Goal: Task Accomplishment & Management: Manage account settings

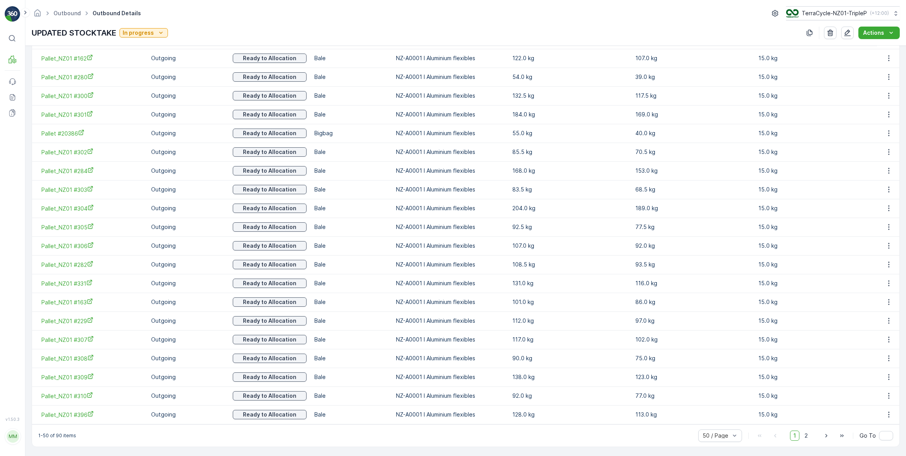
scroll to position [796, 0]
click at [806, 435] on span "2" at bounding box center [806, 435] width 11 height 10
click at [886, 57] on icon "button" at bounding box center [889, 58] width 8 height 8
click at [878, 84] on span "Unlink Pallet" at bounding box center [873, 84] width 32 height 8
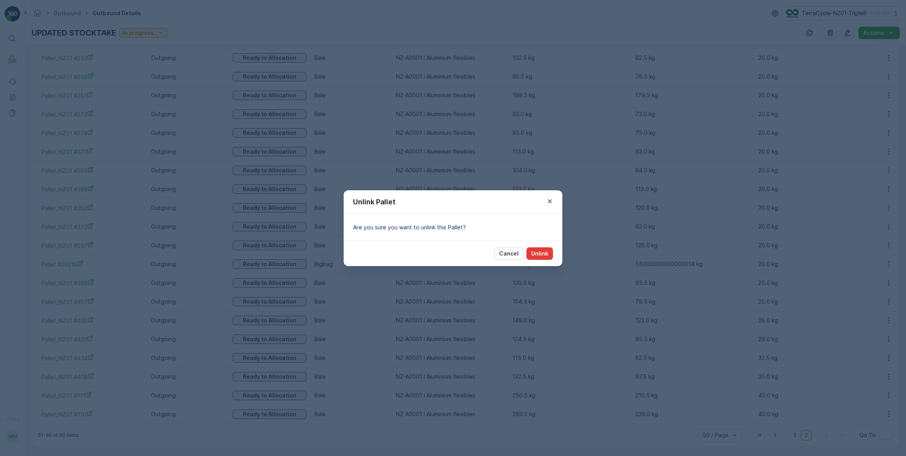
click at [546, 254] on p "Unlink" at bounding box center [539, 253] width 17 height 8
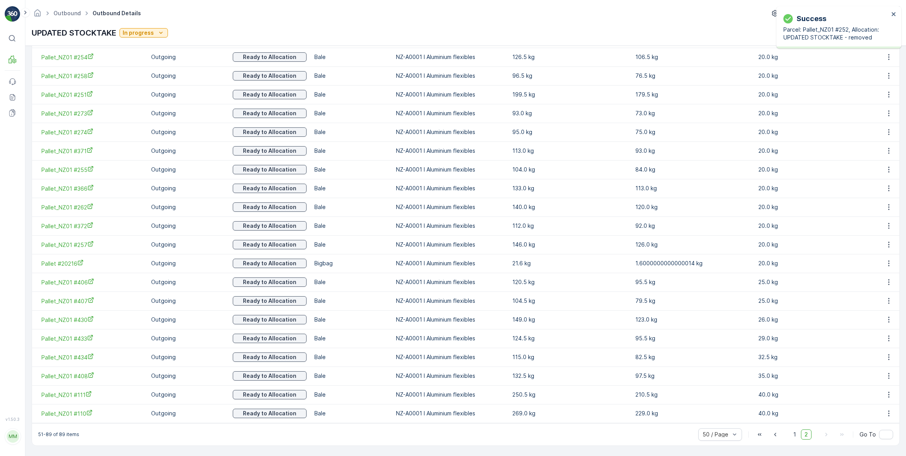
scroll to position [590, 0]
click at [887, 95] on icon "button" at bounding box center [889, 95] width 8 height 8
click at [873, 121] on span "Unlink Pallet" at bounding box center [873, 121] width 32 height 8
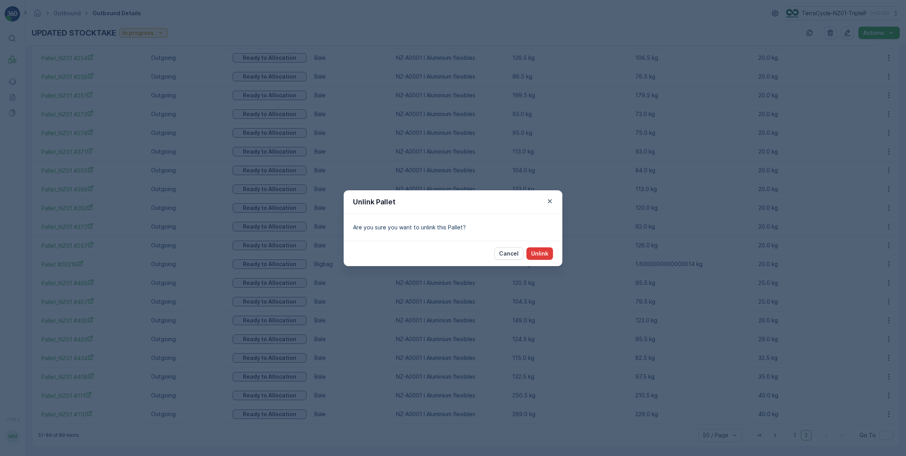
click at [543, 251] on p "Unlink" at bounding box center [539, 253] width 17 height 8
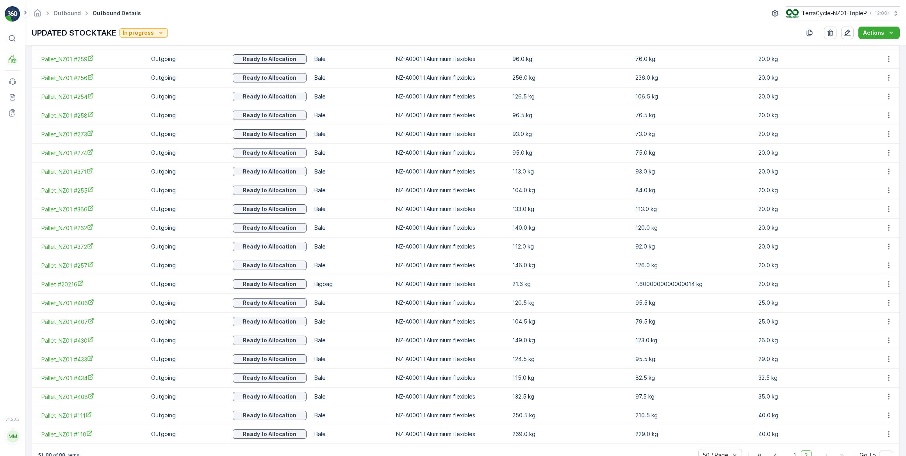
scroll to position [535, 0]
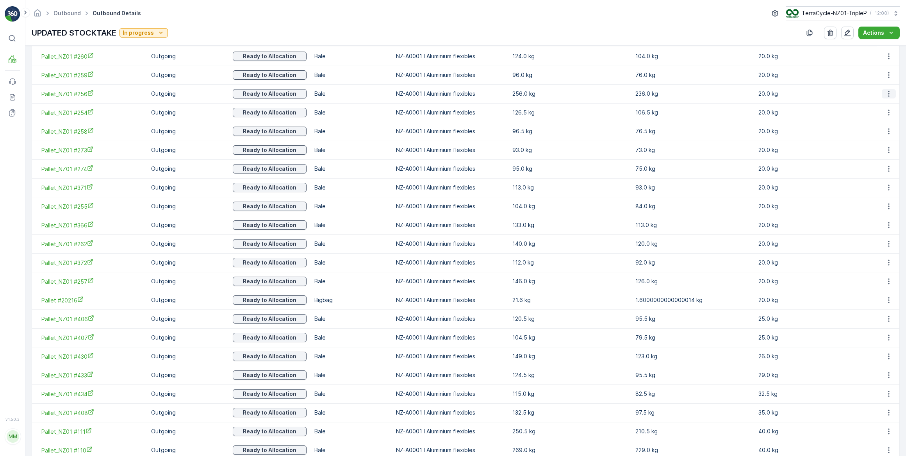
click at [888, 93] on icon "button" at bounding box center [888, 94] width 1 height 6
click at [871, 119] on span "Unlink Pallet" at bounding box center [873, 119] width 32 height 8
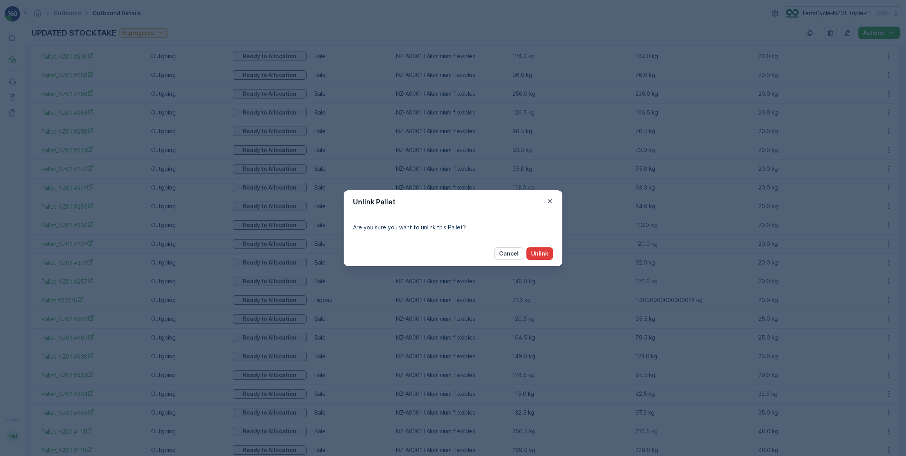
click at [546, 253] on p "Unlink" at bounding box center [539, 253] width 17 height 8
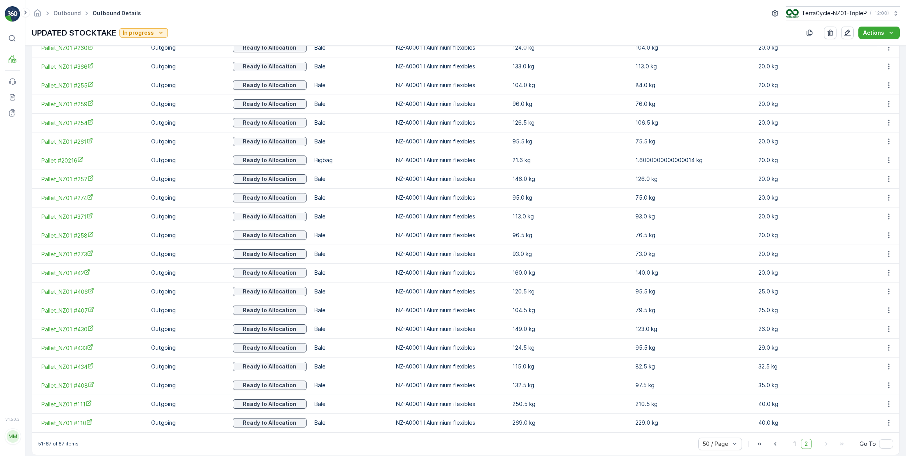
scroll to position [552, 0]
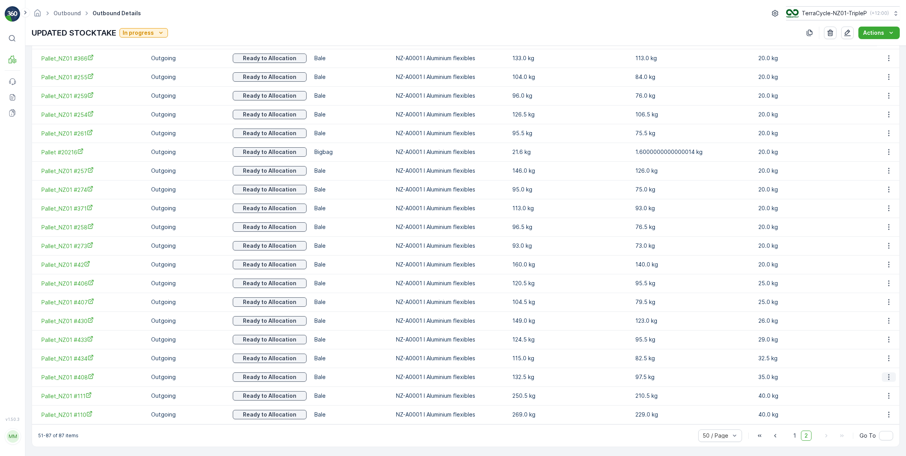
click at [886, 374] on icon "button" at bounding box center [889, 377] width 8 height 8
click at [870, 404] on span "Unlink Pallet" at bounding box center [873, 402] width 32 height 8
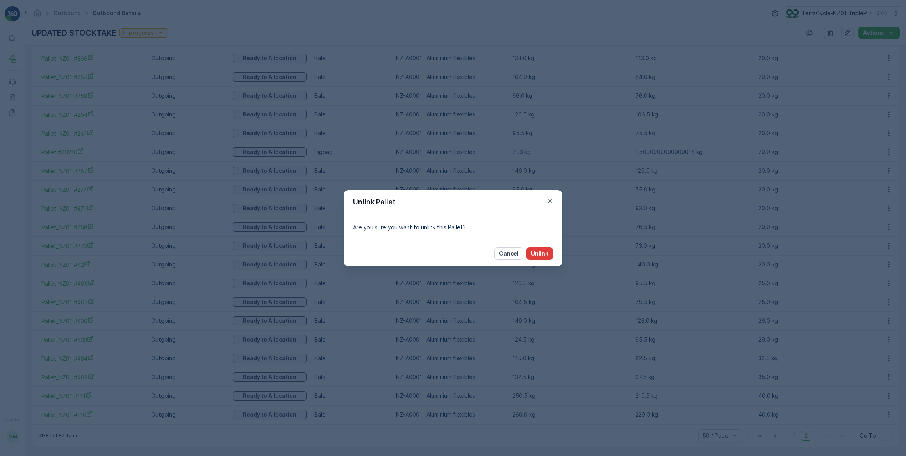
click at [549, 255] on button "Unlink" at bounding box center [539, 253] width 27 height 12
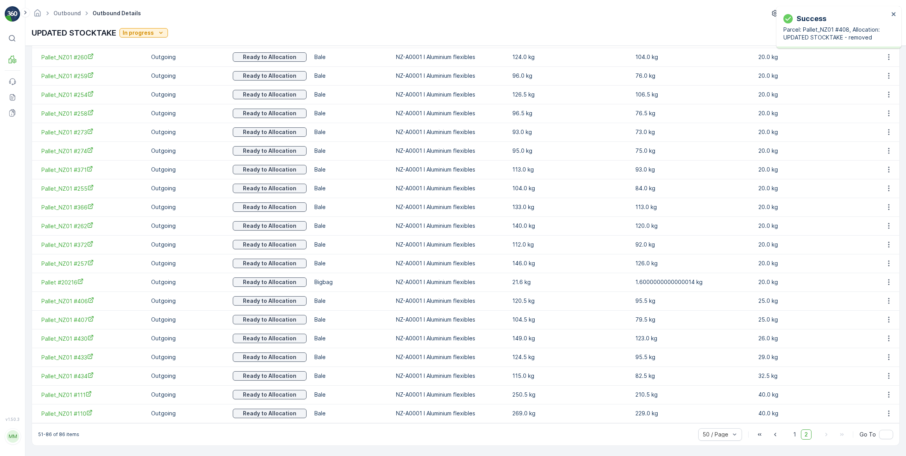
scroll to position [533, 0]
click at [888, 320] on icon "button" at bounding box center [888, 321] width 1 height 6
click at [872, 347] on span "Unlink Pallet" at bounding box center [873, 346] width 32 height 8
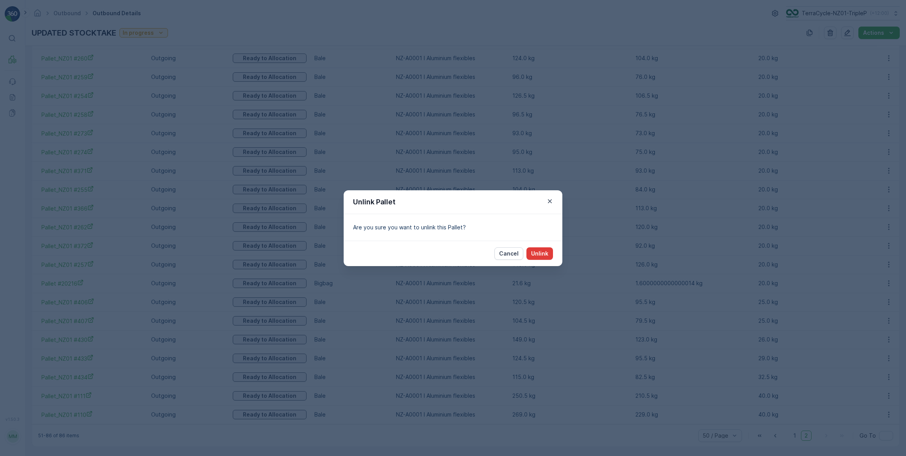
click at [541, 253] on p "Unlink" at bounding box center [539, 253] width 17 height 8
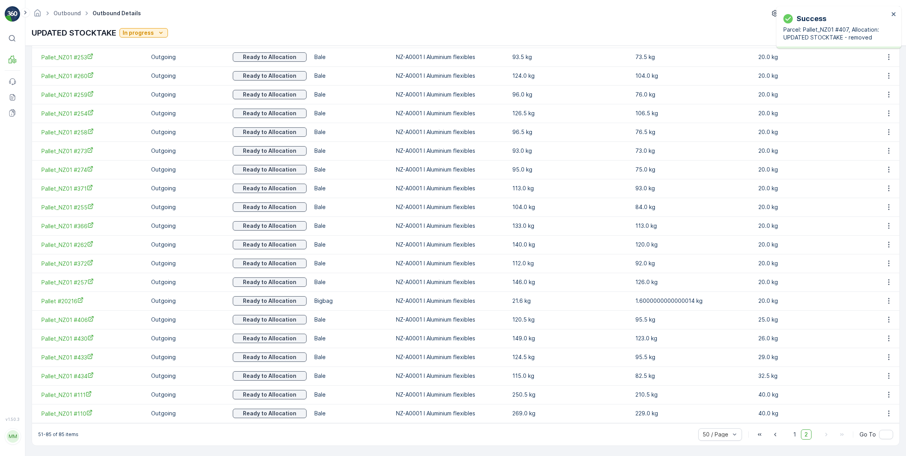
scroll to position [515, 0]
click at [888, 319] on icon "button" at bounding box center [888, 320] width 1 height 6
click at [875, 345] on span "Unlink Pallet" at bounding box center [873, 346] width 32 height 8
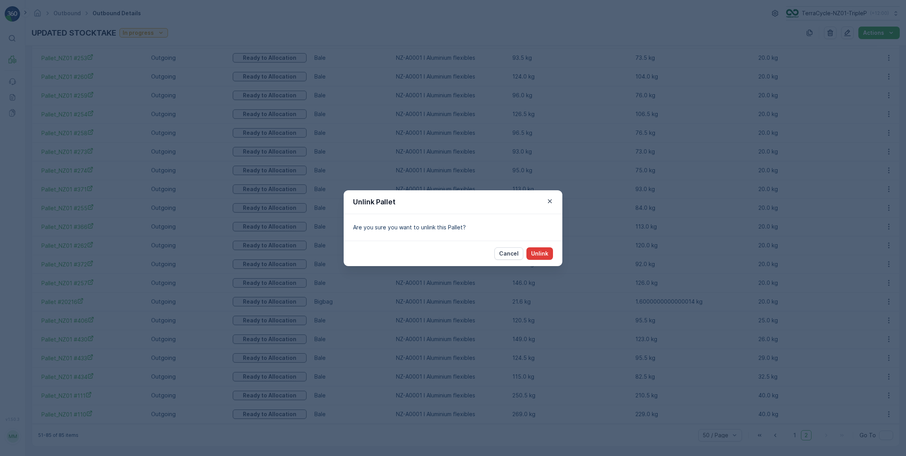
click at [542, 254] on p "Unlink" at bounding box center [539, 253] width 17 height 8
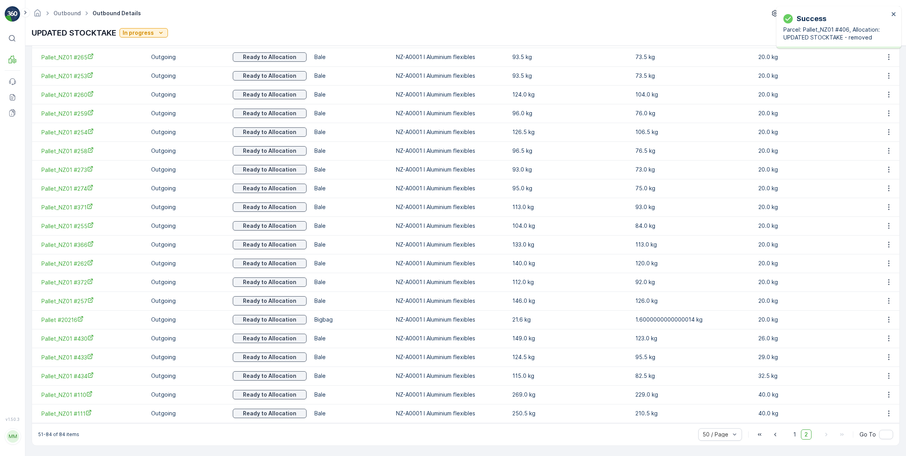
scroll to position [496, 0]
click at [885, 245] on icon "button" at bounding box center [889, 245] width 8 height 8
click at [868, 271] on span "Unlink Pallet" at bounding box center [873, 271] width 32 height 8
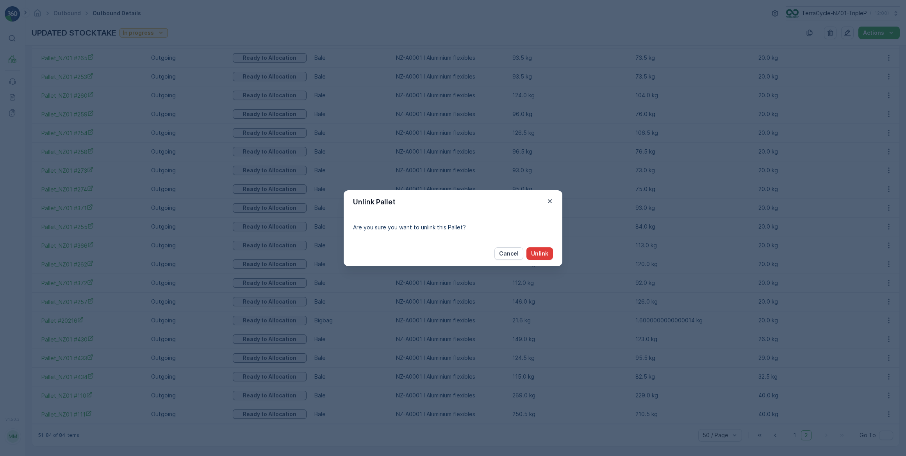
click at [544, 253] on p "Unlink" at bounding box center [539, 253] width 17 height 8
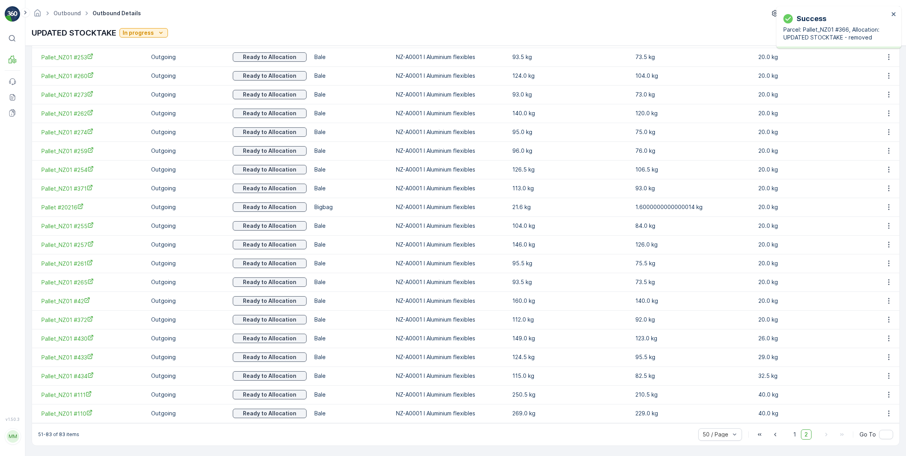
scroll to position [477, 0]
click at [886, 226] on icon "button" at bounding box center [889, 227] width 8 height 8
click at [878, 251] on span "Unlink Pallet" at bounding box center [873, 252] width 32 height 8
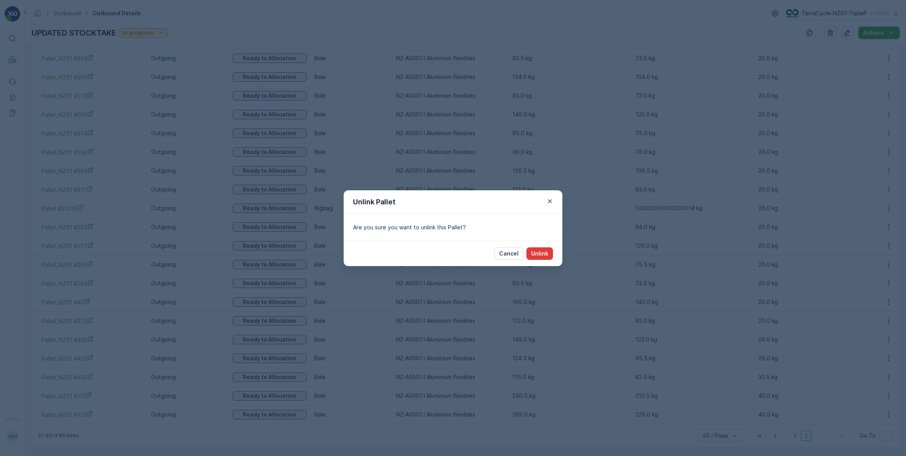
click at [539, 254] on p "Unlink" at bounding box center [539, 253] width 17 height 8
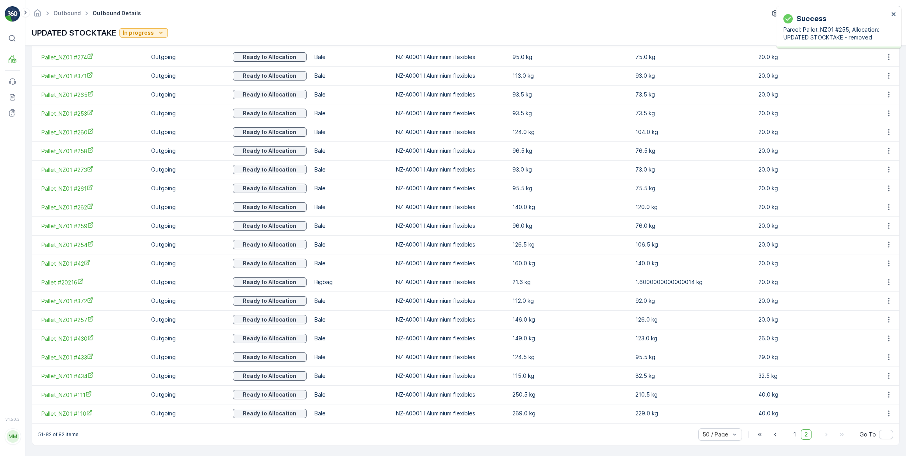
scroll to position [458, 0]
click at [888, 189] on icon "button" at bounding box center [889, 189] width 8 height 8
click at [875, 215] on span "Unlink Pallet" at bounding box center [873, 215] width 32 height 8
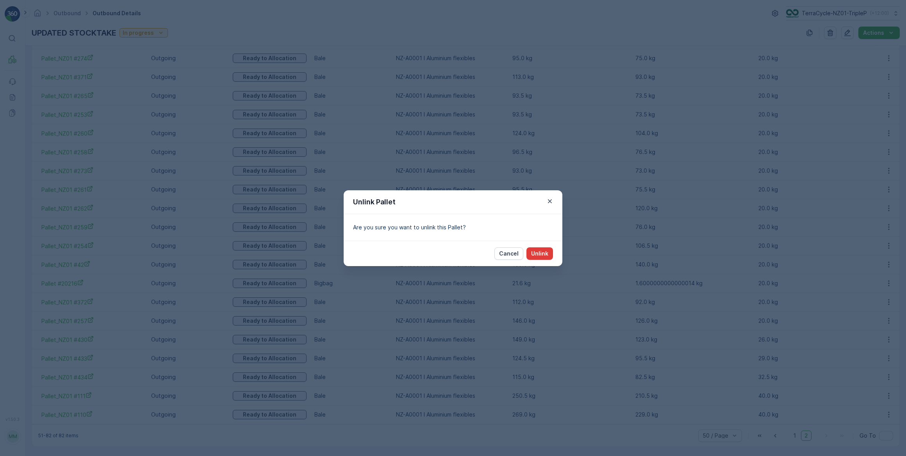
click at [545, 250] on p "Unlink" at bounding box center [539, 253] width 17 height 8
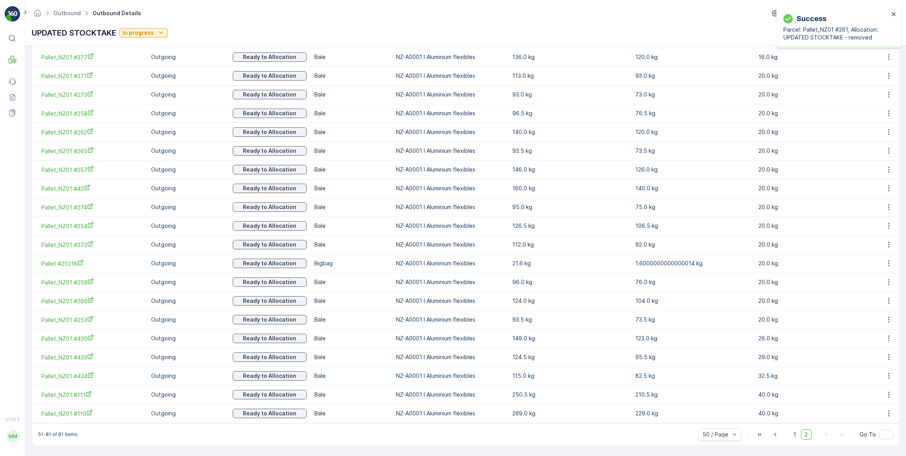
scroll to position [440, 0]
click at [886, 114] on icon "button" at bounding box center [889, 114] width 8 height 8
click at [876, 140] on span "Unlink Pallet" at bounding box center [873, 140] width 32 height 8
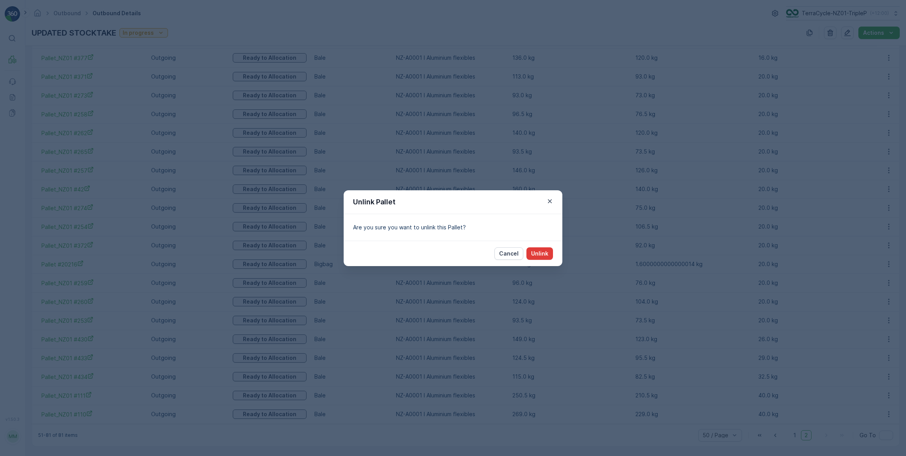
click at [542, 254] on p "Unlink" at bounding box center [539, 253] width 17 height 8
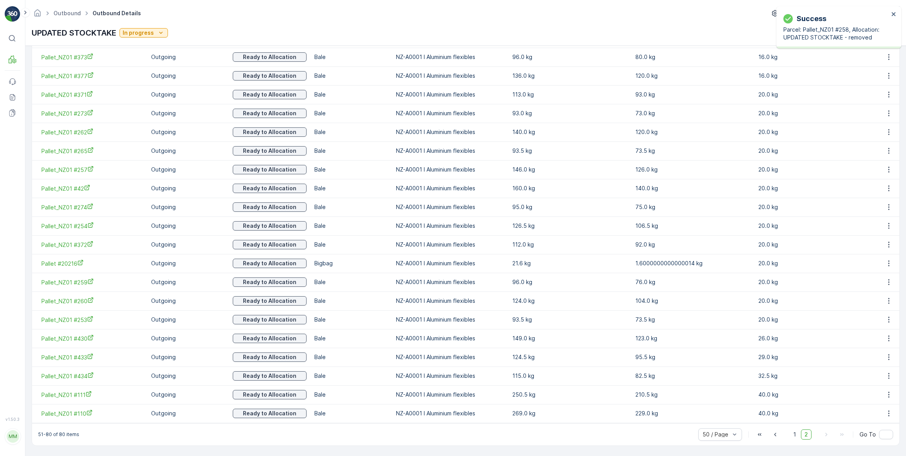
scroll to position [421, 0]
click at [888, 114] on icon "button" at bounding box center [889, 114] width 8 height 8
click at [876, 140] on span "Unlink Pallet" at bounding box center [873, 140] width 32 height 8
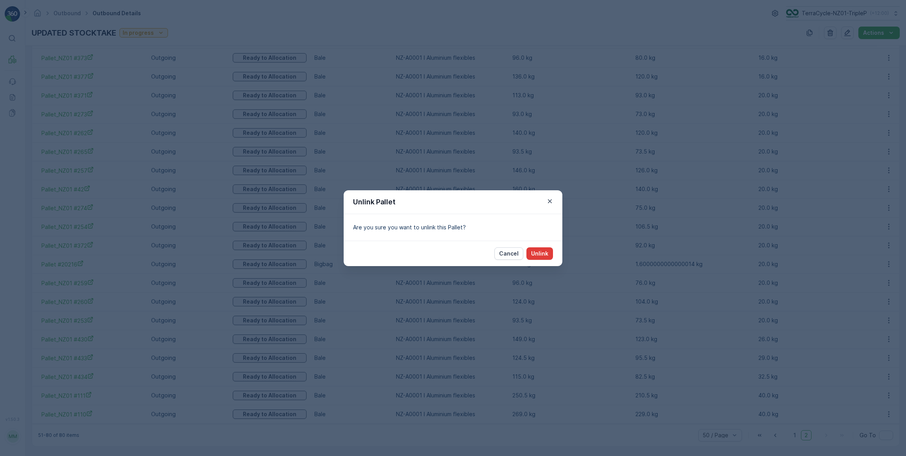
click at [535, 253] on p "Unlink" at bounding box center [539, 253] width 17 height 8
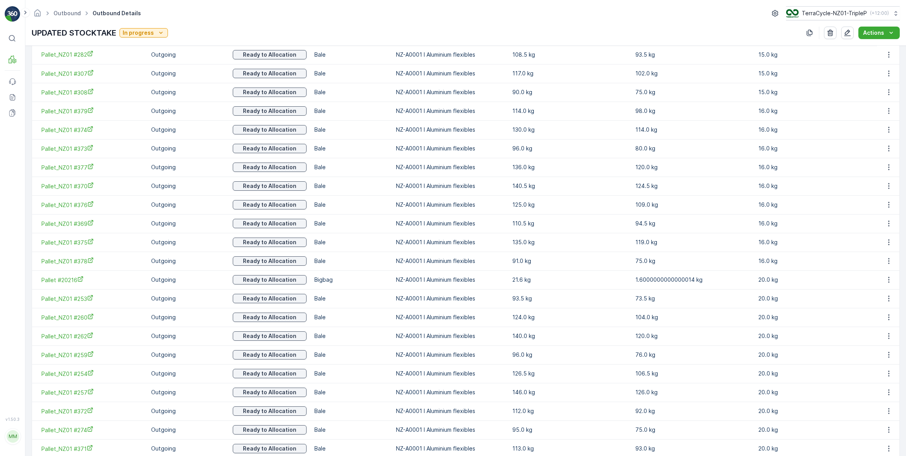
scroll to position [225, 0]
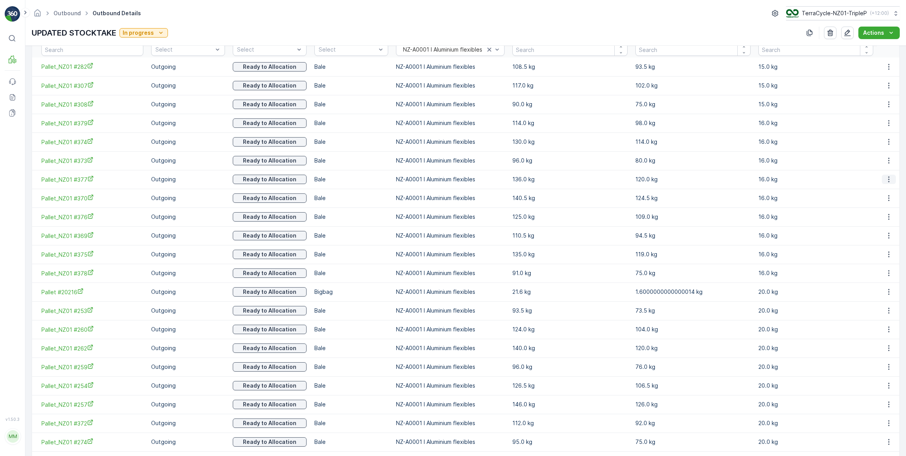
click at [885, 179] on icon "button" at bounding box center [889, 179] width 8 height 8
click at [872, 204] on span "Unlink Pallet" at bounding box center [873, 205] width 32 height 8
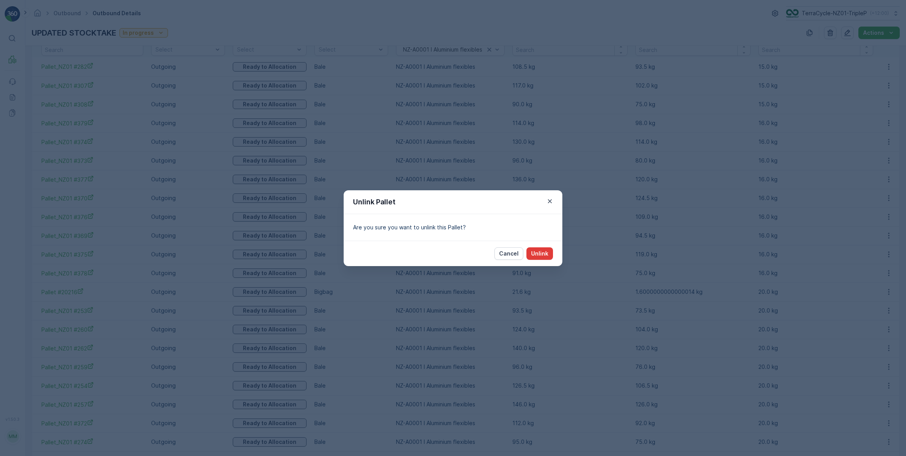
click at [537, 254] on p "Unlink" at bounding box center [539, 253] width 17 height 8
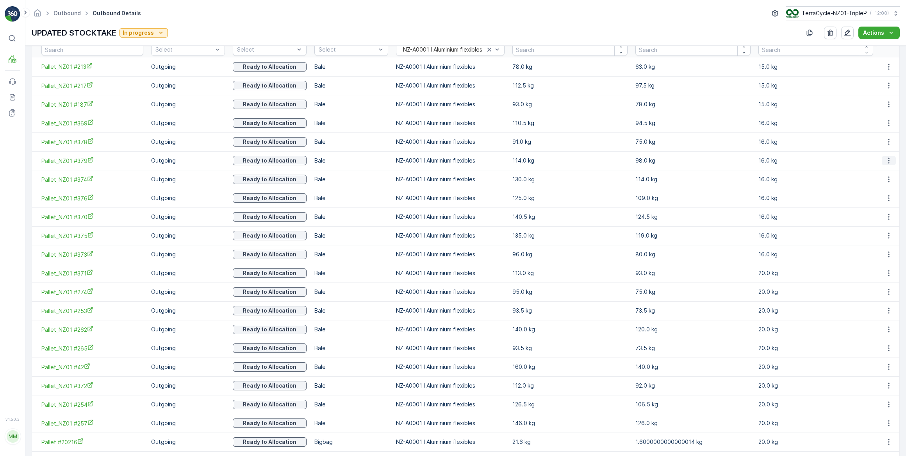
click at [887, 160] on icon "button" at bounding box center [889, 161] width 8 height 8
click at [877, 186] on span "Unlink Pallet" at bounding box center [873, 186] width 32 height 8
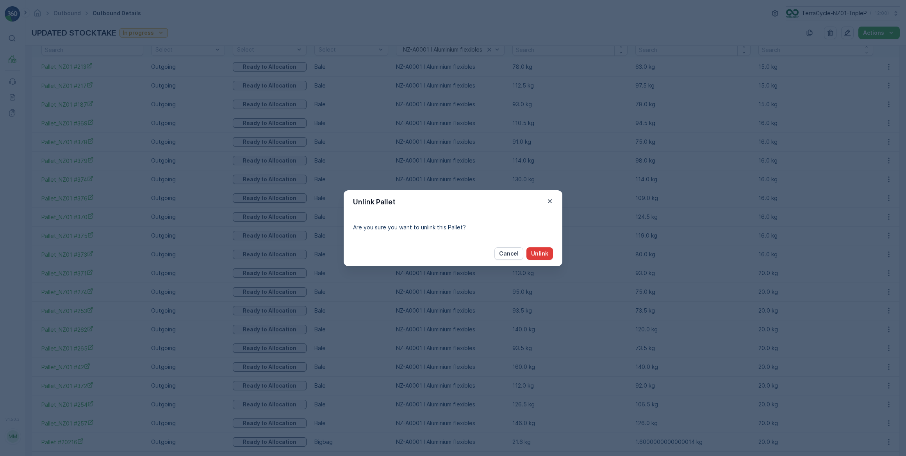
click at [545, 254] on p "Unlink" at bounding box center [539, 253] width 17 height 8
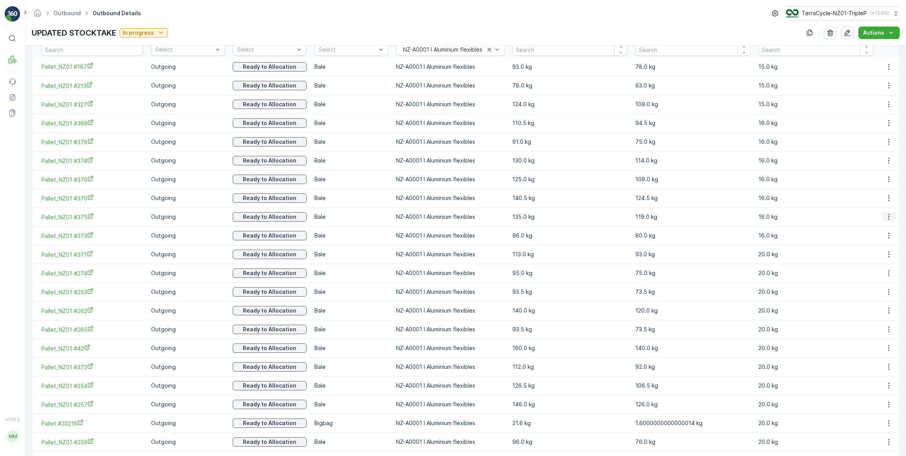
click at [885, 215] on icon "button" at bounding box center [889, 217] width 8 height 8
click at [875, 241] on span "Unlink Pallet" at bounding box center [873, 243] width 32 height 8
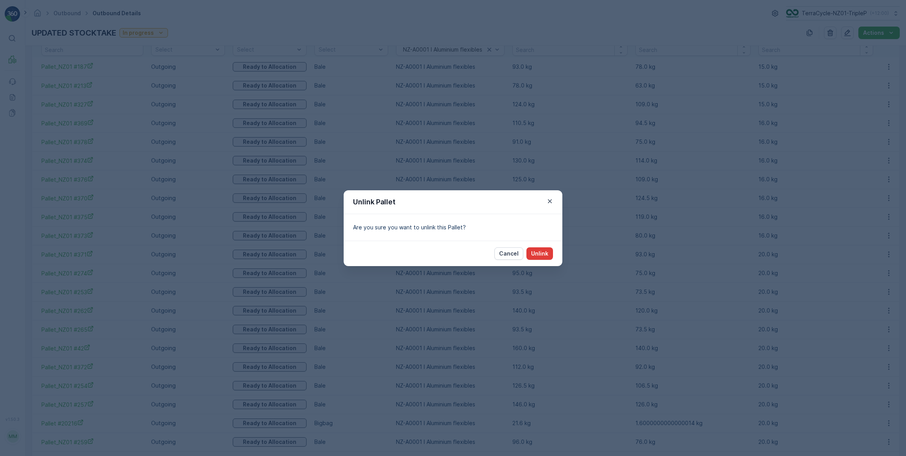
click at [544, 254] on p "Unlink" at bounding box center [539, 253] width 17 height 8
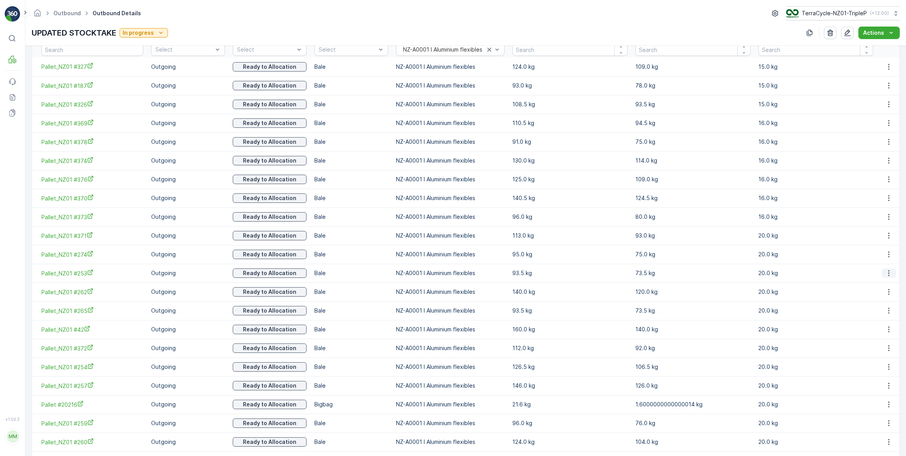
drag, startPoint x: 888, startPoint y: 272, endPoint x: 886, endPoint y: 276, distance: 5.1
click at [888, 273] on icon "button" at bounding box center [889, 273] width 8 height 8
click at [877, 298] on span "Unlink Pallet" at bounding box center [873, 299] width 32 height 8
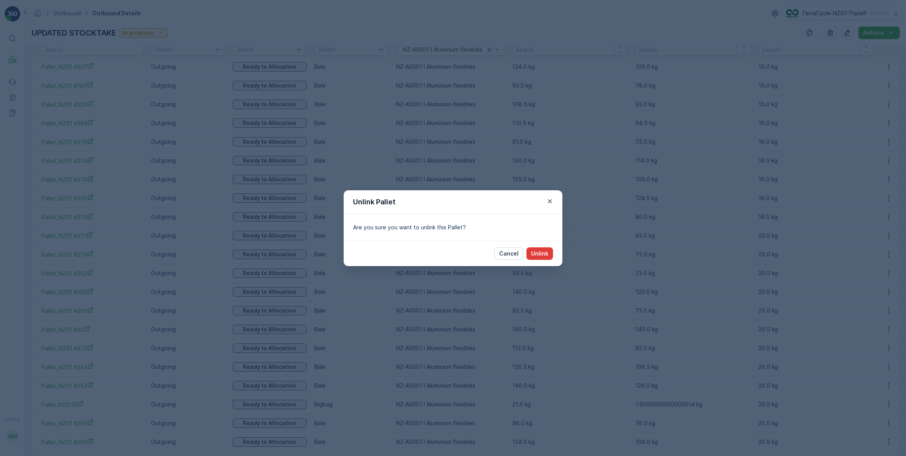
click at [540, 251] on p "Unlink" at bounding box center [539, 253] width 17 height 8
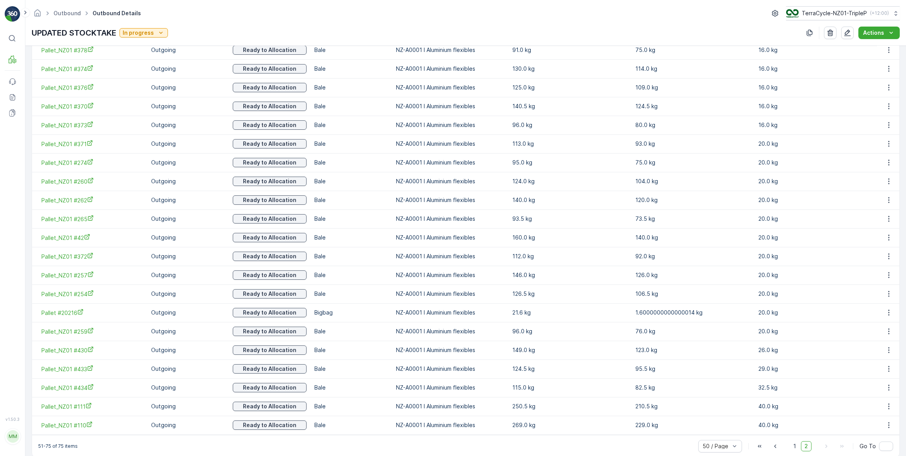
scroll to position [327, 0]
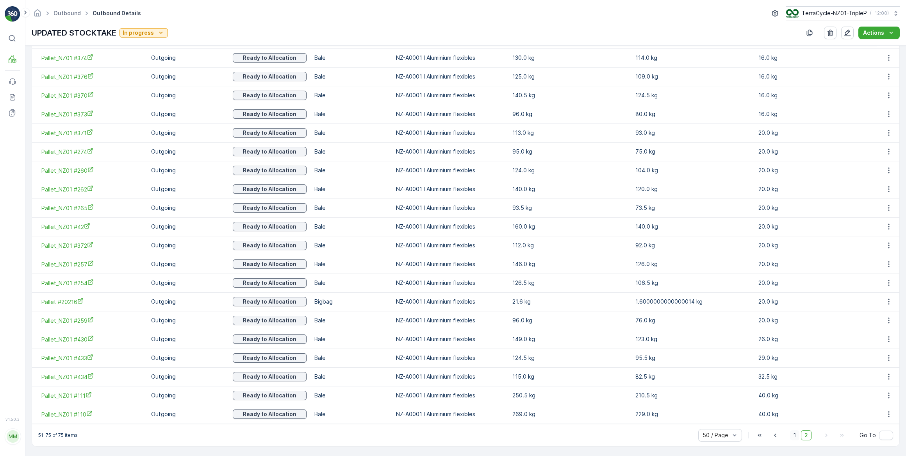
click at [793, 433] on span "1" at bounding box center [794, 435] width 9 height 10
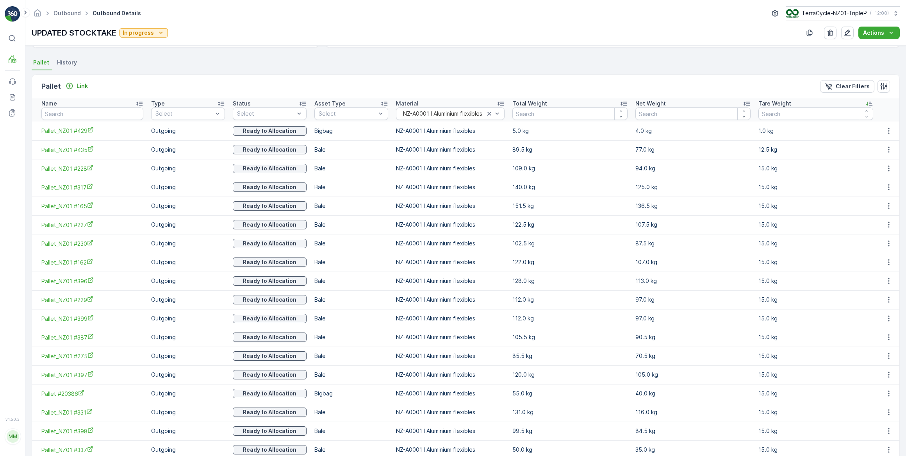
scroll to position [150, 0]
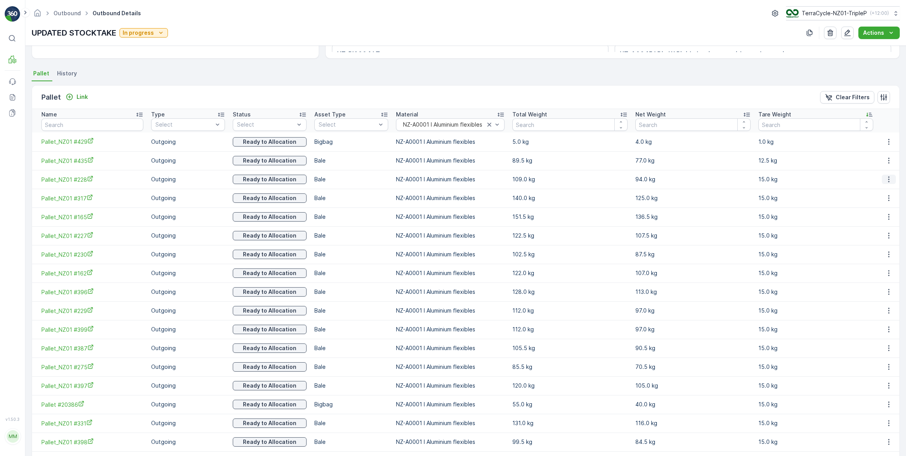
click at [888, 179] on icon "button" at bounding box center [889, 179] width 8 height 8
click at [874, 206] on span "Unlink Pallet" at bounding box center [873, 205] width 32 height 8
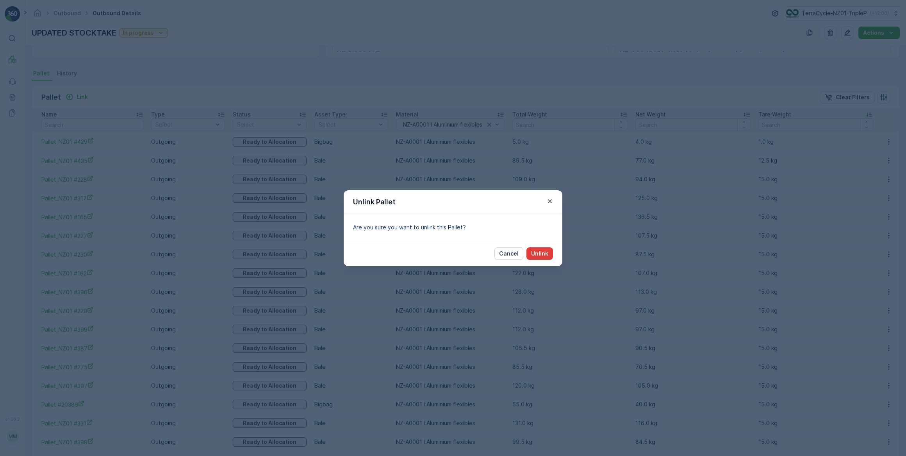
click at [548, 252] on button "Unlink" at bounding box center [539, 253] width 27 height 12
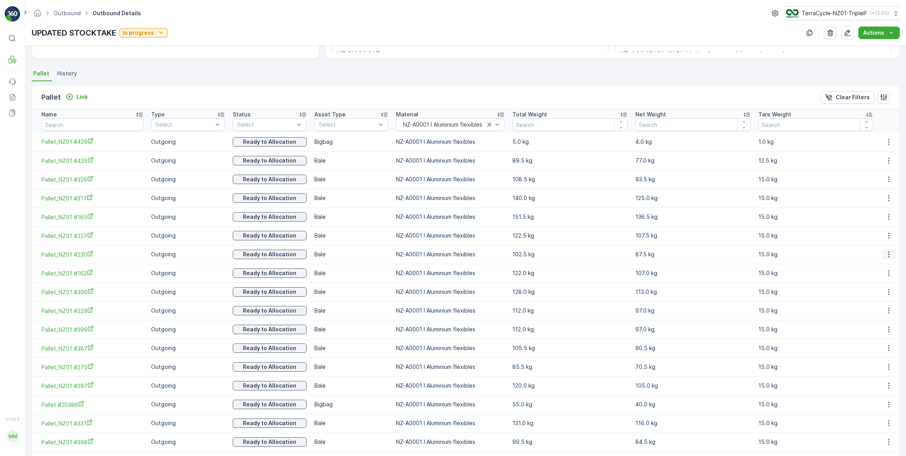
click at [888, 253] on icon "button" at bounding box center [888, 254] width 1 height 6
click at [875, 279] on span "Unlink Pallet" at bounding box center [873, 280] width 32 height 8
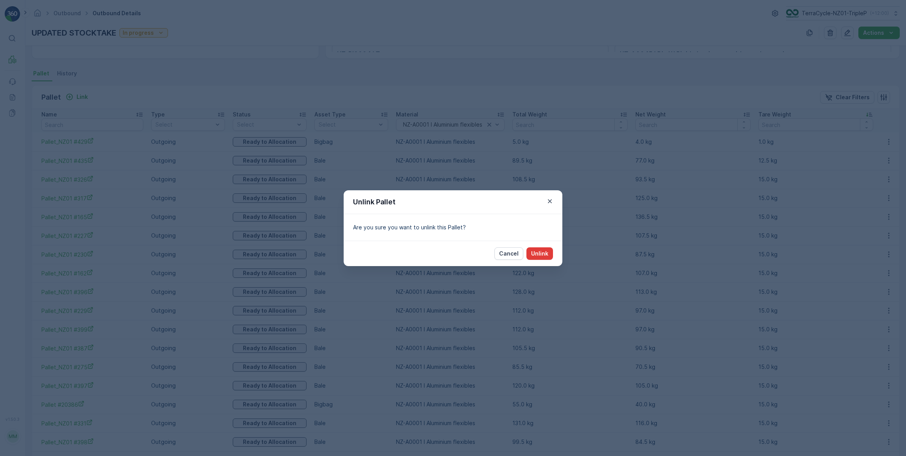
click at [540, 252] on p "Unlink" at bounding box center [539, 253] width 17 height 8
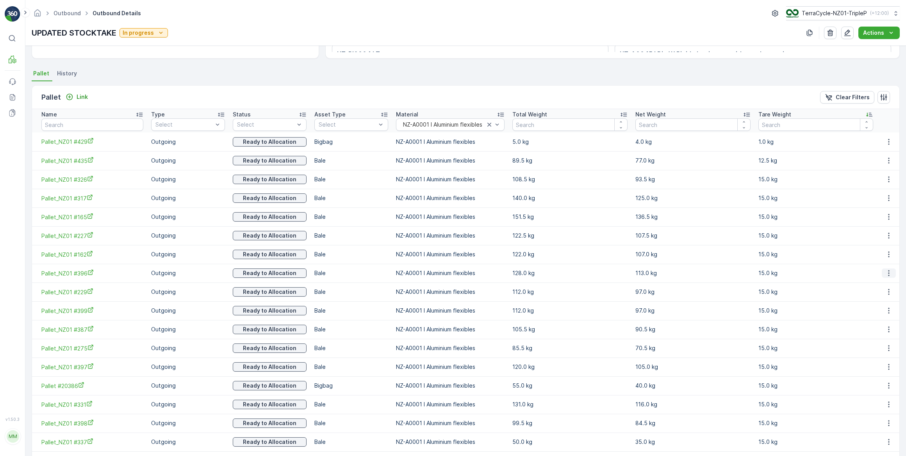
click at [886, 273] on icon "button" at bounding box center [889, 273] width 8 height 8
click at [869, 299] on span "Unlink Pallet" at bounding box center [873, 298] width 32 height 8
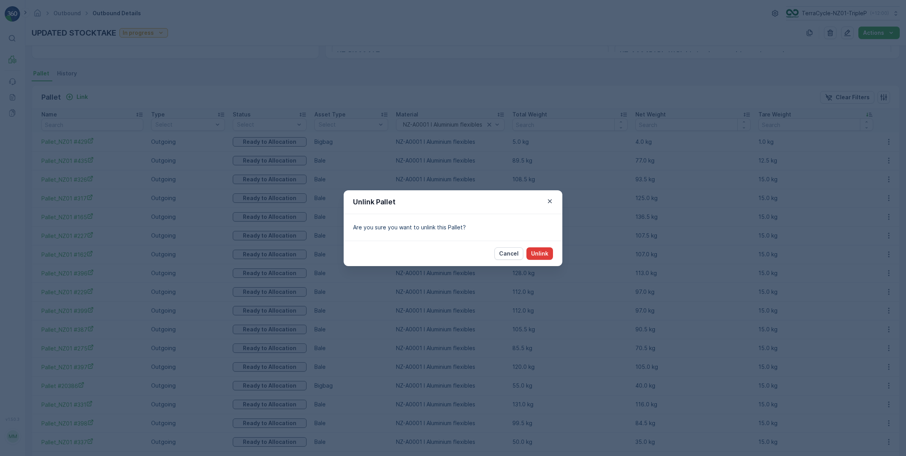
click at [546, 253] on p "Unlink" at bounding box center [539, 253] width 17 height 8
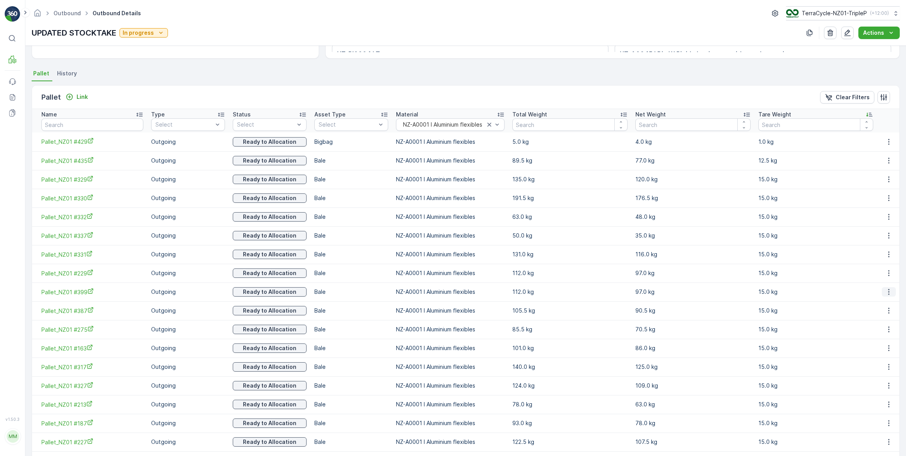
click at [886, 290] on icon "button" at bounding box center [889, 292] width 8 height 8
click at [872, 317] on span "Unlink Pallet" at bounding box center [873, 317] width 32 height 8
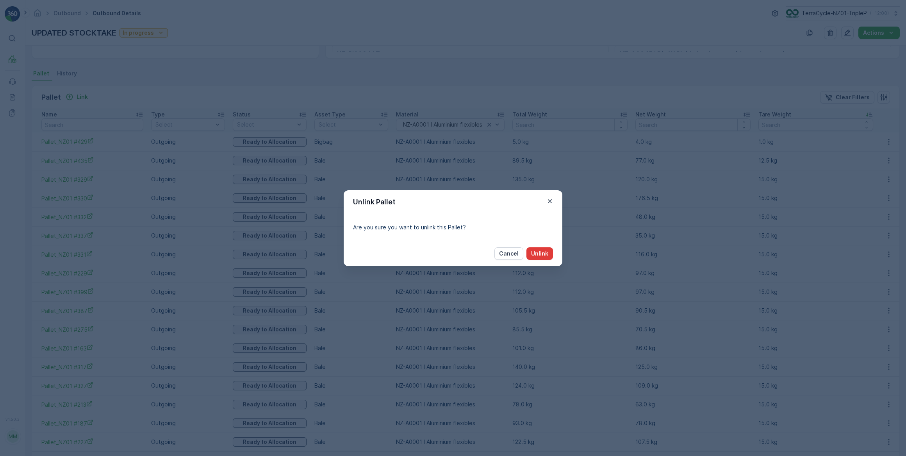
click at [535, 253] on p "Unlink" at bounding box center [539, 253] width 17 height 8
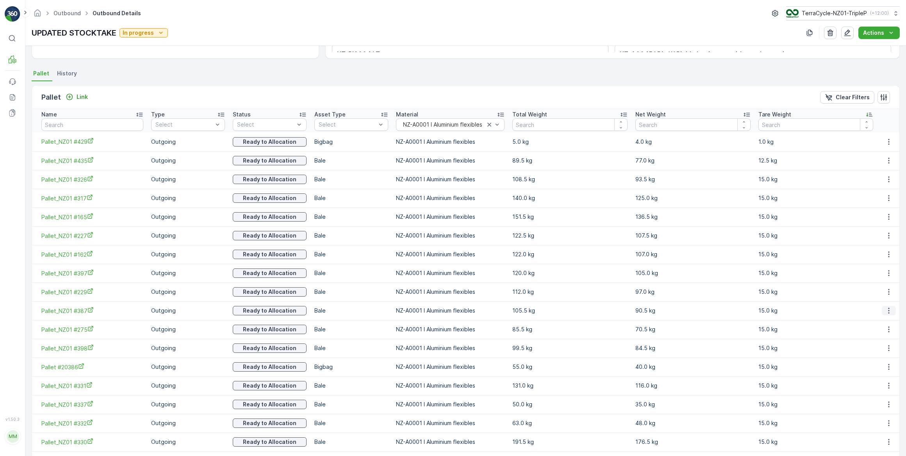
click at [885, 309] on icon "button" at bounding box center [889, 311] width 8 height 8
click at [871, 336] on span "Unlink Pallet" at bounding box center [873, 336] width 32 height 8
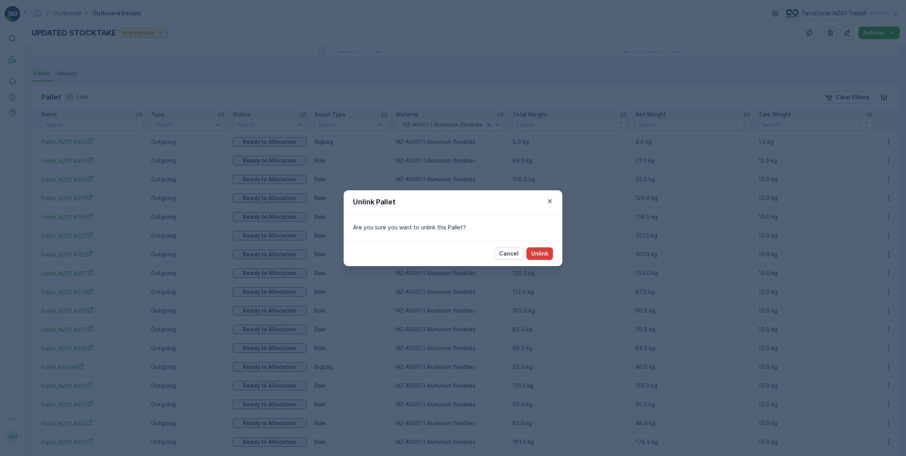
click at [544, 254] on p "Unlink" at bounding box center [539, 253] width 17 height 8
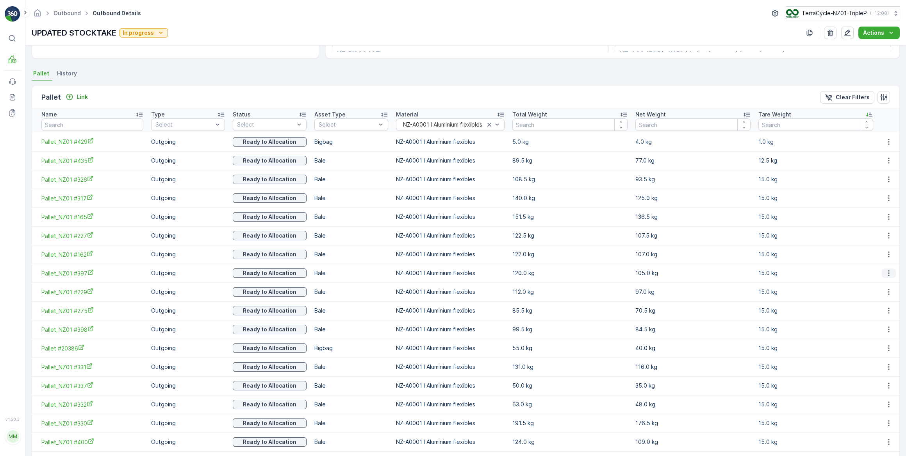
click at [886, 273] on icon "button" at bounding box center [889, 273] width 8 height 8
click at [875, 297] on span "Unlink Pallet" at bounding box center [873, 298] width 32 height 8
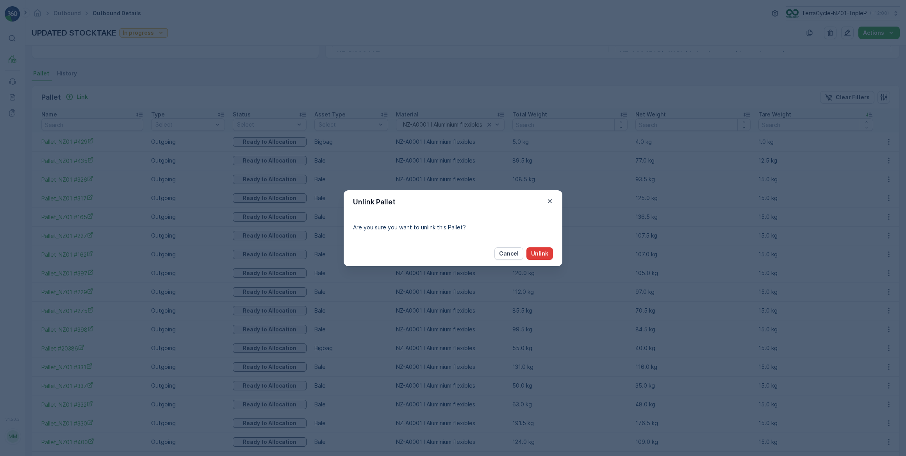
click at [542, 252] on p "Unlink" at bounding box center [539, 253] width 17 height 8
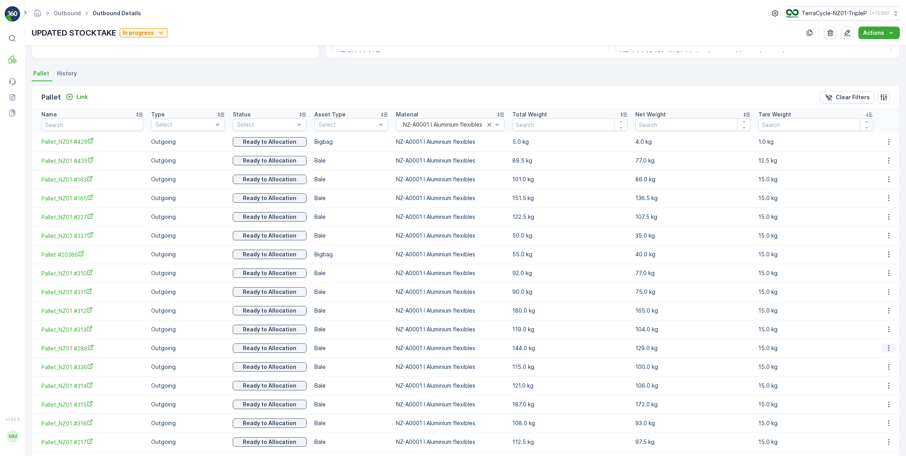
click at [888, 347] on icon "button" at bounding box center [888, 348] width 1 height 6
click at [864, 373] on span "Unlink Pallet" at bounding box center [873, 373] width 32 height 8
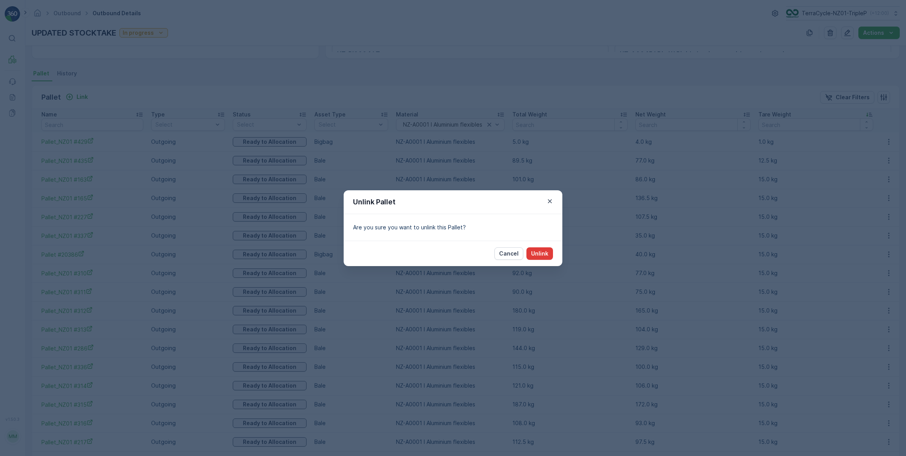
click at [547, 254] on p "Unlink" at bounding box center [539, 253] width 17 height 8
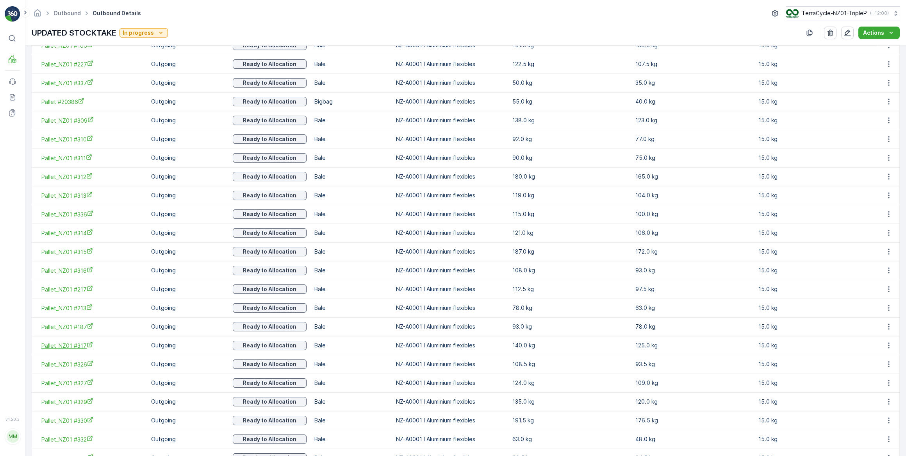
scroll to position [327, 0]
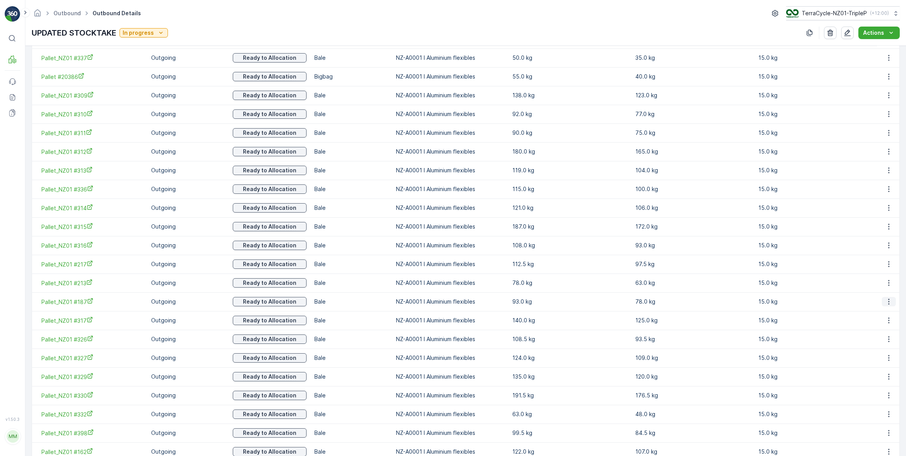
click at [888, 301] on icon "button" at bounding box center [888, 302] width 1 height 6
click at [873, 327] on span "Unlink Pallet" at bounding box center [873, 327] width 32 height 8
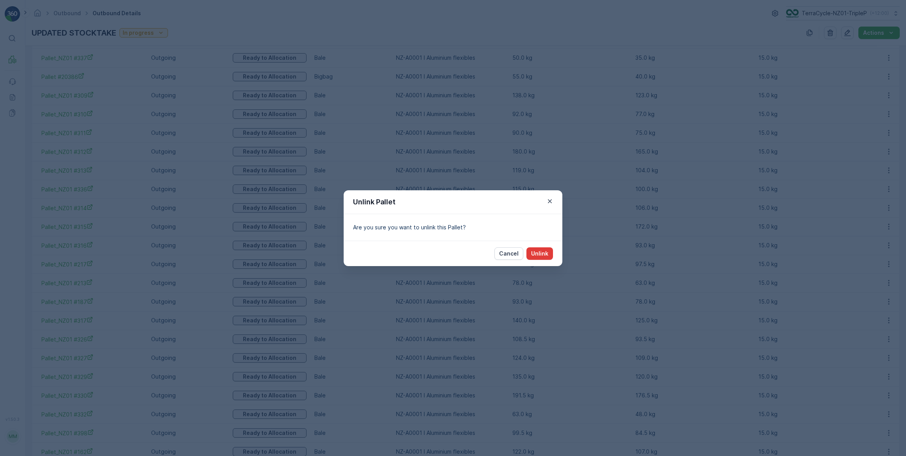
click at [544, 254] on p "Unlink" at bounding box center [539, 253] width 17 height 8
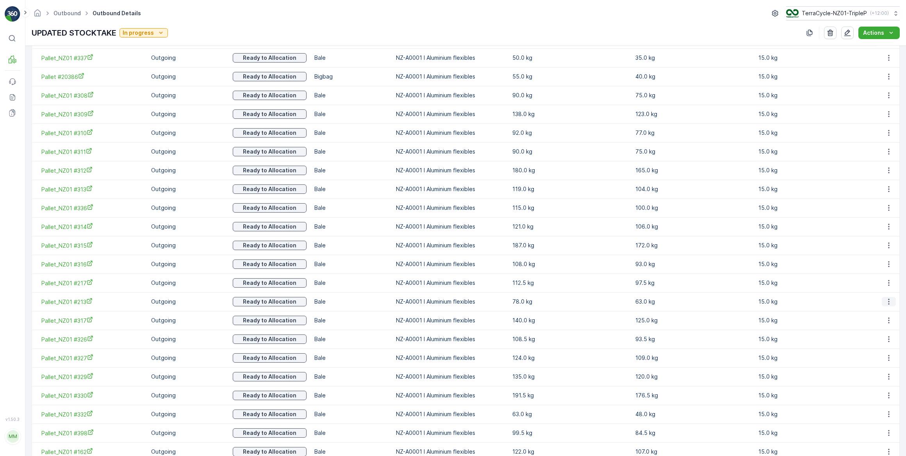
click at [888, 303] on icon "button" at bounding box center [888, 302] width 1 height 6
click at [869, 327] on span "Unlink Pallet" at bounding box center [873, 327] width 32 height 8
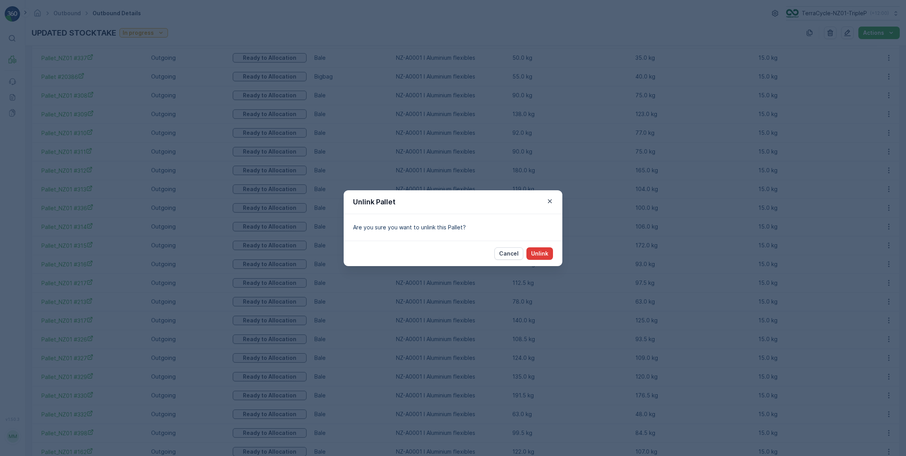
click at [546, 253] on p "Unlink" at bounding box center [539, 253] width 17 height 8
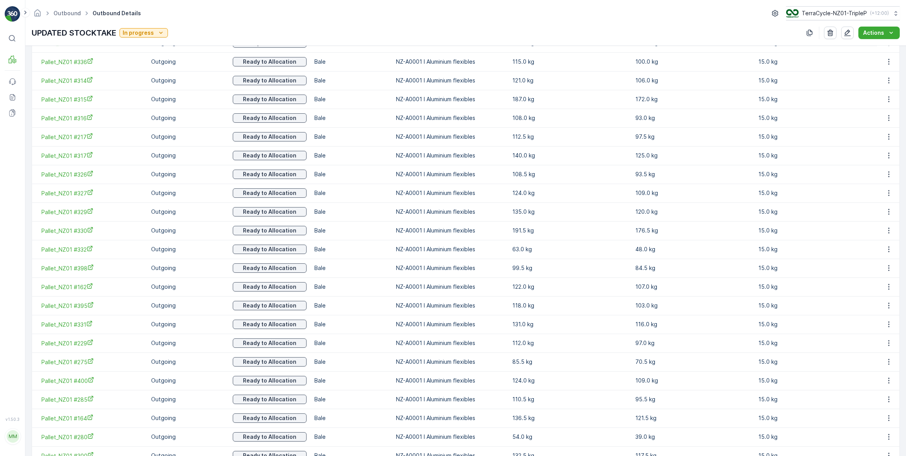
scroll to position [504, 0]
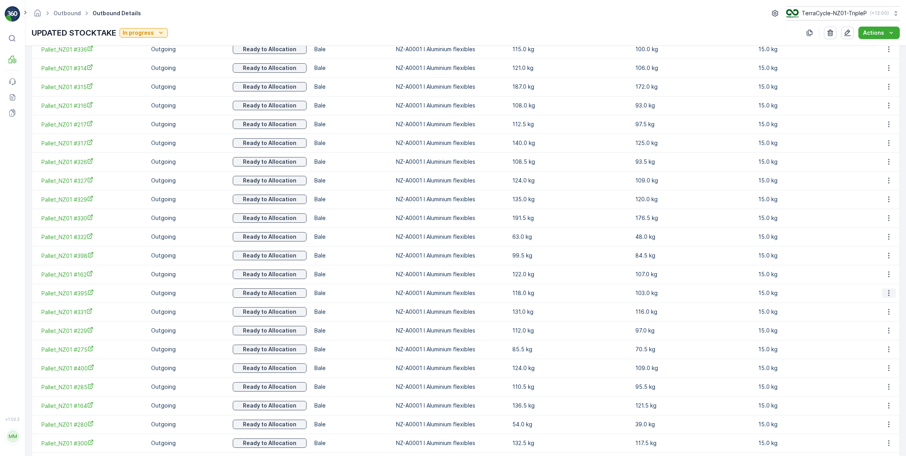
click at [886, 291] on icon "button" at bounding box center [889, 293] width 8 height 8
click at [872, 318] on span "Unlink Pallet" at bounding box center [873, 318] width 32 height 8
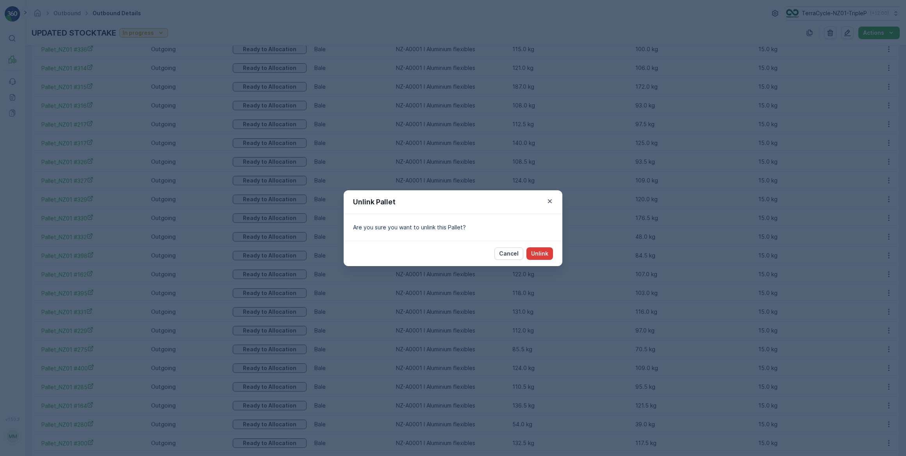
click at [545, 255] on p "Unlink" at bounding box center [539, 253] width 17 height 8
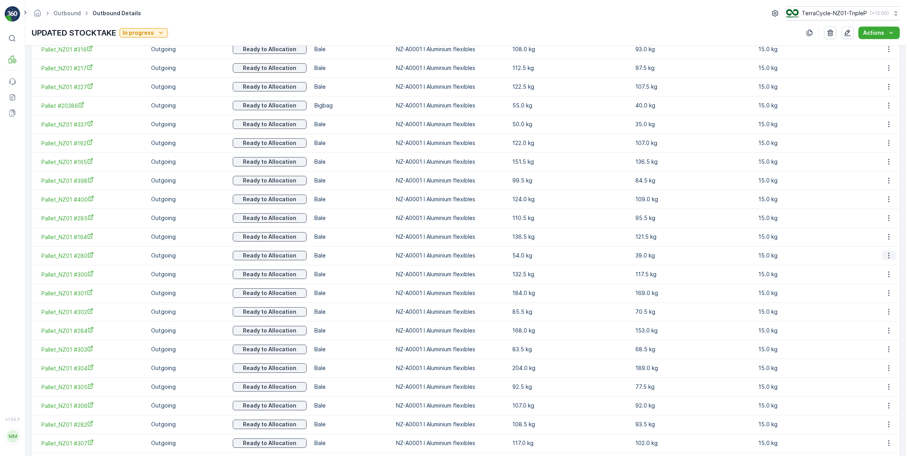
click at [886, 258] on icon "button" at bounding box center [889, 255] width 8 height 8
click at [868, 282] on span "Unlink Pallet" at bounding box center [873, 281] width 32 height 8
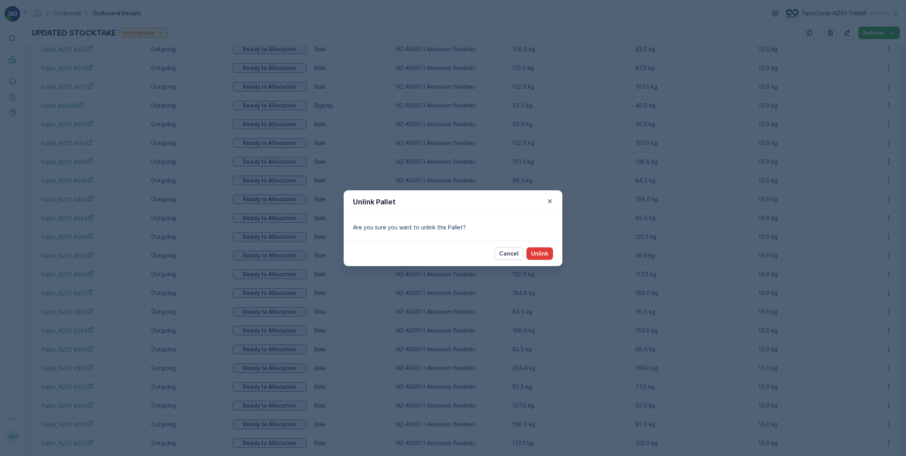
click at [548, 255] on button "Unlink" at bounding box center [539, 253] width 27 height 12
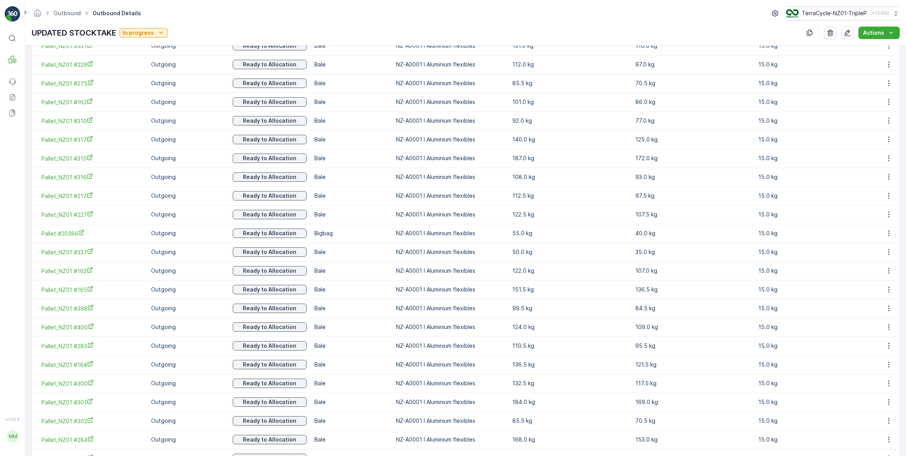
scroll to position [334, 0]
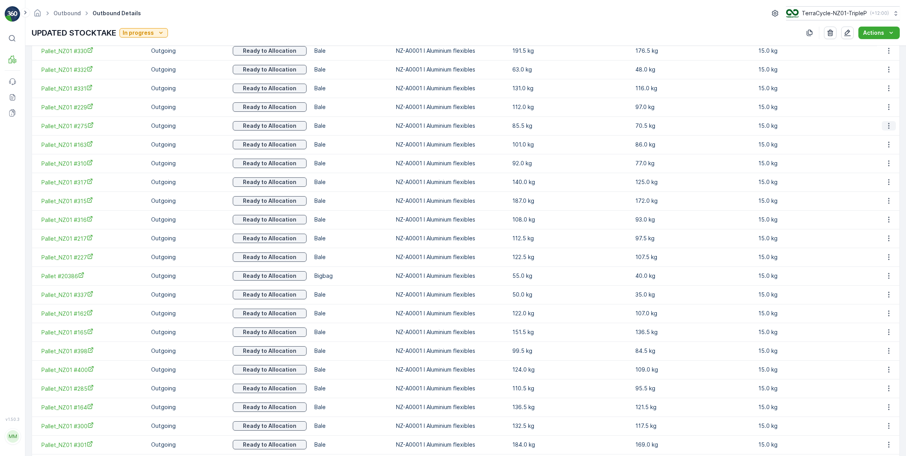
click at [885, 126] on icon "button" at bounding box center [889, 126] width 8 height 8
click at [874, 150] on span "Unlink Pallet" at bounding box center [873, 152] width 32 height 8
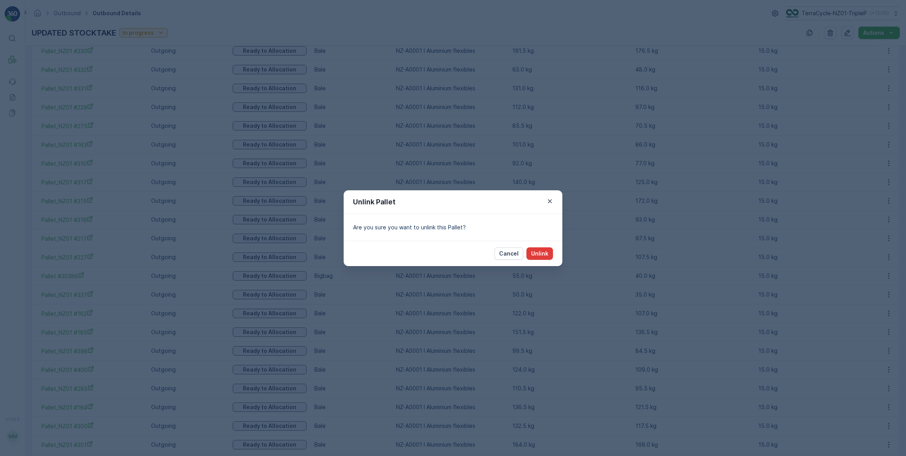
click at [540, 252] on p "Unlink" at bounding box center [539, 253] width 17 height 8
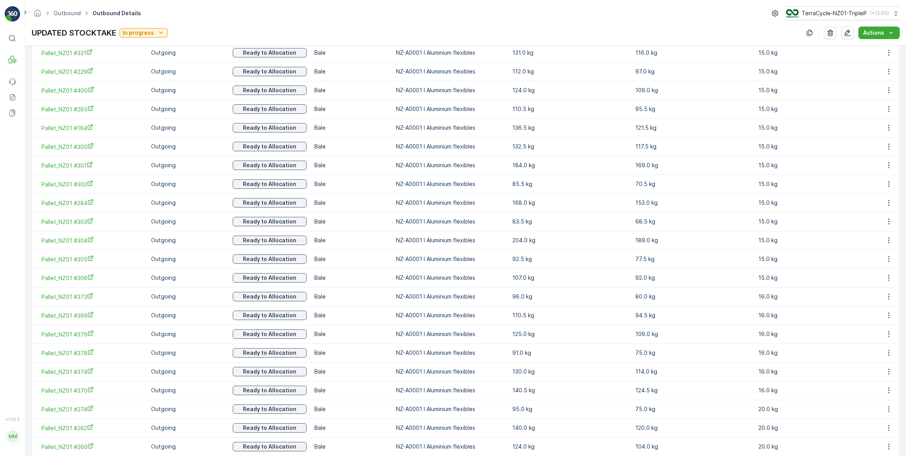
scroll to position [796, 0]
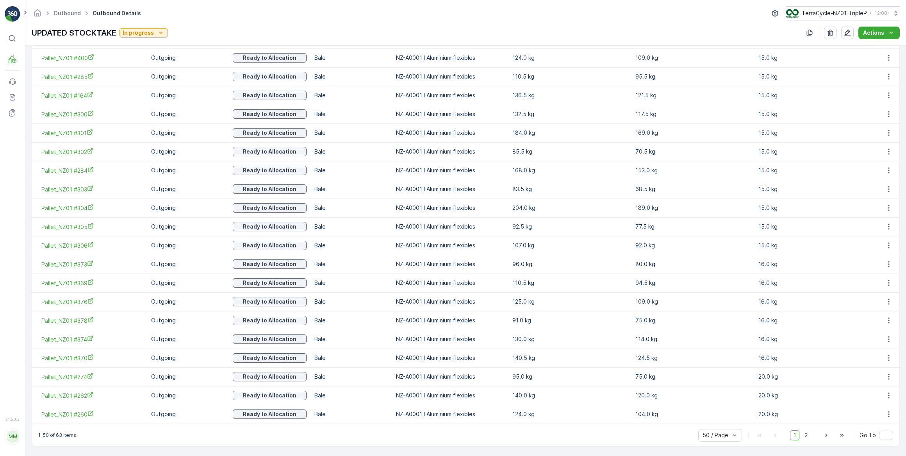
drag, startPoint x: 805, startPoint y: 434, endPoint x: 805, endPoint y: 428, distance: 6.2
click at [805, 433] on span "2" at bounding box center [806, 435] width 11 height 10
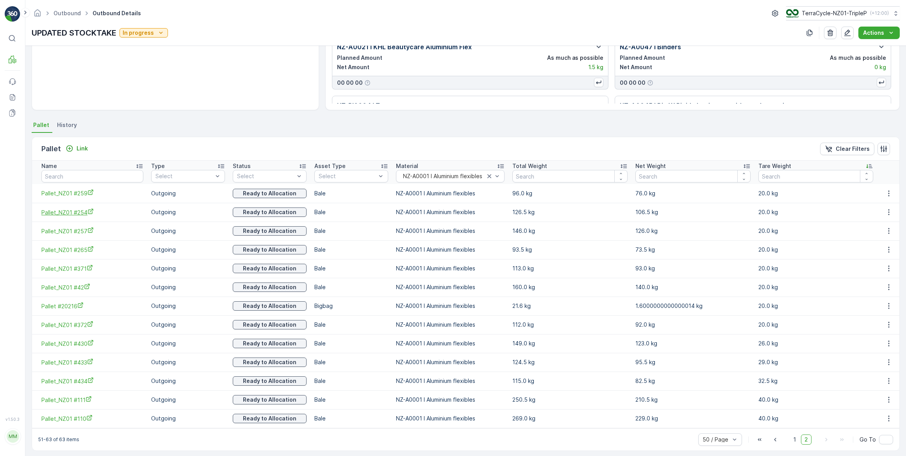
scroll to position [102, 0]
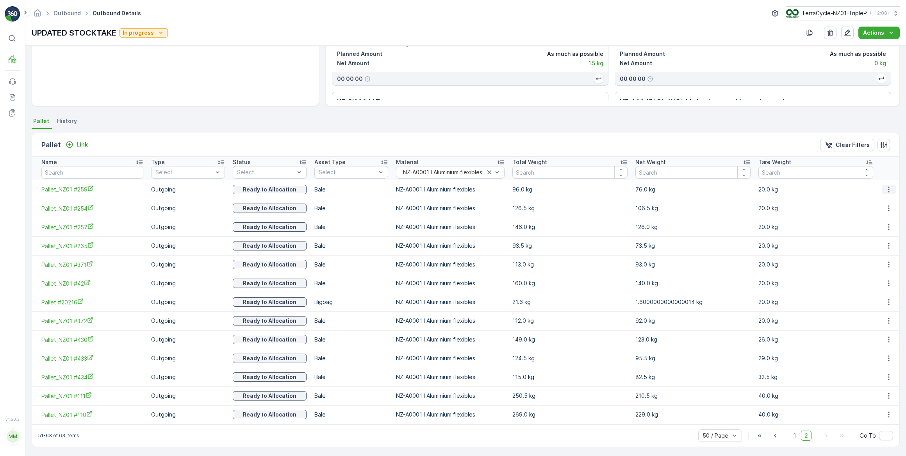
drag, startPoint x: 887, startPoint y: 189, endPoint x: 886, endPoint y: 192, distance: 4.0
click at [886, 192] on button "button" at bounding box center [889, 189] width 14 height 9
click at [874, 215] on span "Unlink Pallet" at bounding box center [873, 215] width 32 height 8
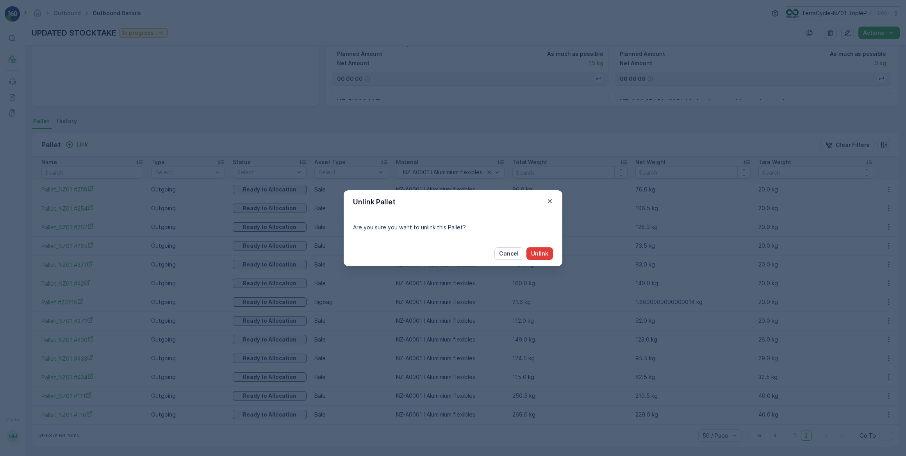
click at [545, 252] on p "Unlink" at bounding box center [539, 253] width 17 height 8
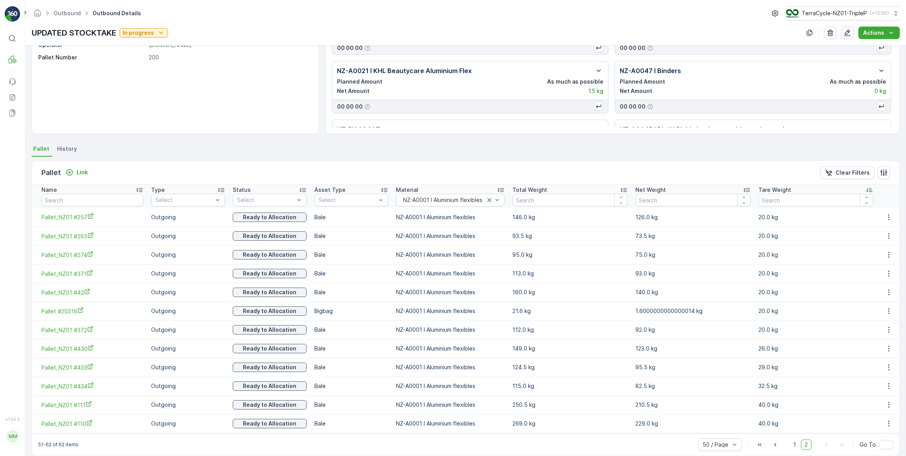
scroll to position [83, 0]
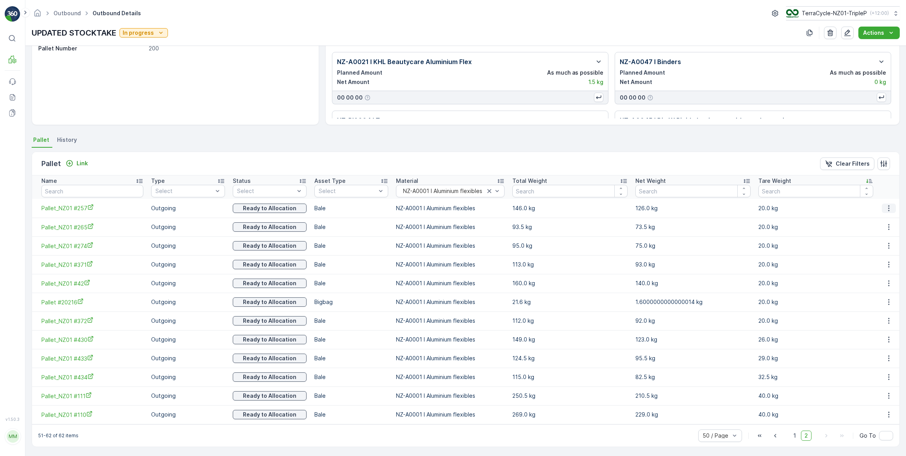
click at [886, 208] on icon "button" at bounding box center [889, 208] width 8 height 8
click at [867, 232] on span "Unlink Pallet" at bounding box center [873, 234] width 32 height 8
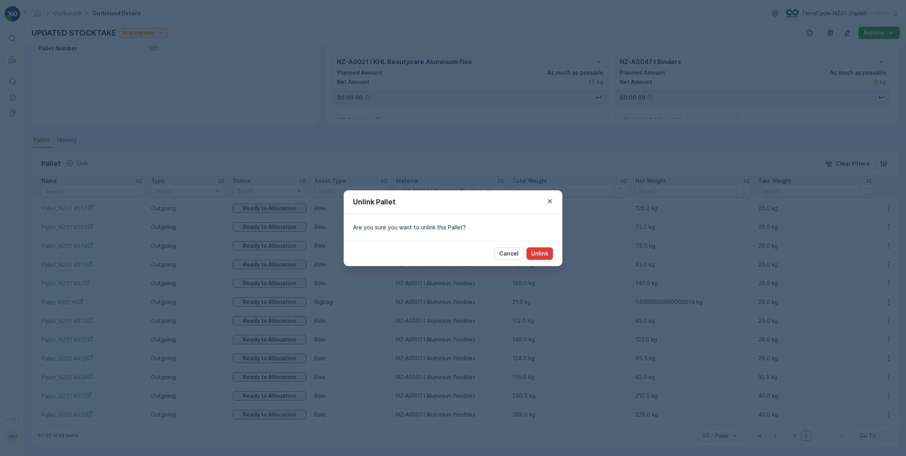
click at [540, 254] on p "Unlink" at bounding box center [539, 253] width 17 height 8
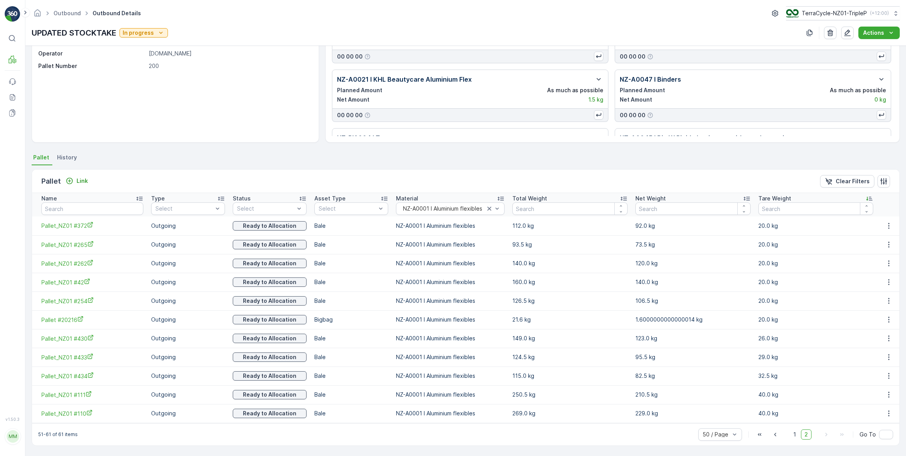
scroll to position [65, 0]
click at [793, 433] on span "1" at bounding box center [794, 435] width 9 height 10
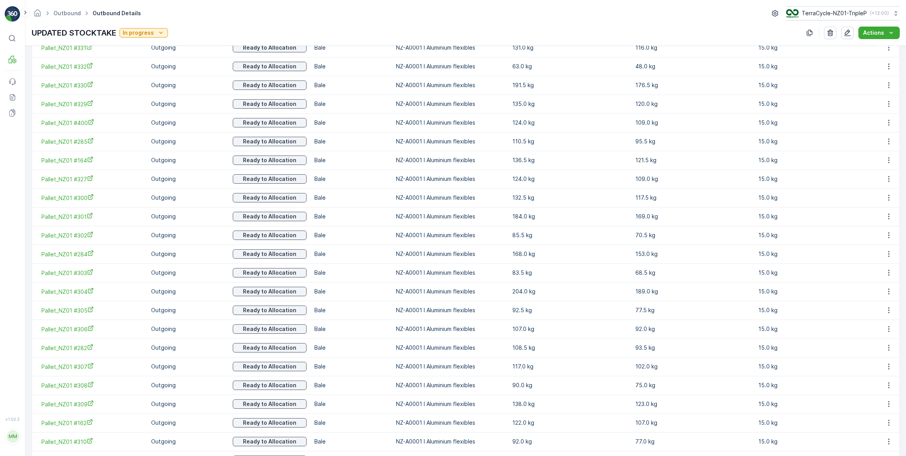
scroll to position [438, 0]
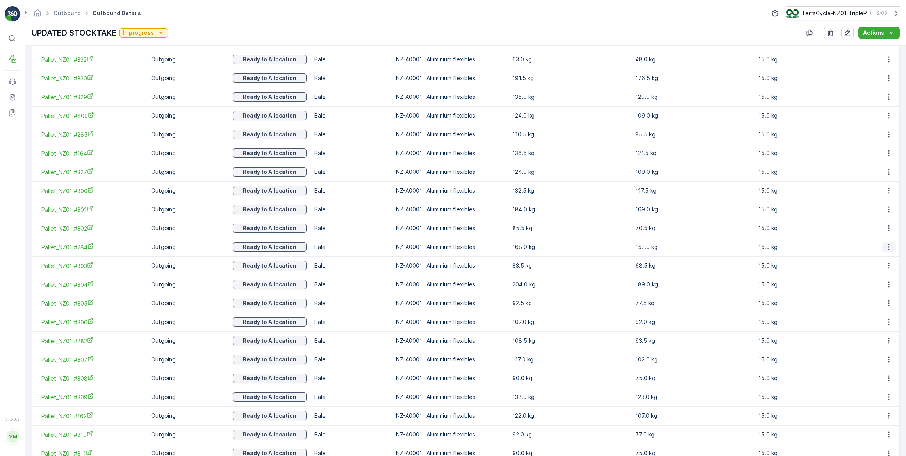
drag, startPoint x: 886, startPoint y: 246, endPoint x: 884, endPoint y: 249, distance: 4.2
click at [886, 248] on icon "button" at bounding box center [889, 247] width 8 height 8
click at [882, 273] on span "Unlink Pallet" at bounding box center [873, 272] width 32 height 8
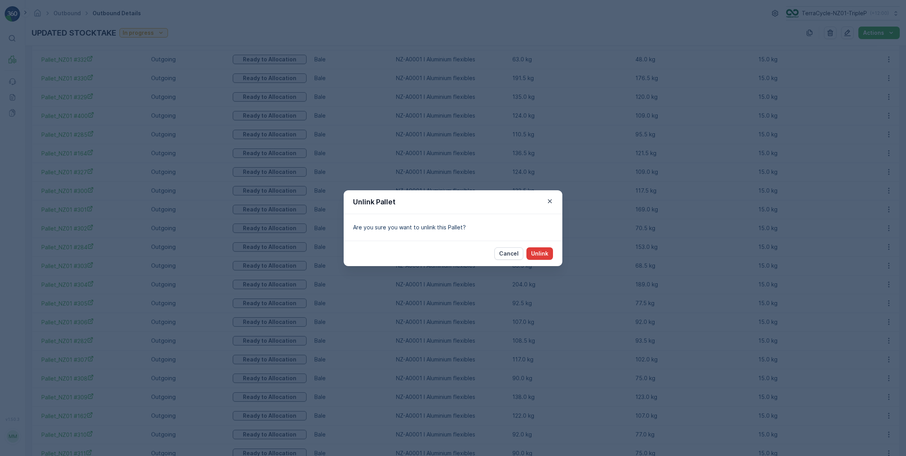
click at [548, 253] on p "Unlink" at bounding box center [539, 253] width 17 height 8
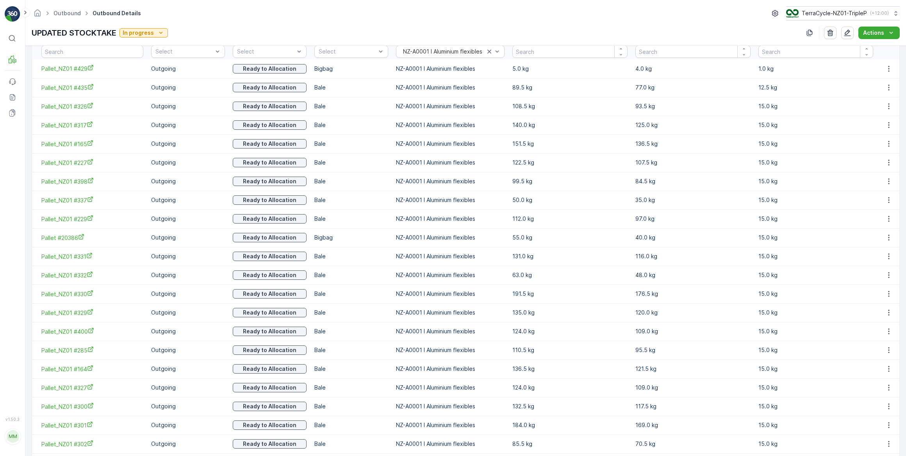
scroll to position [225, 0]
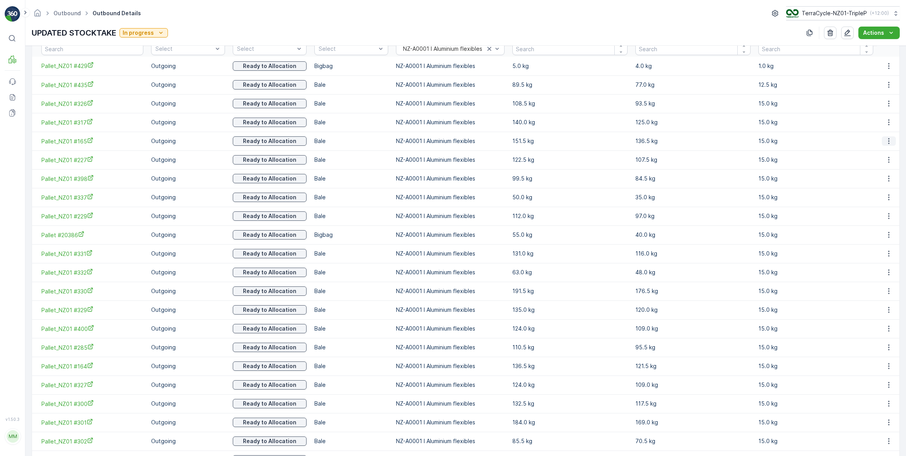
click at [885, 141] on icon "button" at bounding box center [889, 141] width 8 height 8
click at [872, 168] on span "Unlink Pallet" at bounding box center [873, 167] width 32 height 8
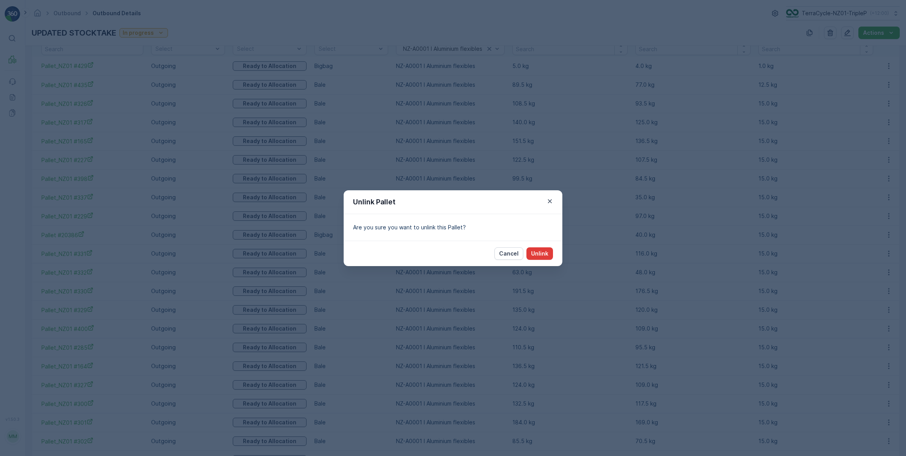
click at [545, 249] on p "Unlink" at bounding box center [539, 253] width 17 height 8
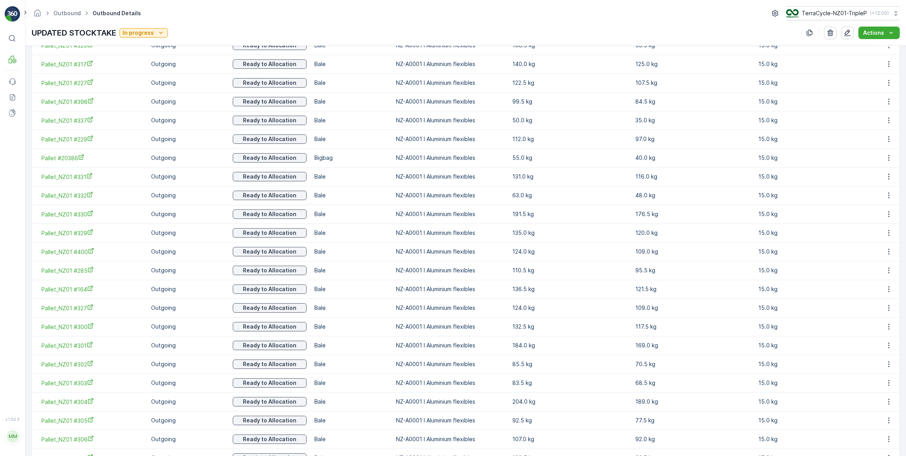
scroll to position [296, 0]
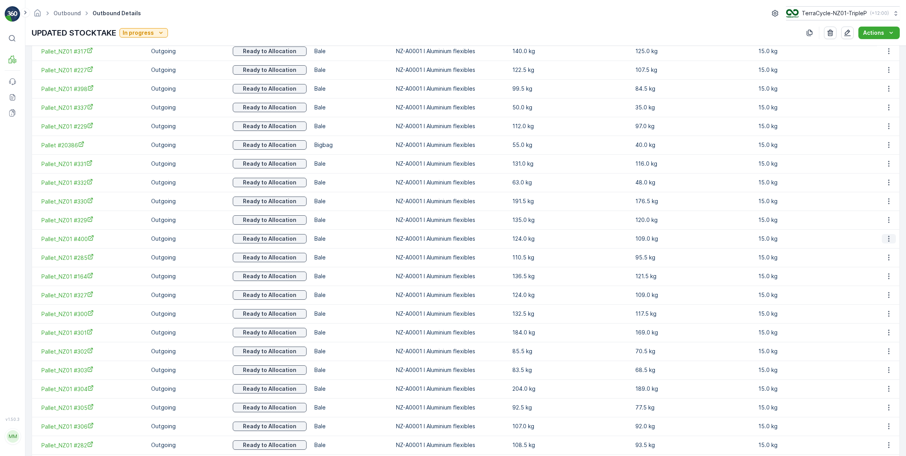
click at [886, 239] on icon "button" at bounding box center [889, 239] width 8 height 8
click at [870, 264] on span "Unlink Pallet" at bounding box center [873, 264] width 32 height 8
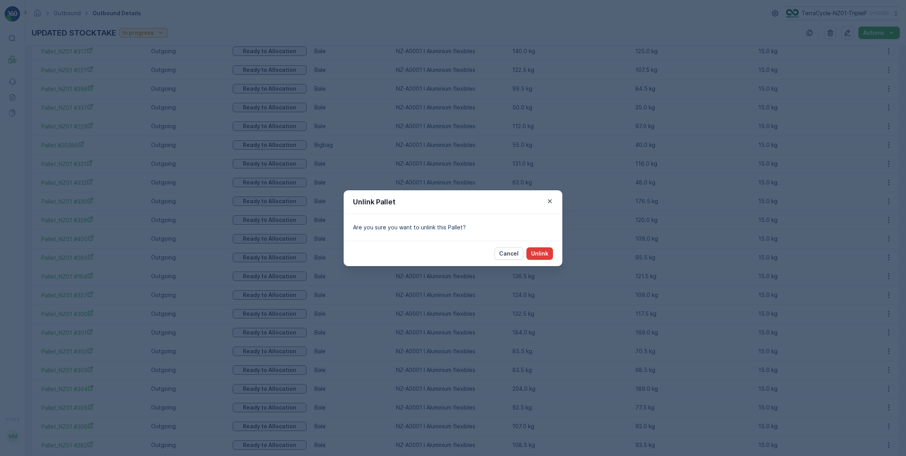
click at [542, 250] on p "Unlink" at bounding box center [539, 253] width 17 height 8
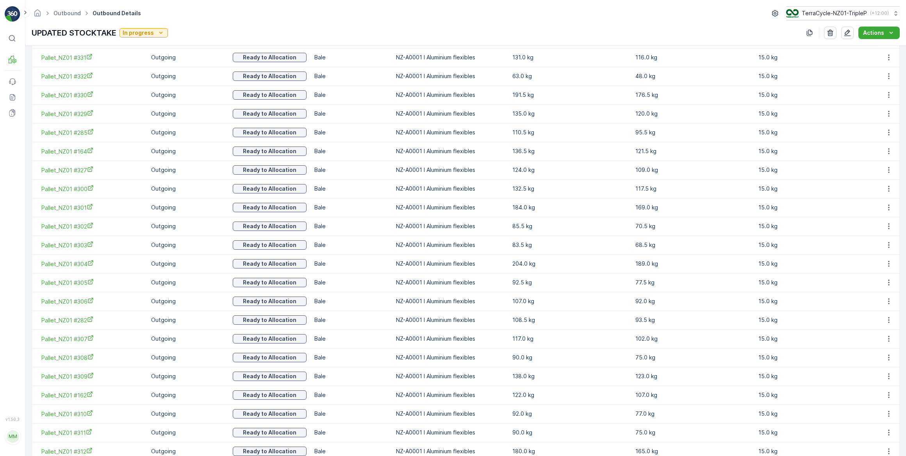
scroll to position [438, 0]
drag, startPoint x: 884, startPoint y: 284, endPoint x: 719, endPoint y: 257, distance: 167.3
click at [718, 257] on td "92.0 kg" at bounding box center [692, 265] width 123 height 19
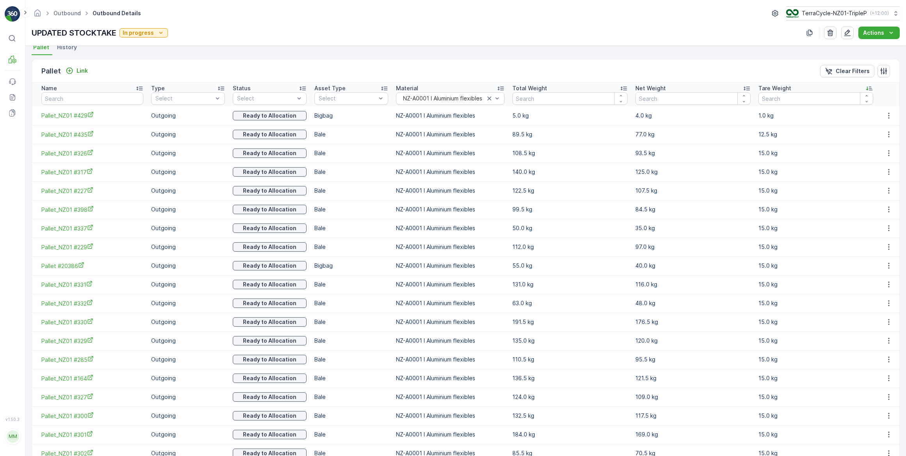
scroll to position [157, 0]
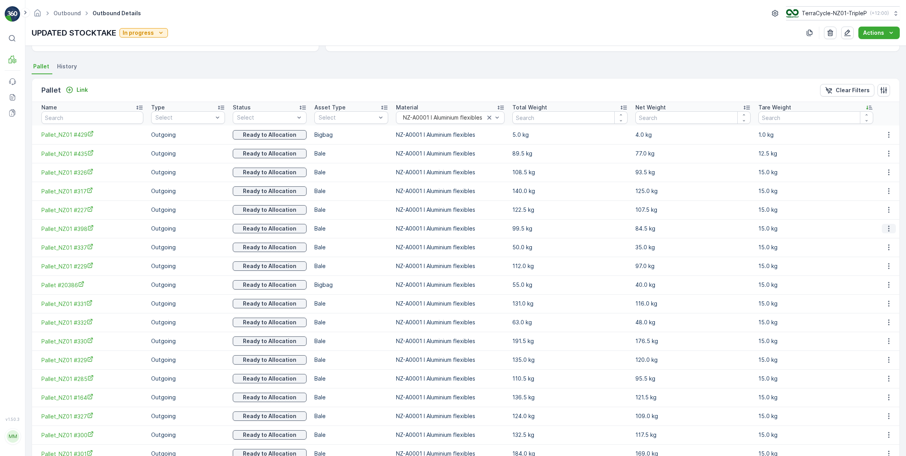
click at [885, 229] on icon "button" at bounding box center [889, 229] width 8 height 8
click at [869, 253] on span "Unlink Pallet" at bounding box center [873, 254] width 32 height 8
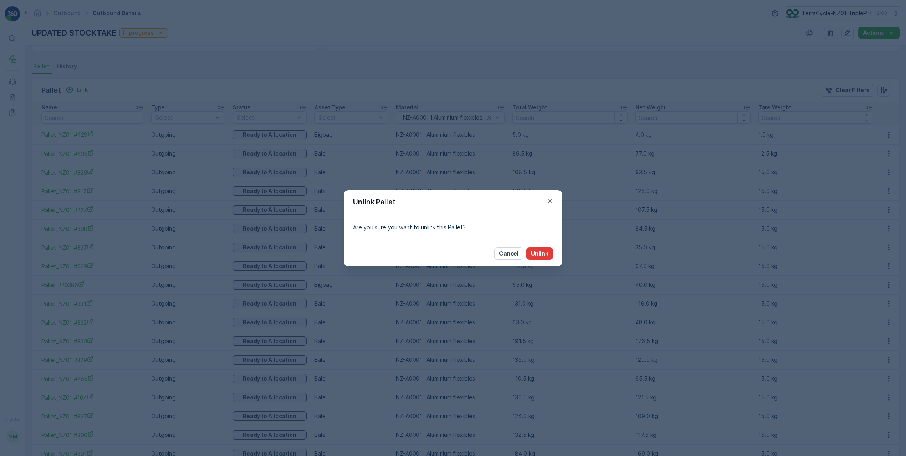
click at [540, 253] on p "Unlink" at bounding box center [539, 253] width 17 height 8
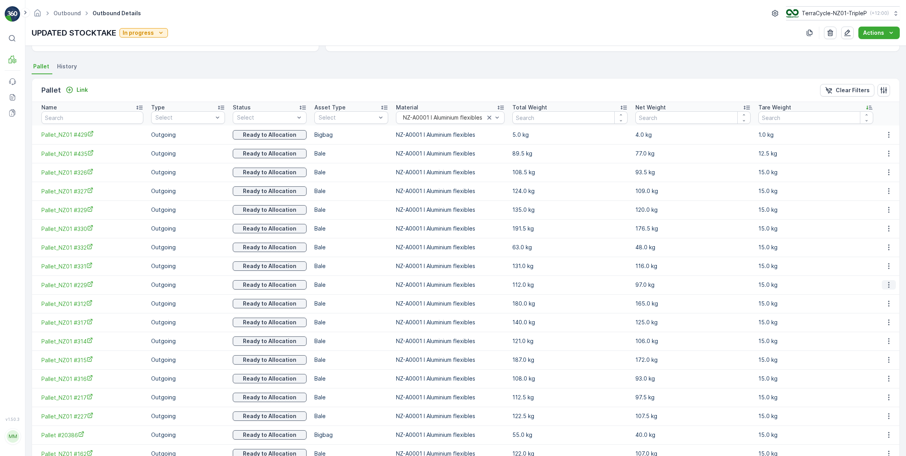
click at [888, 284] on icon "button" at bounding box center [888, 285] width 1 height 6
click at [870, 308] on span "Unlink Pallet" at bounding box center [873, 310] width 32 height 8
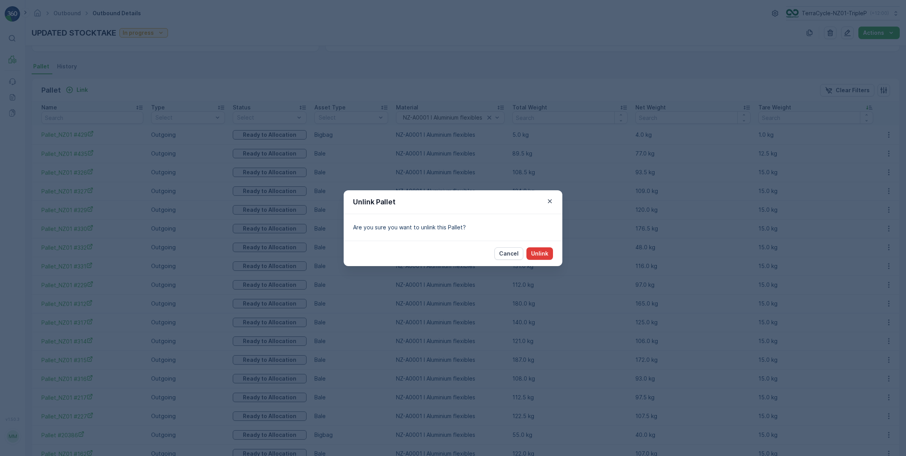
click at [543, 253] on p "Unlink" at bounding box center [539, 253] width 17 height 8
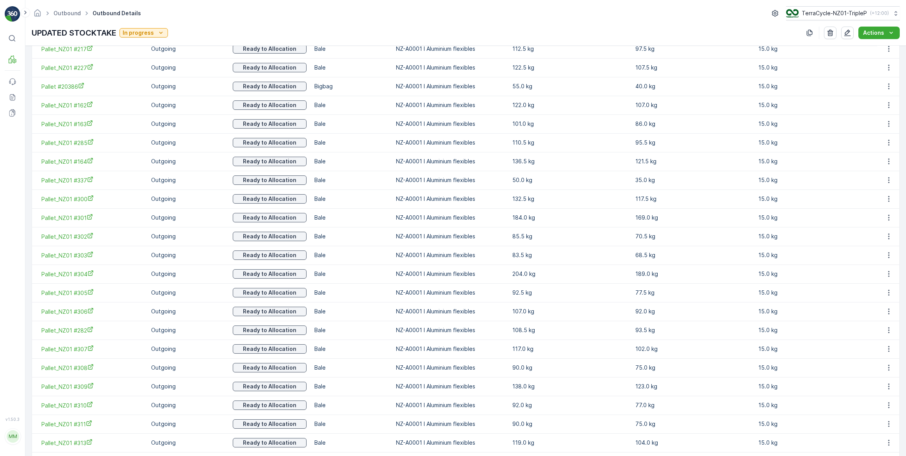
scroll to position [511, 0]
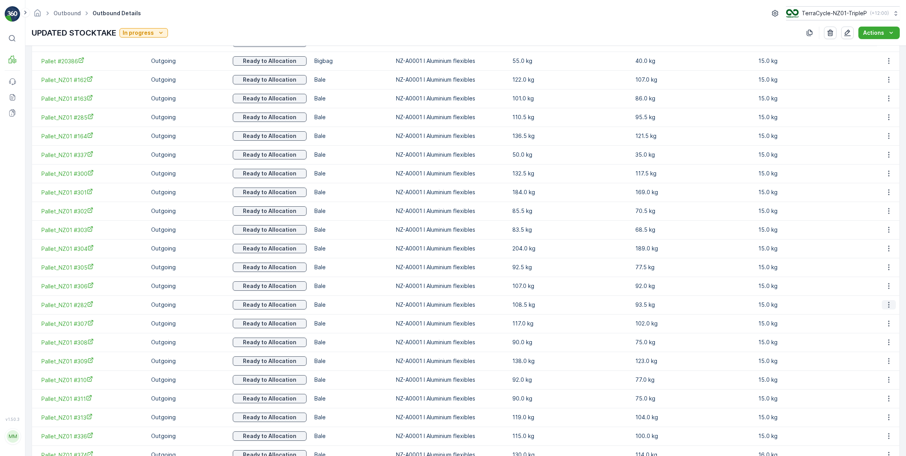
click at [886, 303] on icon "button" at bounding box center [889, 305] width 8 height 8
click at [868, 331] on span "Unlink Pallet" at bounding box center [873, 330] width 32 height 8
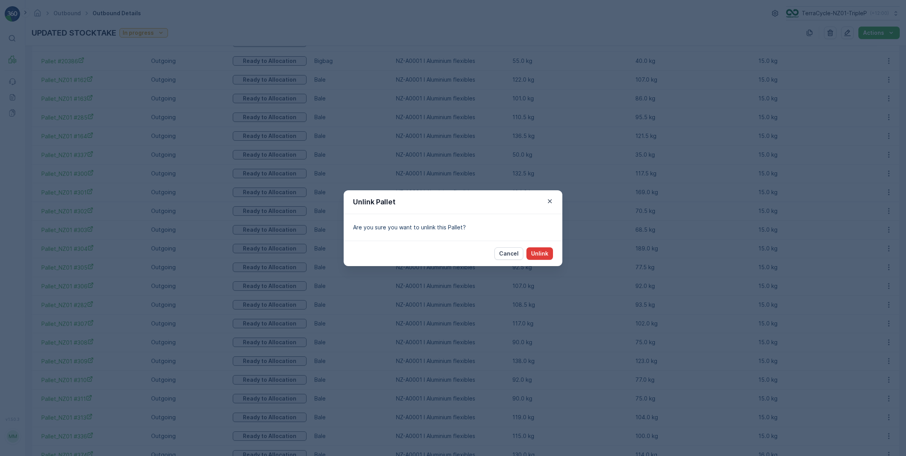
click at [545, 255] on p "Unlink" at bounding box center [539, 253] width 17 height 8
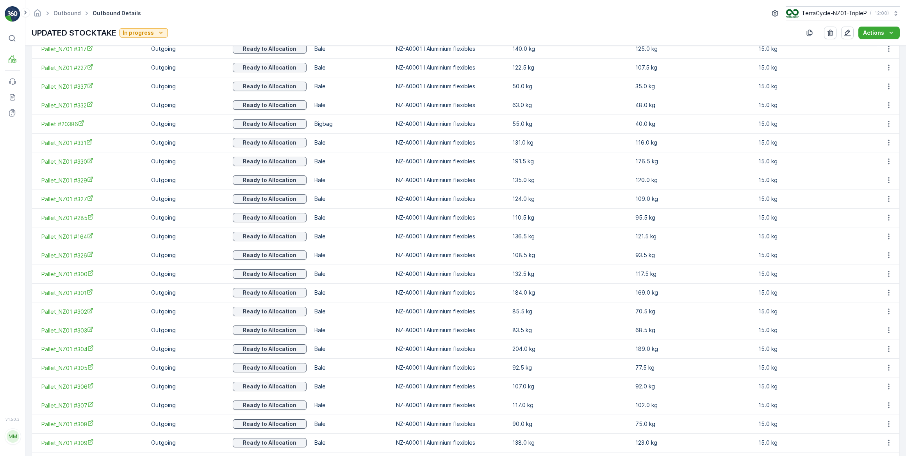
scroll to position [334, 0]
click at [887, 180] on icon "button" at bounding box center [889, 182] width 8 height 8
click at [881, 205] on span "Unlink Pallet" at bounding box center [873, 208] width 32 height 8
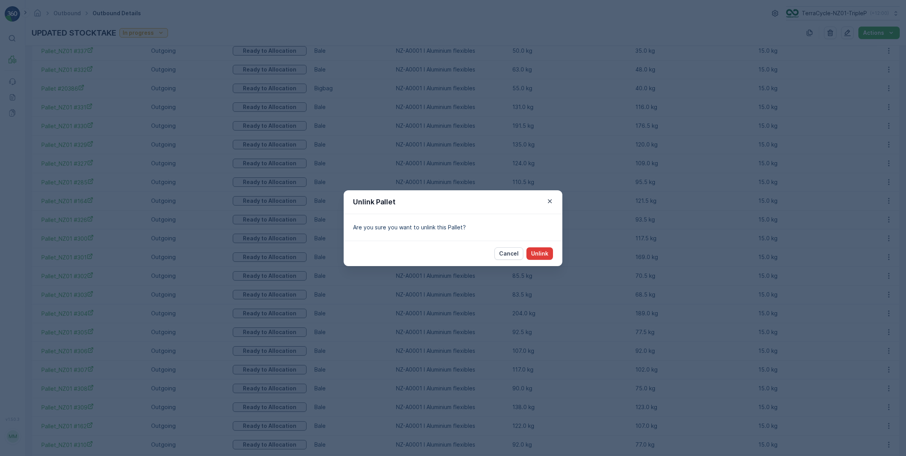
click at [545, 251] on p "Unlink" at bounding box center [539, 253] width 17 height 8
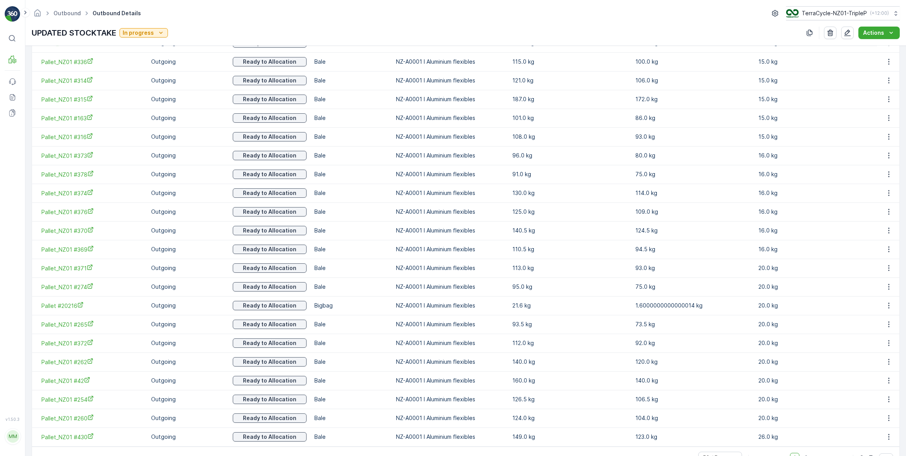
scroll to position [796, 0]
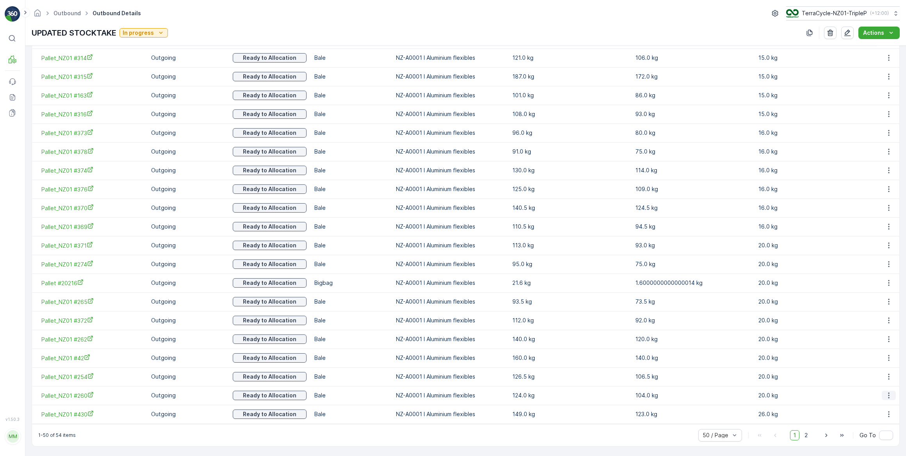
click at [886, 394] on icon "button" at bounding box center [889, 395] width 8 height 8
click at [870, 421] on span "Unlink Pallet" at bounding box center [873, 421] width 32 height 8
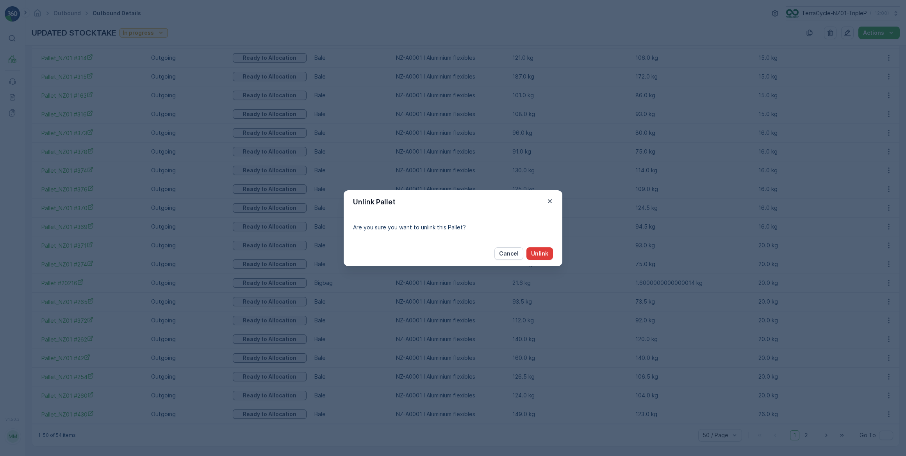
click at [544, 254] on p "Unlink" at bounding box center [539, 253] width 17 height 8
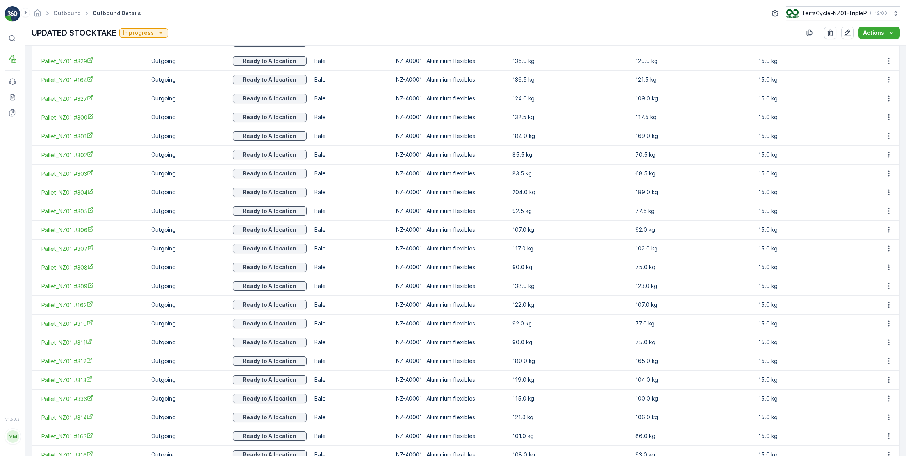
scroll to position [433, 0]
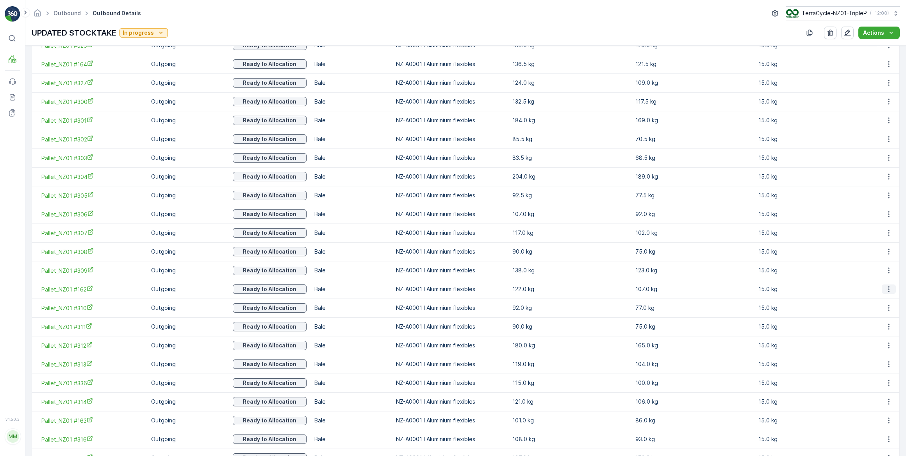
drag, startPoint x: 887, startPoint y: 288, endPoint x: 884, endPoint y: 292, distance: 5.1
click at [886, 289] on icon "button" at bounding box center [889, 289] width 8 height 8
click at [871, 313] on span "Unlink Pallet" at bounding box center [873, 315] width 32 height 8
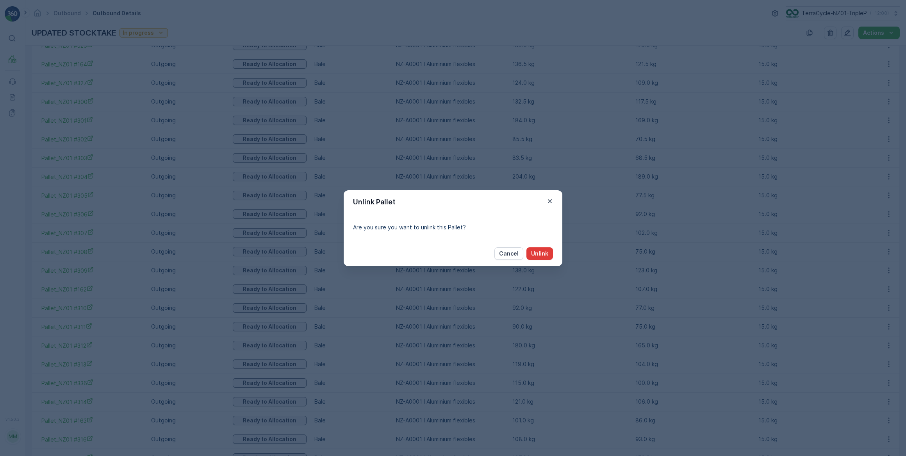
click at [546, 255] on p "Unlink" at bounding box center [539, 253] width 17 height 8
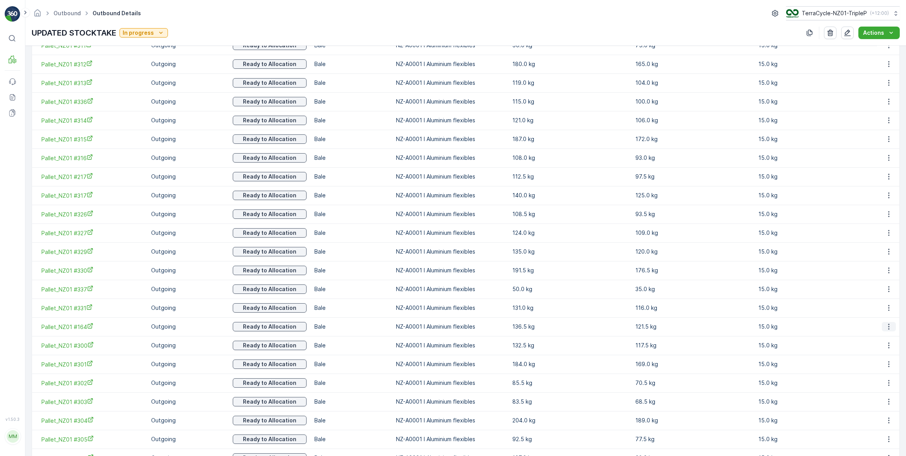
click at [888, 326] on icon "button" at bounding box center [888, 327] width 1 height 6
click at [875, 351] on span "Unlink Pallet" at bounding box center [873, 352] width 32 height 8
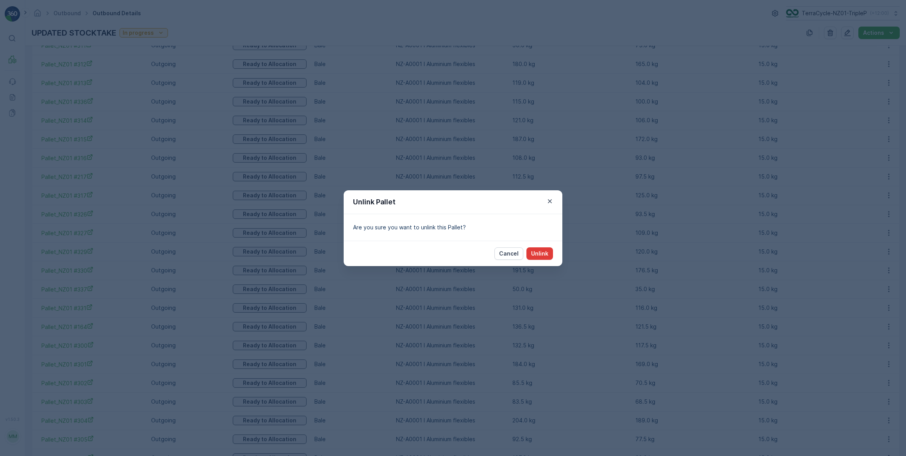
click at [538, 251] on p "Unlink" at bounding box center [539, 253] width 17 height 8
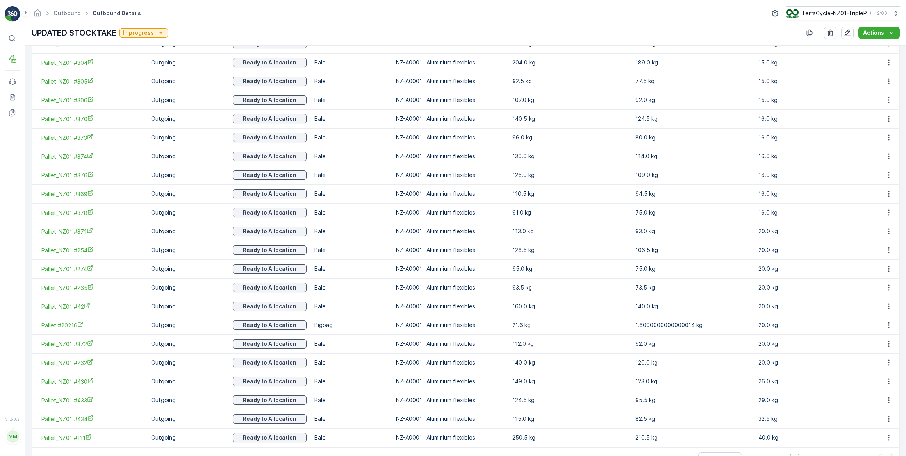
scroll to position [788, 0]
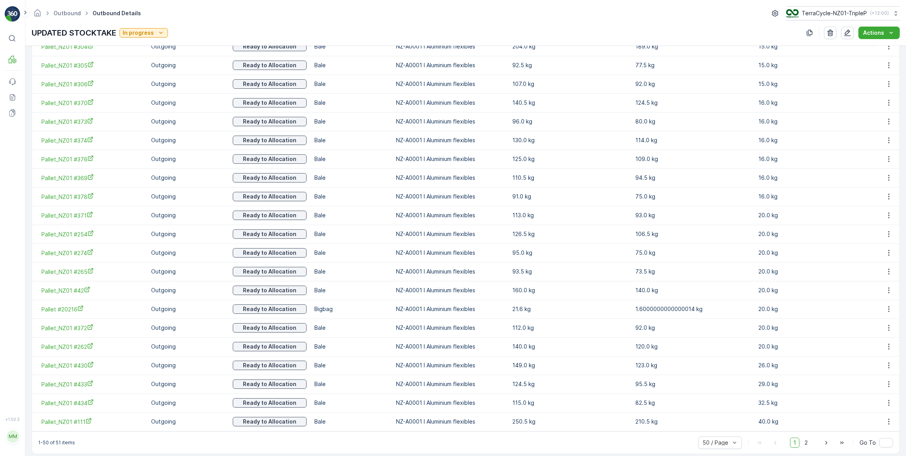
drag, startPoint x: 806, startPoint y: 444, endPoint x: 799, endPoint y: 440, distance: 8.2
click at [806, 444] on span "2" at bounding box center [806, 442] width 11 height 10
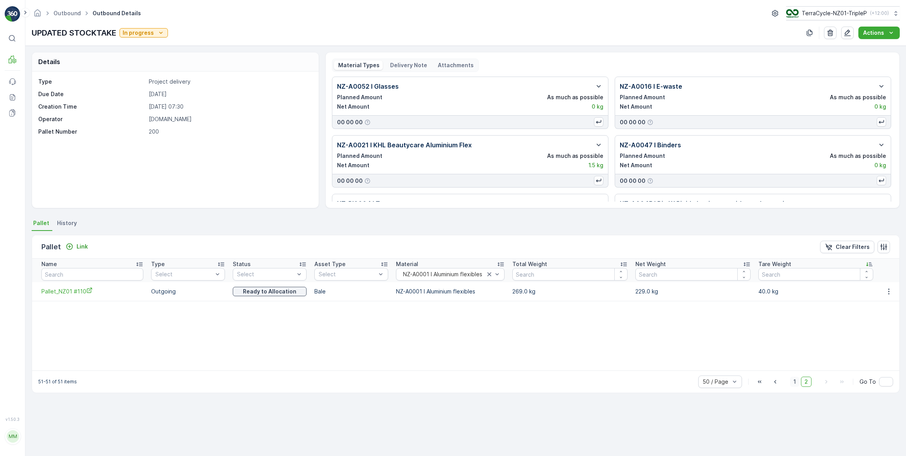
click at [796, 382] on span "1" at bounding box center [794, 381] width 9 height 10
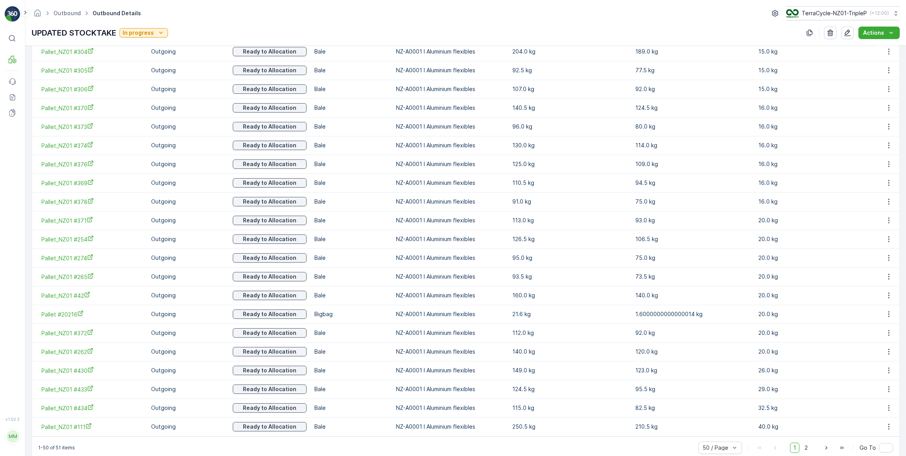
scroll to position [796, 0]
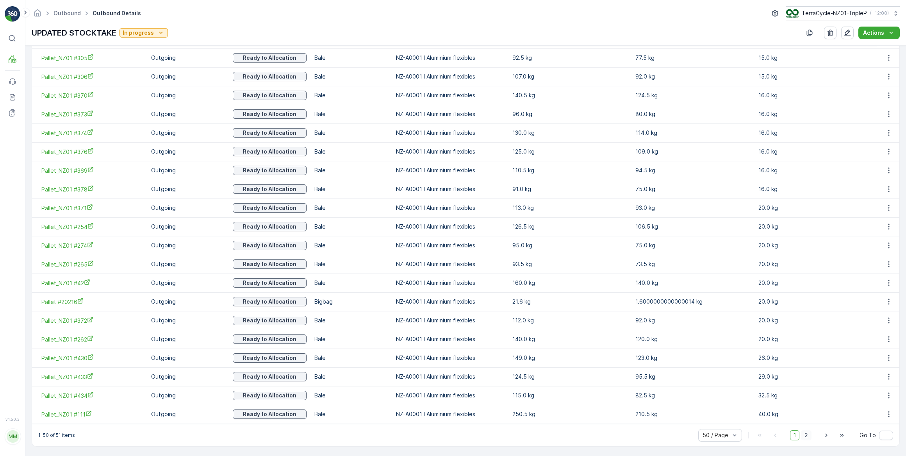
click at [804, 434] on span "2" at bounding box center [806, 435] width 11 height 10
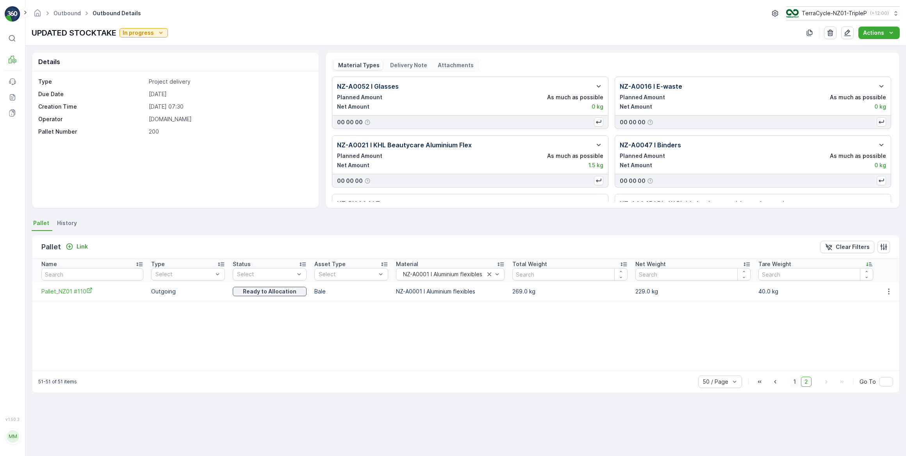
click at [796, 380] on span "1" at bounding box center [794, 381] width 9 height 10
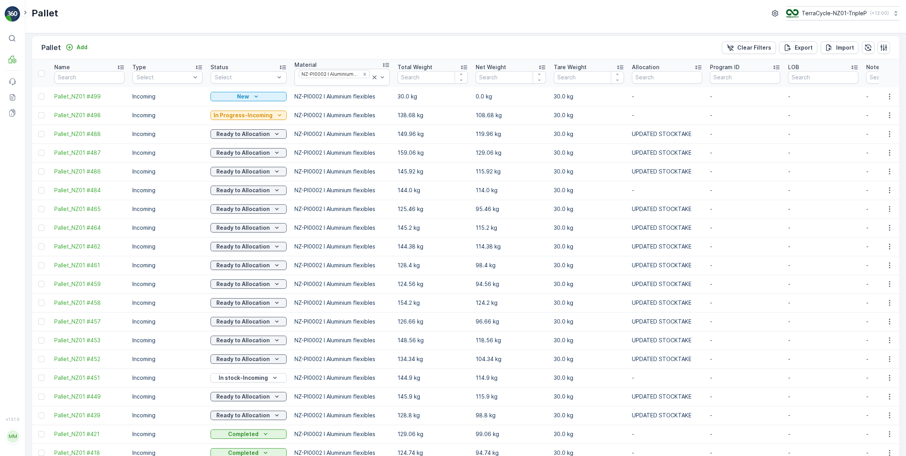
scroll to position [1, 0]
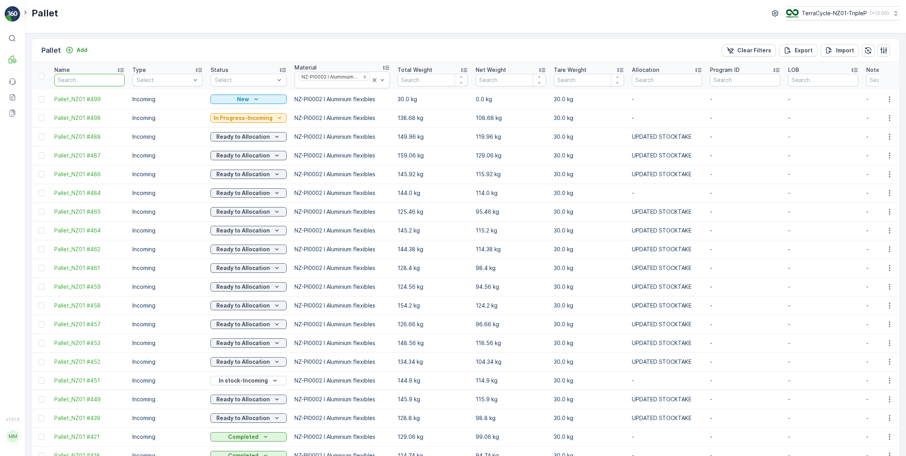
click at [63, 80] on input "text" at bounding box center [89, 80] width 70 height 12
type input "280"
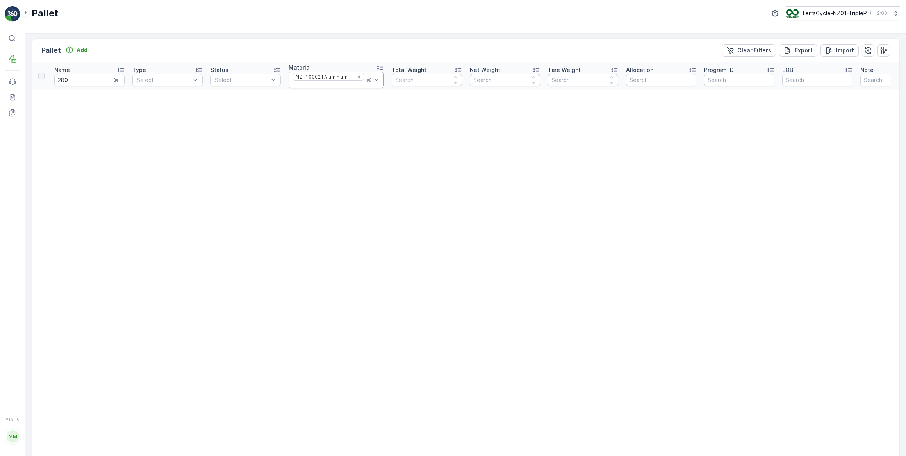
click at [366, 80] on icon at bounding box center [369, 80] width 8 height 8
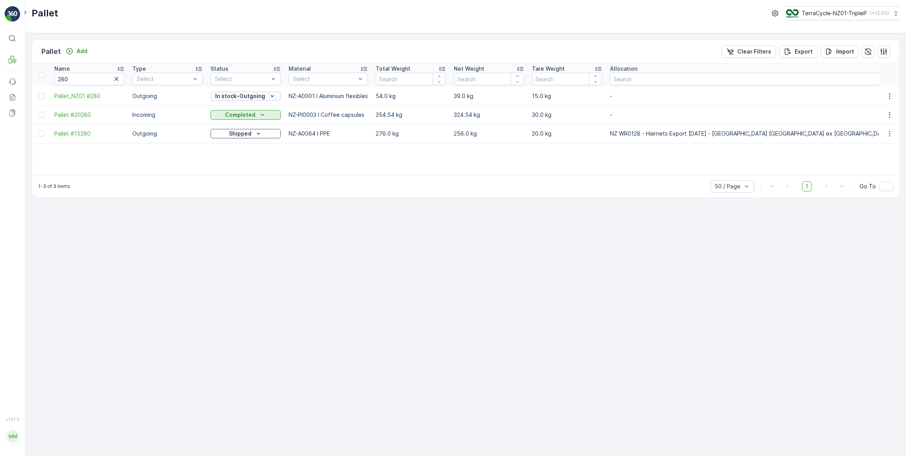
click at [262, 96] on p "In stock-Outgoing" at bounding box center [240, 96] width 50 height 8
click at [239, 173] on span "Ready to Allocation" at bounding box center [241, 173] width 52 height 8
click at [119, 77] on icon "button" at bounding box center [116, 79] width 8 height 8
click at [98, 78] on input "text" at bounding box center [89, 79] width 70 height 12
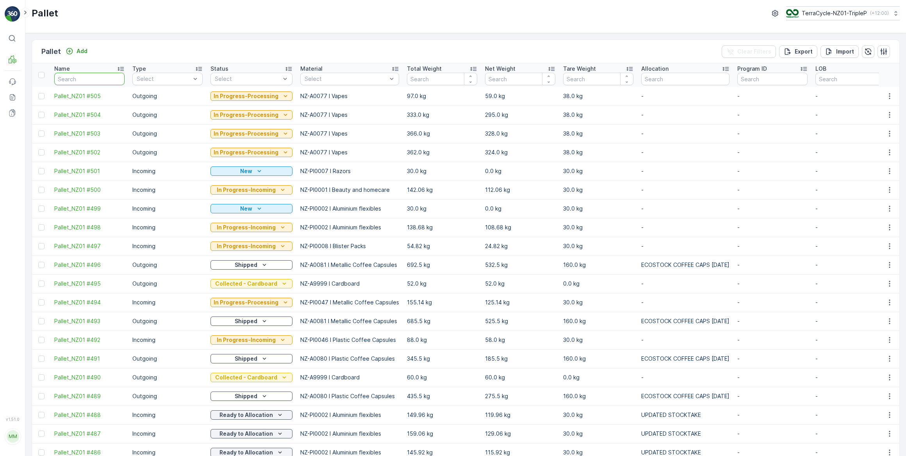
click at [68, 81] on input "text" at bounding box center [89, 79] width 70 height 12
type input "275"
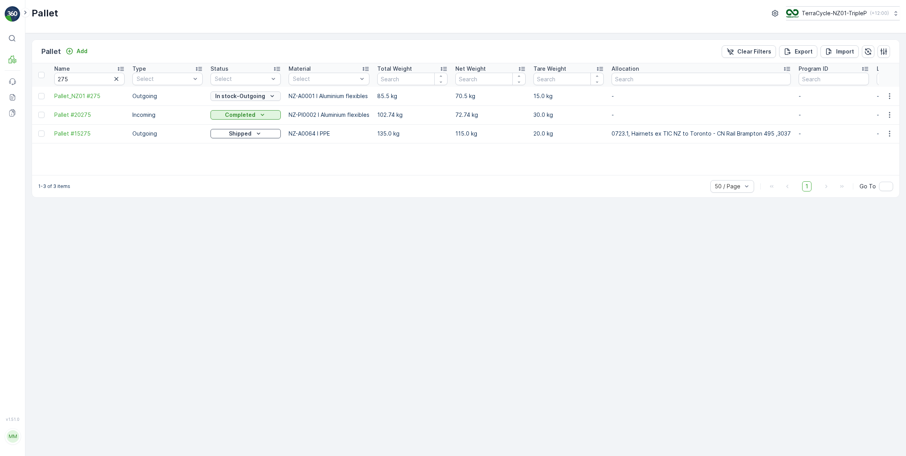
click at [232, 97] on p "In stock-Outgoing" at bounding box center [240, 96] width 50 height 8
click at [247, 174] on span "Ready to Allocation" at bounding box center [241, 173] width 52 height 8
drag, startPoint x: 72, startPoint y: 77, endPoint x: 82, endPoint y: 76, distance: 10.6
click at [75, 77] on input "275" at bounding box center [89, 79] width 70 height 12
type input "2"
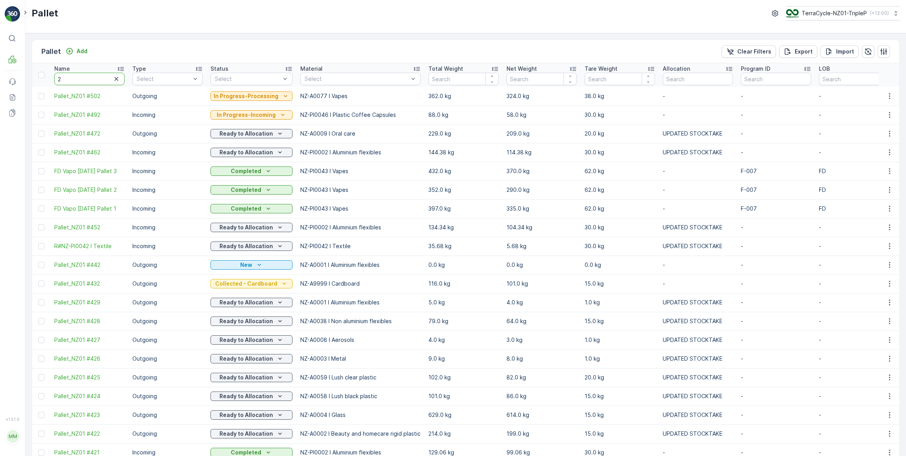
click at [69, 78] on input "2" at bounding box center [89, 79] width 70 height 12
type input "252"
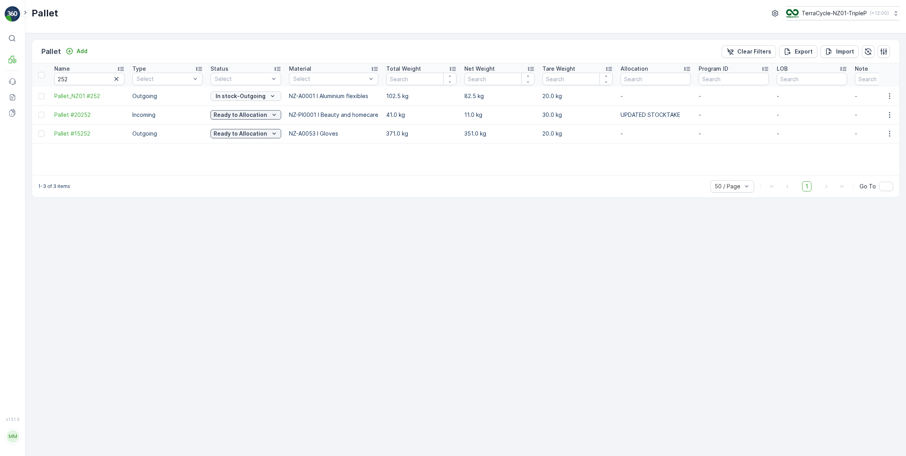
click at [240, 95] on p "In stock-Outgoing" at bounding box center [241, 96] width 50 height 8
click at [248, 173] on span "Ready to Allocation" at bounding box center [241, 173] width 52 height 8
click at [116, 78] on icon "button" at bounding box center [116, 79] width 4 height 4
click at [97, 80] on input "text" at bounding box center [89, 79] width 70 height 12
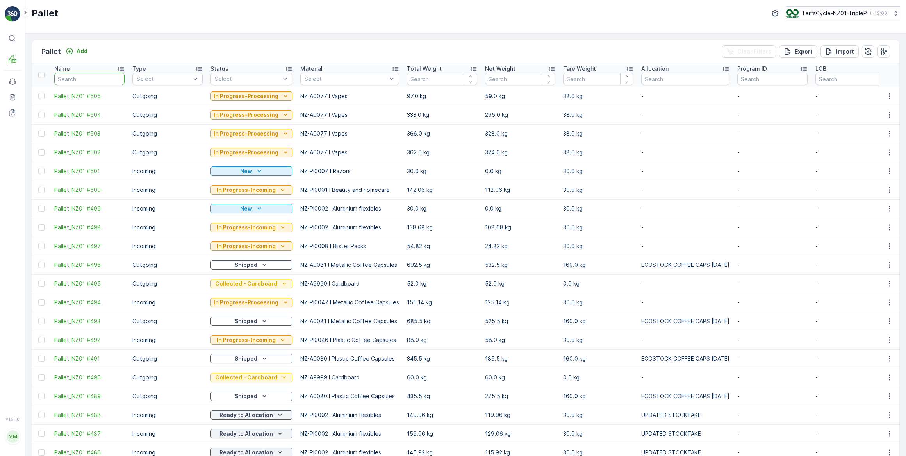
drag, startPoint x: 96, startPoint y: 78, endPoint x: 109, endPoint y: 65, distance: 18.2
click at [99, 77] on input "text" at bounding box center [89, 79] width 70 height 12
type input "251"
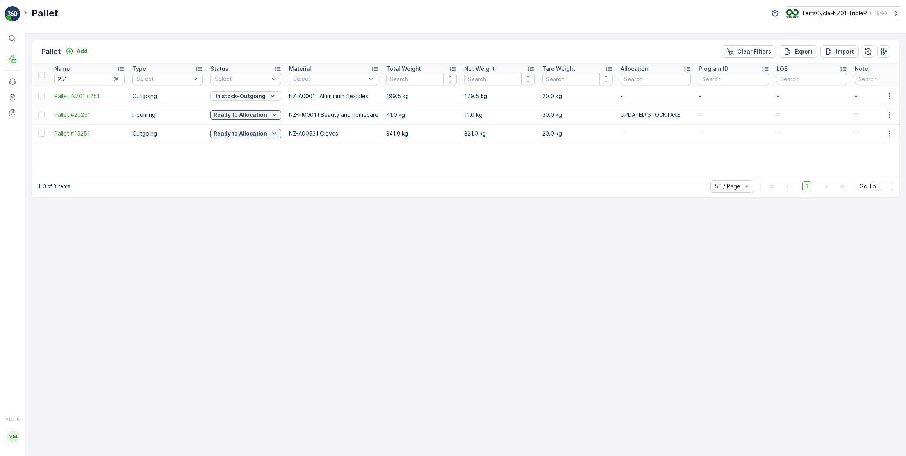
click at [252, 95] on p "In stock-Outgoing" at bounding box center [241, 96] width 50 height 8
click at [246, 171] on span "Ready to Allocation" at bounding box center [241, 173] width 52 height 8
click at [115, 78] on icon "button" at bounding box center [116, 79] width 8 height 8
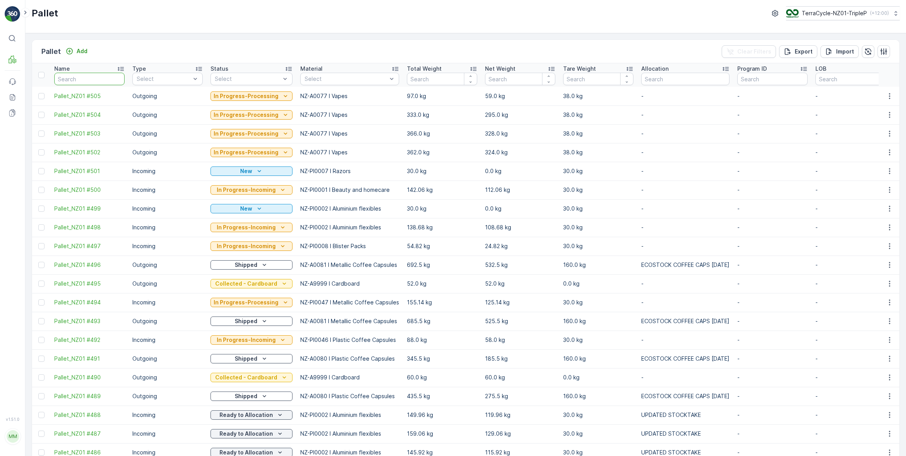
click at [87, 79] on input "text" at bounding box center [89, 79] width 70 height 12
type input "213"
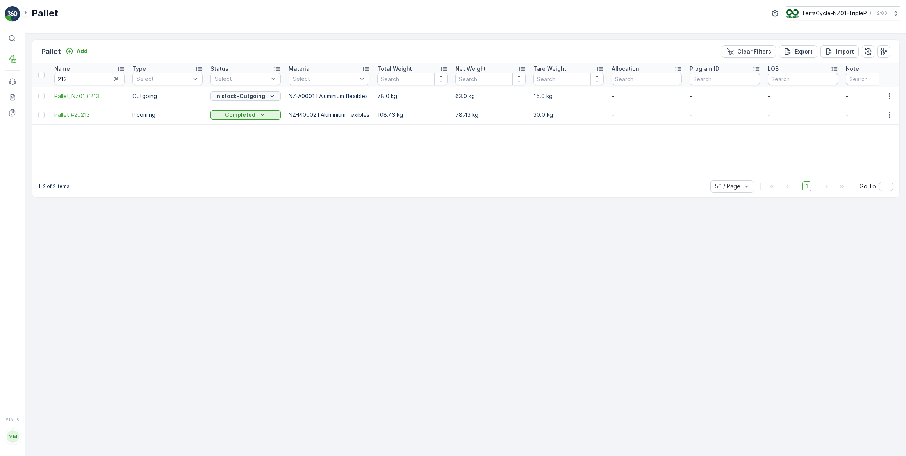
click at [249, 95] on p "In stock-Outgoing" at bounding box center [240, 96] width 50 height 8
click at [244, 175] on span "Ready to Allocation" at bounding box center [241, 173] width 52 height 8
click at [80, 80] on input "213" at bounding box center [89, 79] width 70 height 12
type input "2"
drag, startPoint x: 66, startPoint y: 80, endPoint x: 101, endPoint y: 34, distance: 57.4
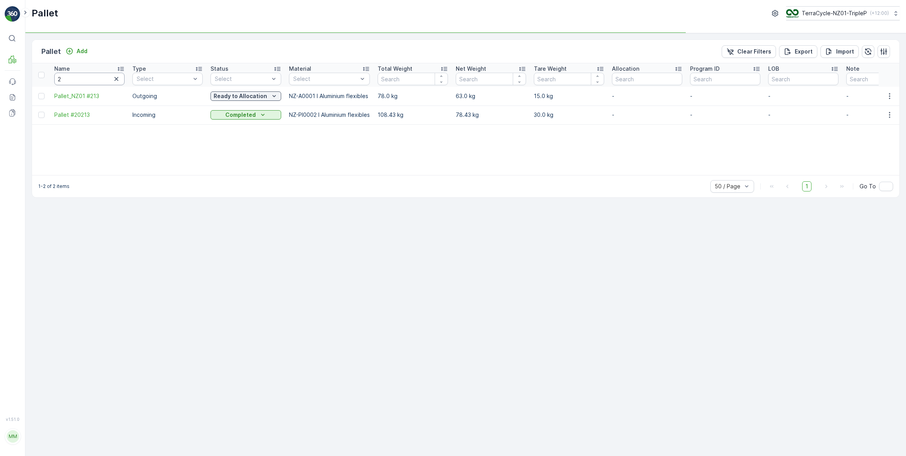
click at [67, 80] on input "2" at bounding box center [89, 79] width 70 height 12
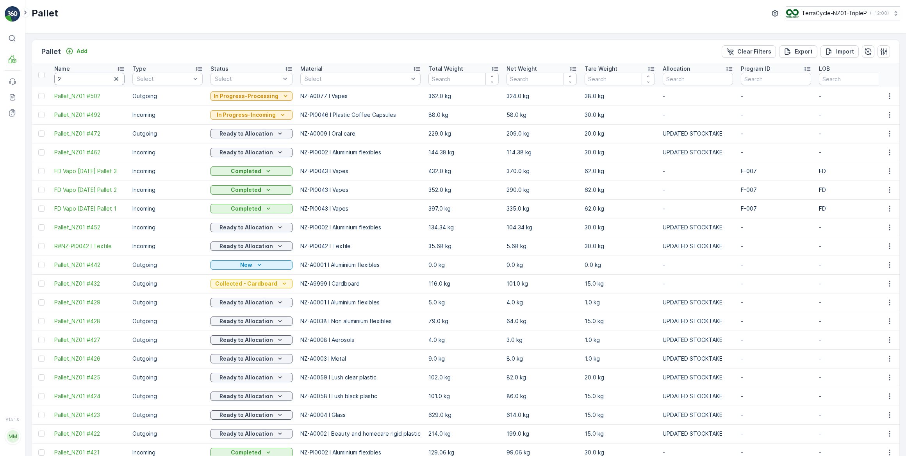
click at [82, 77] on input "2" at bounding box center [89, 79] width 70 height 12
type input "255"
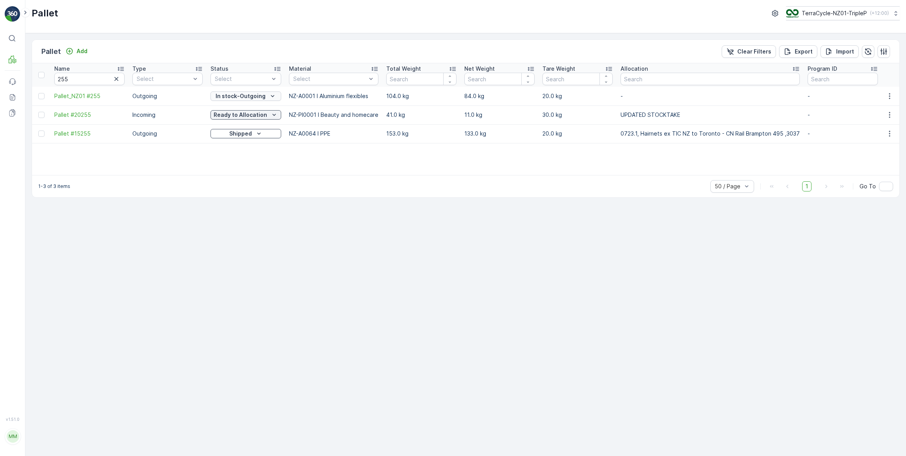
click at [248, 95] on p "In stock-Outgoing" at bounding box center [241, 96] width 50 height 8
click at [251, 171] on span "Ready to Allocation" at bounding box center [241, 173] width 52 height 8
click at [93, 82] on input "255" at bounding box center [89, 79] width 70 height 12
type input "2"
click at [79, 75] on input "2" at bounding box center [89, 79] width 70 height 12
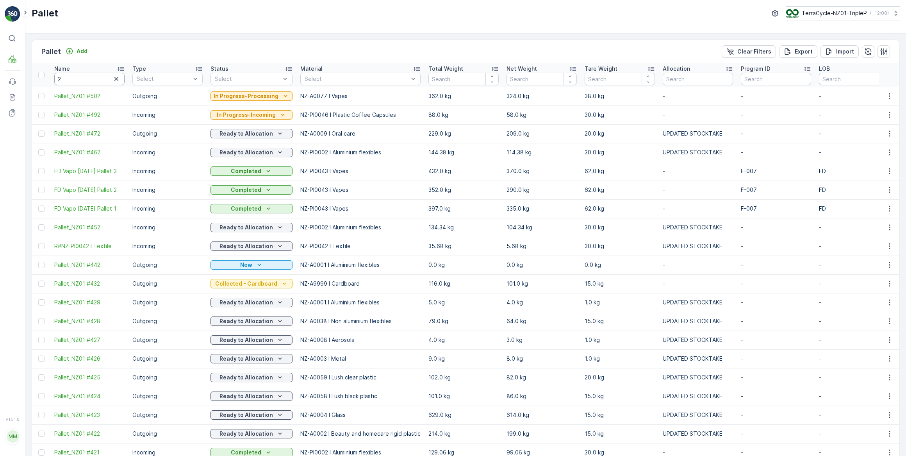
drag, startPoint x: 82, startPoint y: 81, endPoint x: 96, endPoint y: 70, distance: 17.7
click at [86, 78] on input "2" at bounding box center [89, 79] width 70 height 12
type input "231"
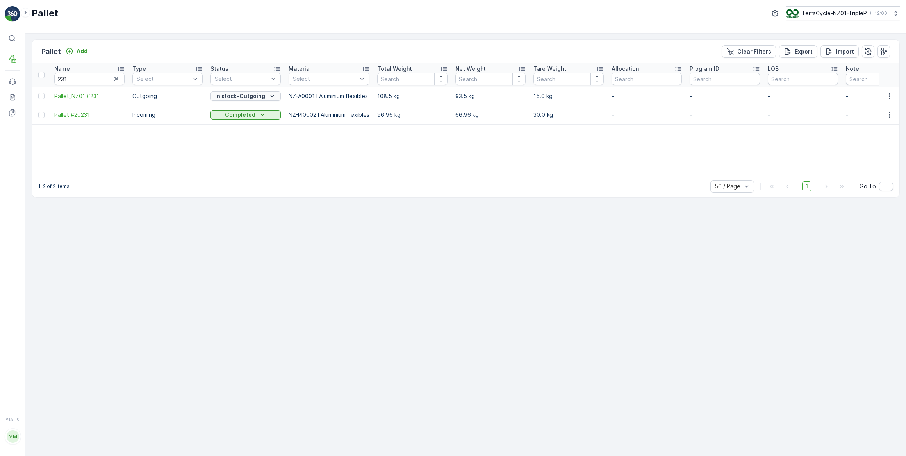
click at [249, 96] on p "In stock-Outgoing" at bounding box center [240, 96] width 50 height 8
click at [248, 174] on span "Ready to Allocation" at bounding box center [241, 173] width 52 height 8
click at [116, 78] on icon "button" at bounding box center [116, 79] width 4 height 4
click at [88, 78] on input "text" at bounding box center [89, 79] width 70 height 12
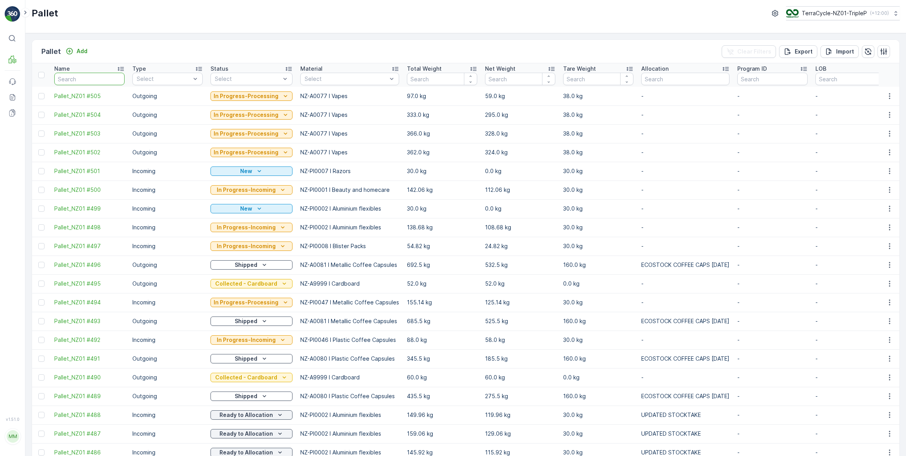
click at [95, 82] on input "text" at bounding box center [89, 79] width 70 height 12
type input "187"
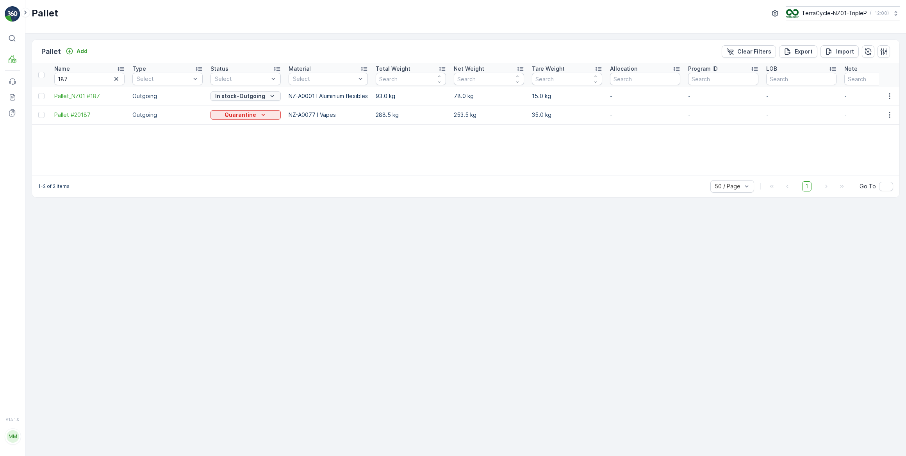
click at [254, 97] on p "In stock-Outgoing" at bounding box center [240, 96] width 50 height 8
click at [238, 175] on span "Ready to Allocation" at bounding box center [241, 173] width 52 height 8
click at [116, 78] on icon "button" at bounding box center [116, 79] width 4 height 4
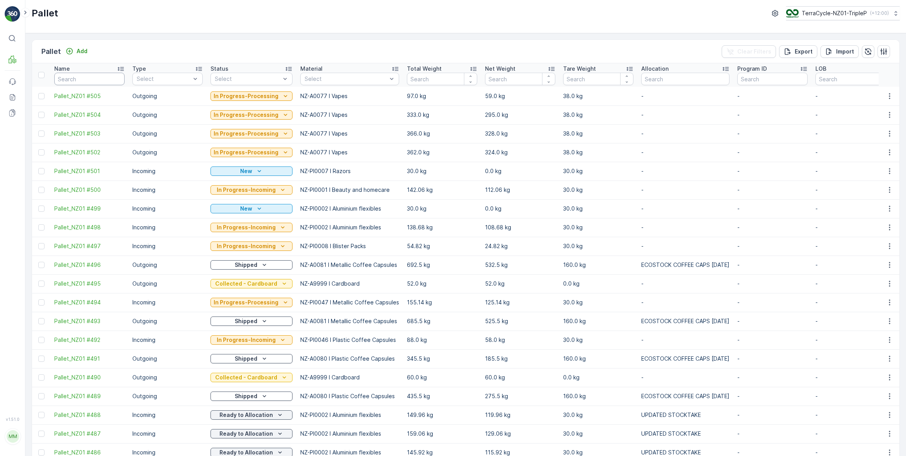
click at [71, 80] on input "text" at bounding box center [89, 79] width 70 height 12
type input "408"
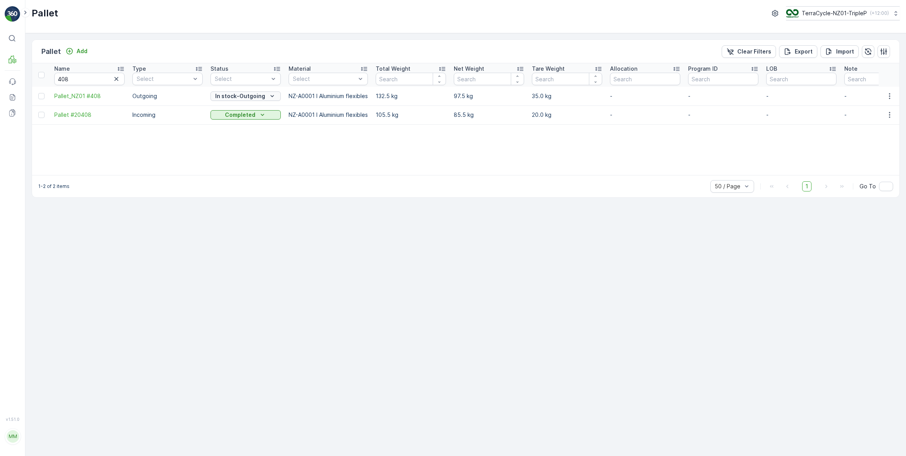
click at [239, 97] on p "In stock-Outgoing" at bounding box center [240, 96] width 50 height 8
click at [241, 174] on span "Ready to Allocation" at bounding box center [241, 173] width 52 height 8
click at [116, 79] on icon "button" at bounding box center [116, 79] width 8 height 8
click at [76, 77] on input "text" at bounding box center [89, 79] width 70 height 12
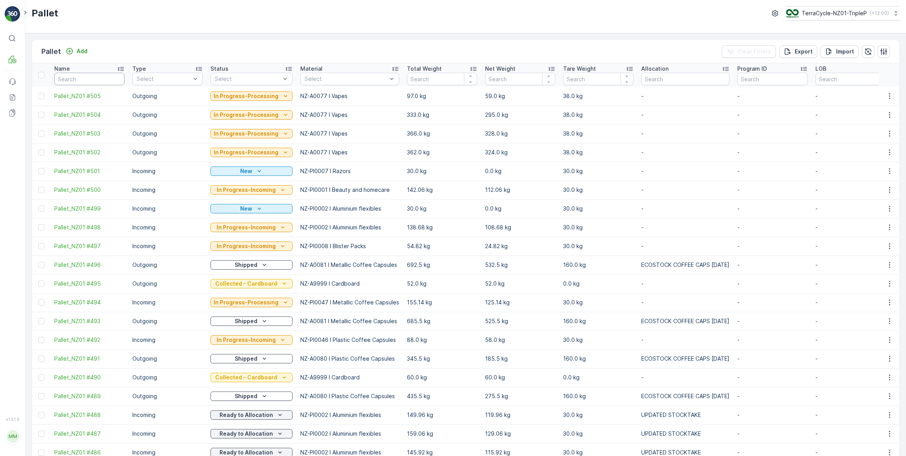
click at [76, 79] on input "text" at bounding box center [89, 79] width 70 height 12
type input "401"
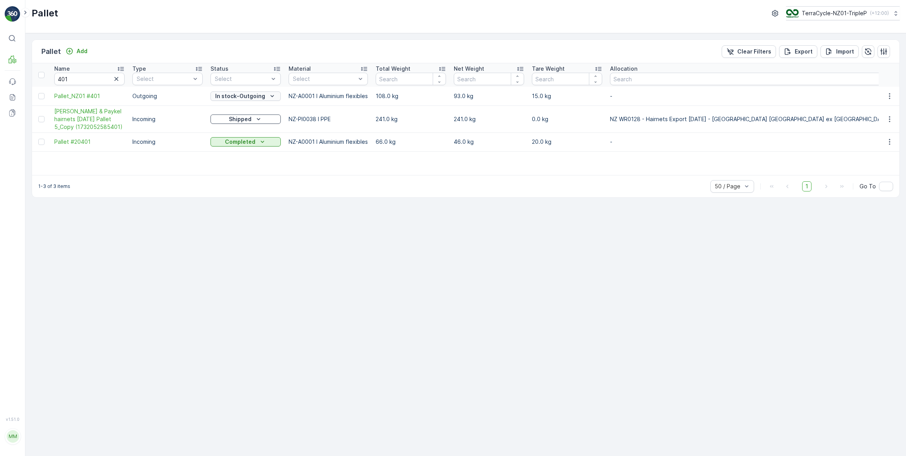
click at [242, 97] on p "In stock-Outgoing" at bounding box center [240, 96] width 50 height 8
click at [243, 173] on span "Ready to Allocation" at bounding box center [241, 173] width 52 height 8
click at [90, 79] on input "401" at bounding box center [89, 79] width 70 height 12
type input "40"
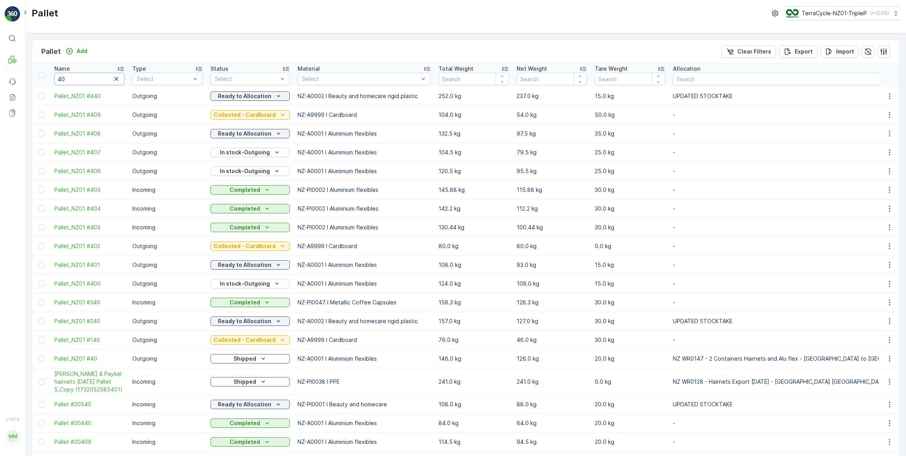
click at [90, 78] on input "40" at bounding box center [89, 79] width 70 height 12
type input "400"
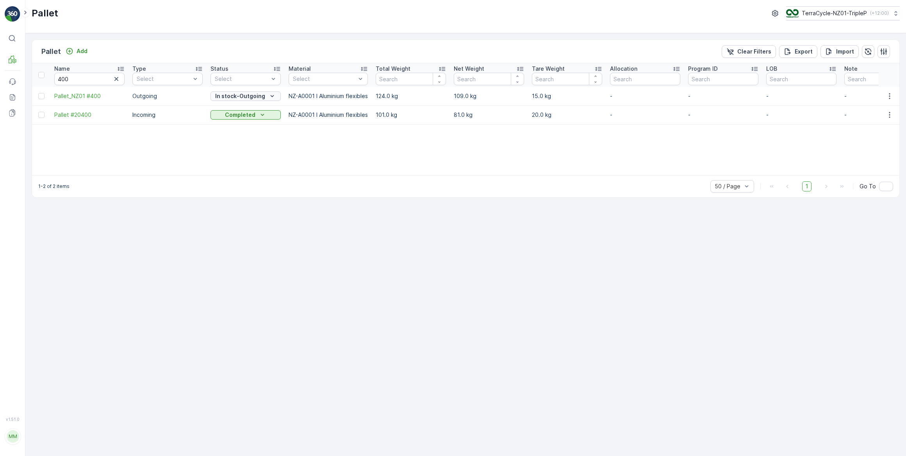
click at [239, 97] on p "In stock-Outgoing" at bounding box center [240, 96] width 50 height 8
click at [235, 171] on span "Ready to Allocation" at bounding box center [241, 173] width 52 height 8
click at [118, 78] on icon "button" at bounding box center [116, 79] width 8 height 8
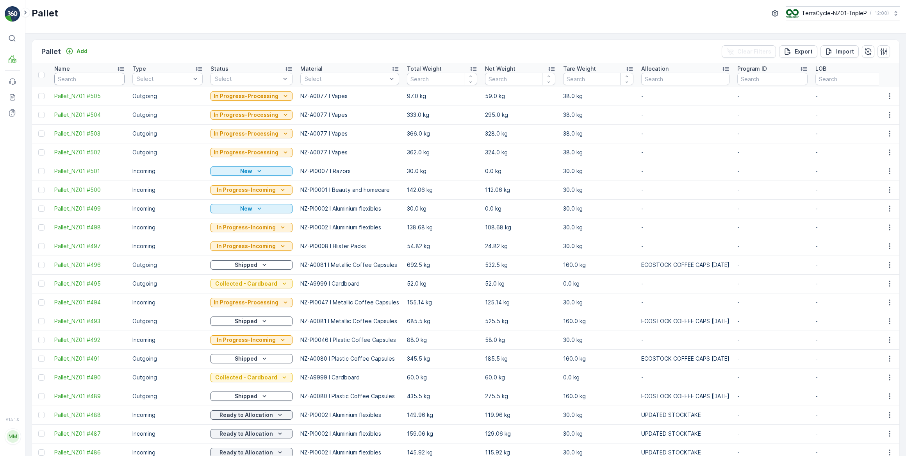
click at [88, 79] on input "text" at bounding box center [89, 79] width 70 height 12
type input "258"
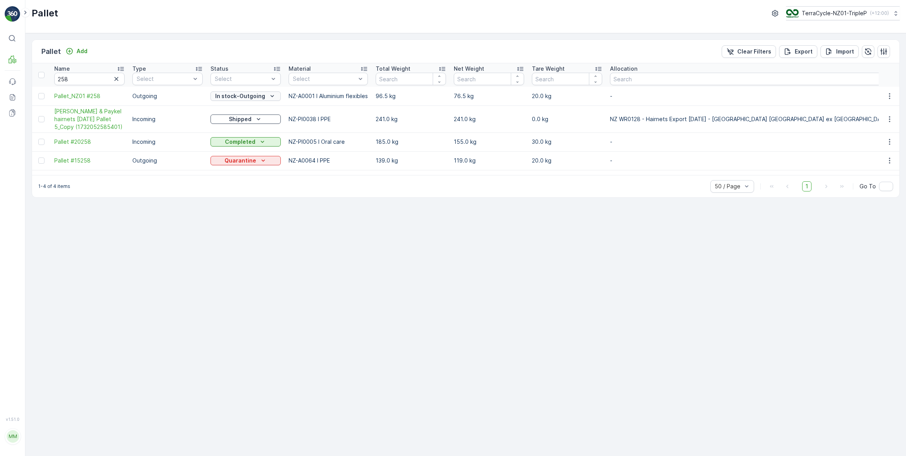
click at [224, 94] on p "In stock-Outgoing" at bounding box center [240, 96] width 50 height 8
click at [255, 175] on span "Ready to Allocation" at bounding box center [241, 173] width 52 height 8
click at [117, 78] on icon "button" at bounding box center [116, 79] width 8 height 8
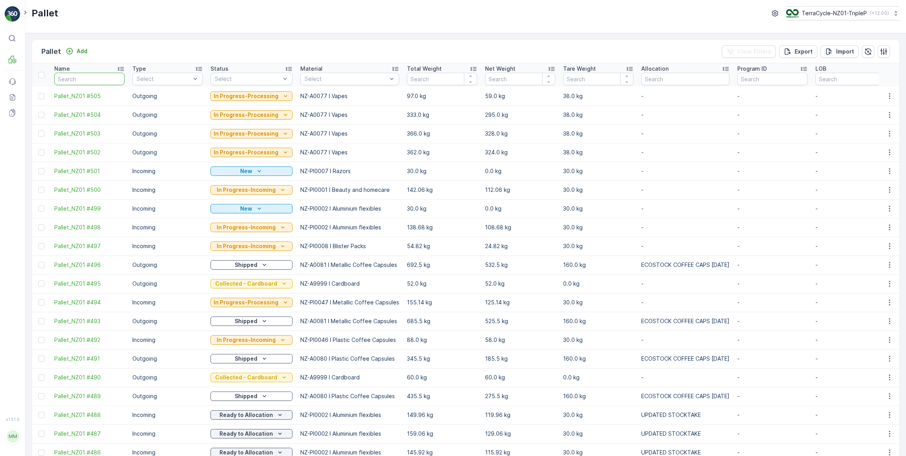
drag, startPoint x: 109, startPoint y: 77, endPoint x: 119, endPoint y: 51, distance: 27.8
click at [109, 77] on input "text" at bounding box center [89, 79] width 70 height 12
type input "214"
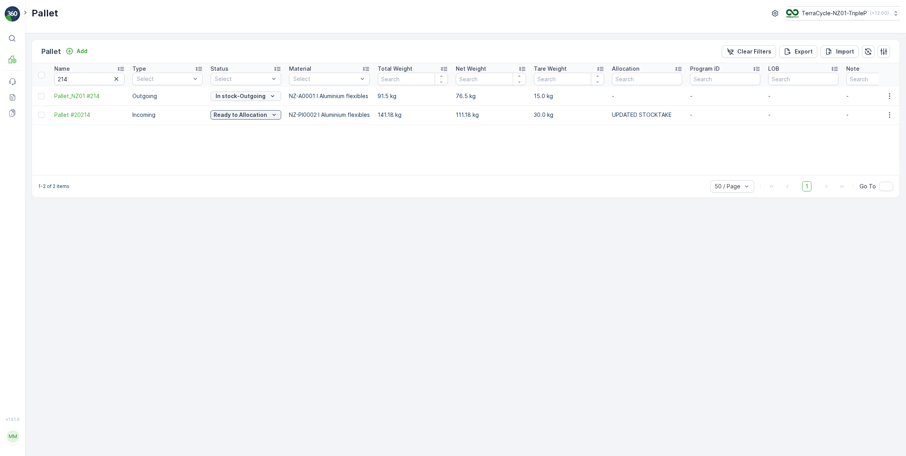
click at [247, 97] on p "In stock-Outgoing" at bounding box center [241, 96] width 50 height 8
click at [233, 173] on span "Ready to Allocation" at bounding box center [241, 173] width 52 height 8
click at [117, 77] on icon "button" at bounding box center [116, 79] width 8 height 8
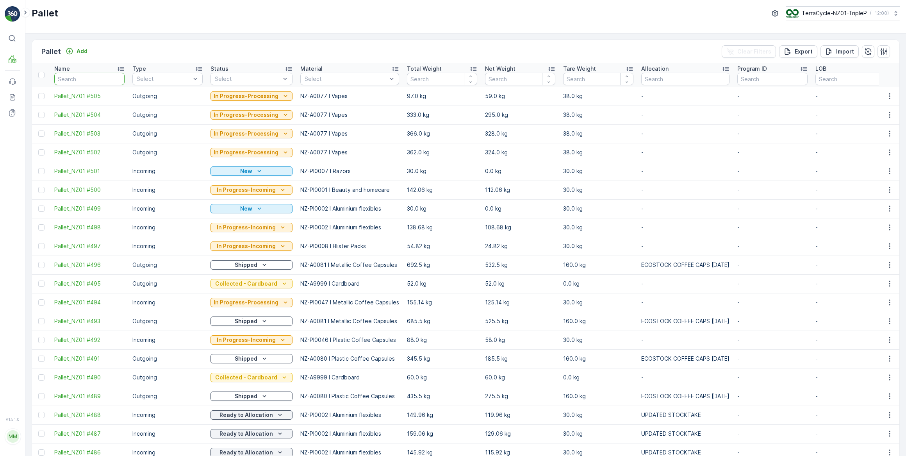
click at [117, 77] on input "text" at bounding box center [89, 79] width 70 height 12
type input "285"
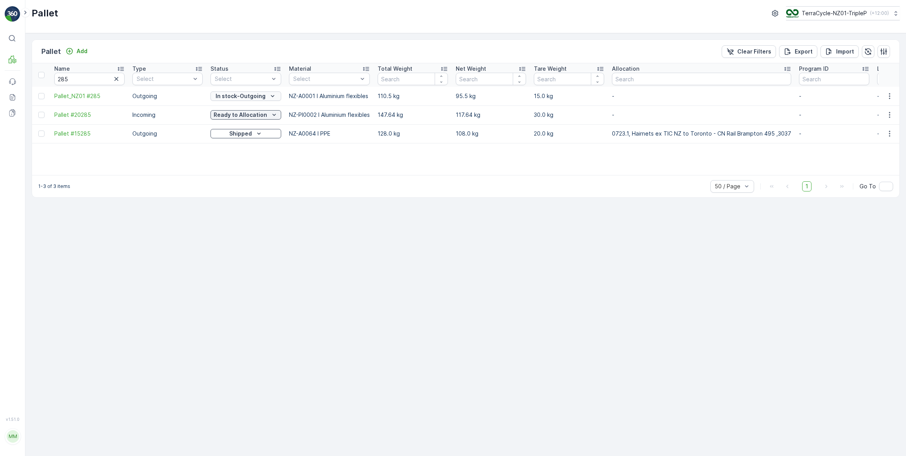
click at [241, 95] on p "In stock-Outgoing" at bounding box center [241, 96] width 50 height 8
click at [244, 173] on span "Ready to Allocation" at bounding box center [241, 173] width 52 height 8
click at [117, 79] on icon "button" at bounding box center [116, 79] width 4 height 4
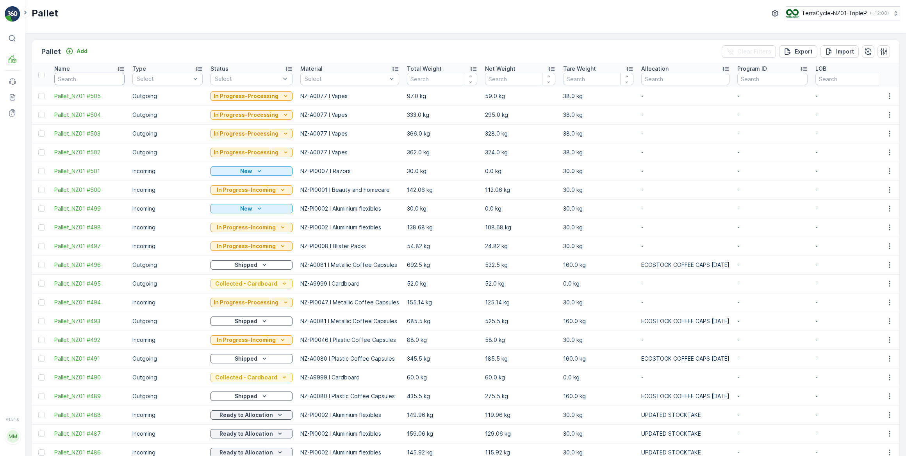
click at [110, 79] on input "text" at bounding box center [89, 79] width 70 height 12
type input "236"
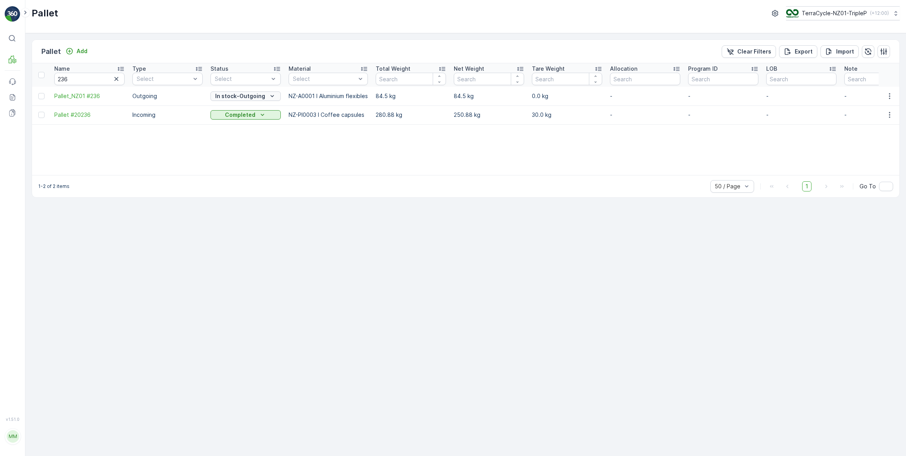
click at [237, 94] on p "In stock-Outgoing" at bounding box center [240, 96] width 50 height 8
click at [252, 173] on span "Ready to Allocation" at bounding box center [241, 173] width 52 height 8
click at [117, 78] on icon "button" at bounding box center [116, 79] width 8 height 8
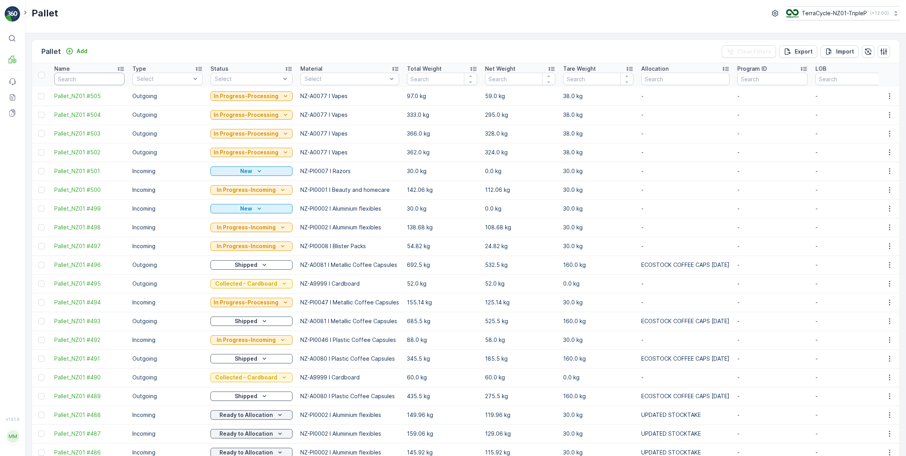
click at [97, 79] on input "text" at bounding box center [89, 79] width 70 height 12
type input "228"
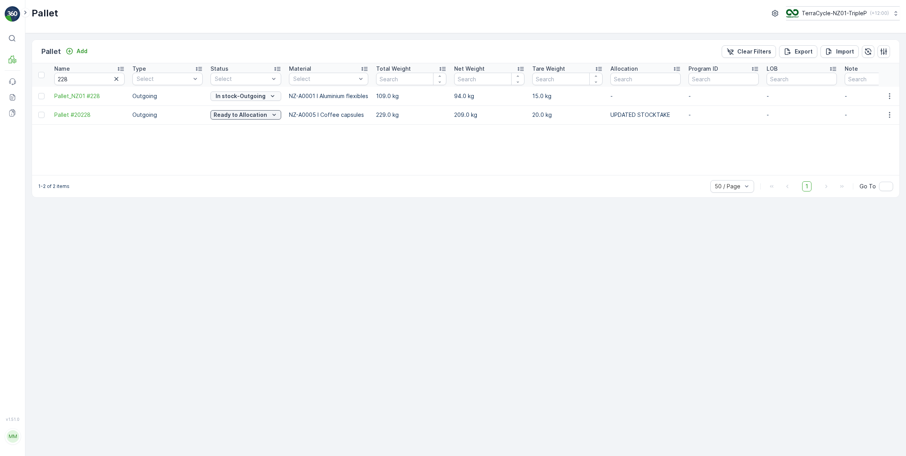
click at [257, 95] on p "In stock-Outgoing" at bounding box center [241, 96] width 50 height 8
click at [242, 173] on span "Ready to Allocation" at bounding box center [241, 173] width 52 height 8
click at [116, 80] on icon "button" at bounding box center [116, 79] width 8 height 8
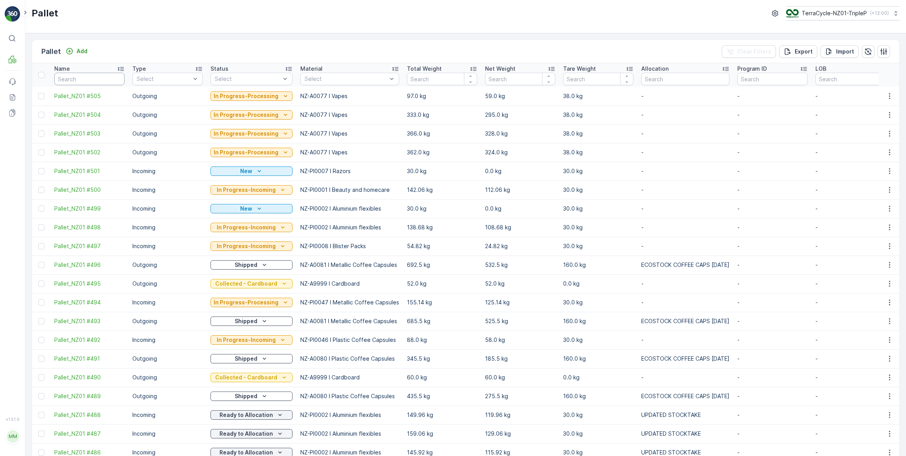
click at [99, 79] on input "text" at bounding box center [89, 79] width 70 height 12
type input "257"
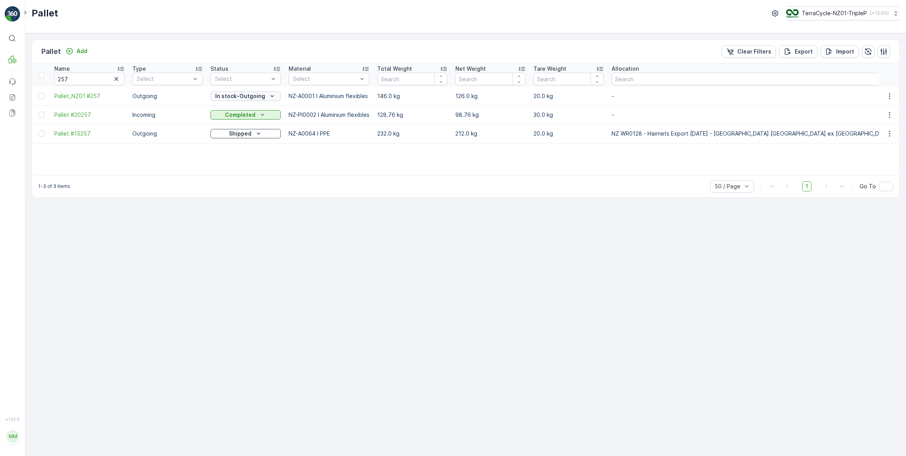
click at [251, 97] on p "In stock-Outgoing" at bounding box center [240, 96] width 50 height 8
click at [241, 174] on span "Ready to Allocation" at bounding box center [241, 173] width 52 height 8
click at [113, 78] on icon "button" at bounding box center [116, 79] width 8 height 8
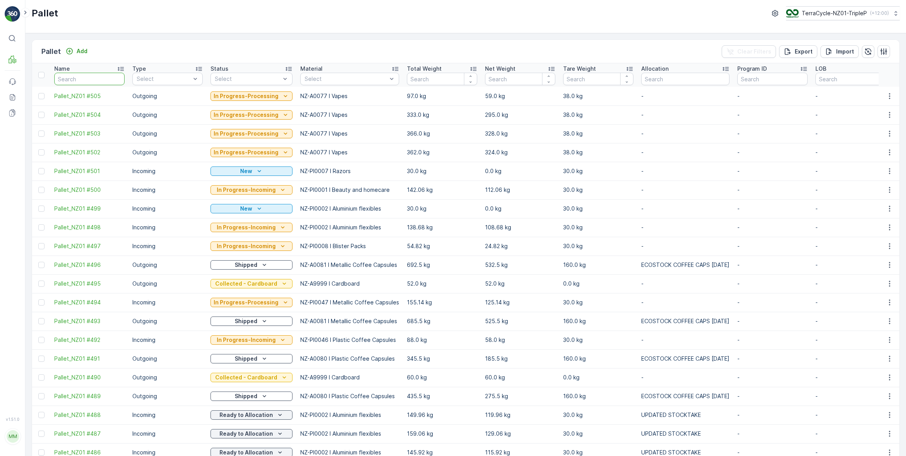
click at [94, 77] on input "text" at bounding box center [89, 79] width 70 height 12
type input "387"
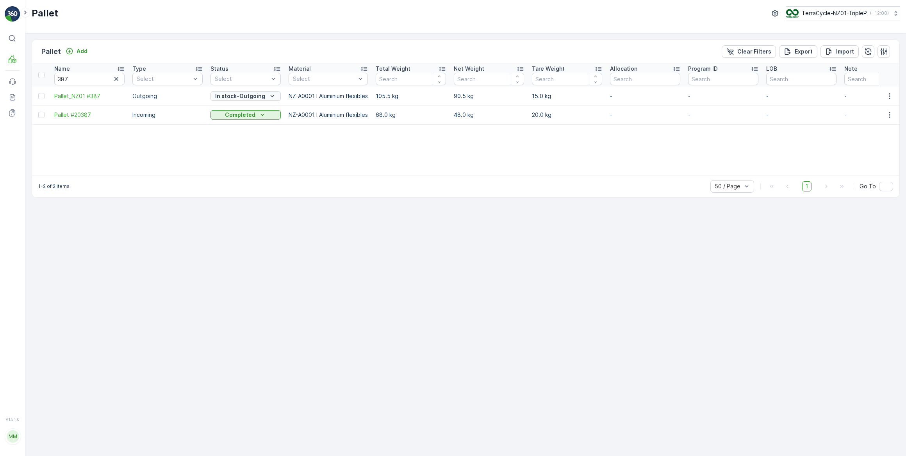
click at [257, 96] on p "In stock-Outgoing" at bounding box center [240, 96] width 50 height 8
click at [241, 173] on span "Ready to Allocation" at bounding box center [241, 173] width 52 height 8
click at [118, 78] on icon "button" at bounding box center [116, 79] width 8 height 8
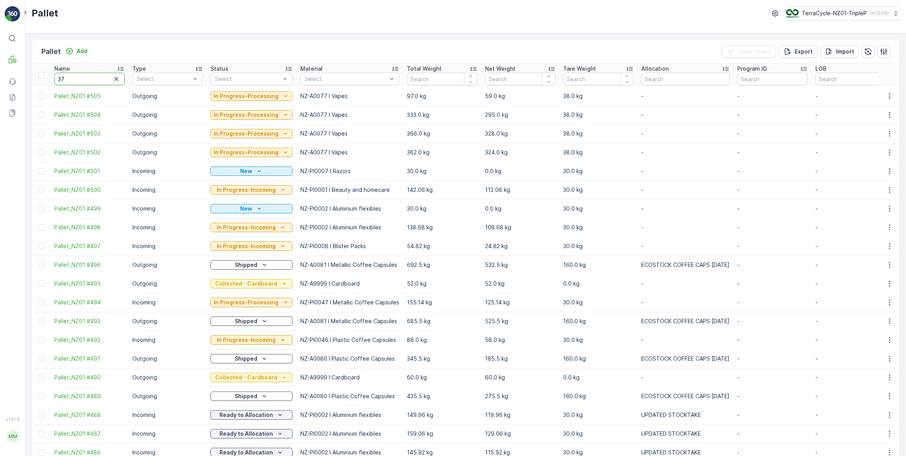
type input "375"
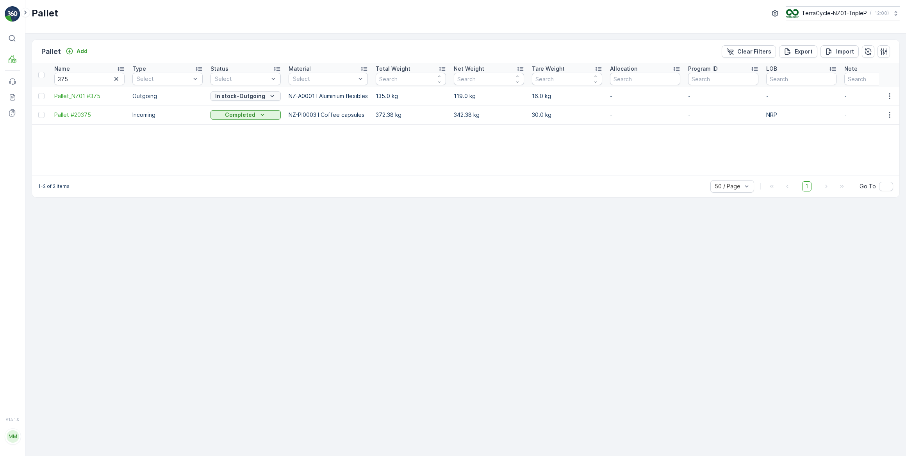
click at [224, 97] on p "In stock-Outgoing" at bounding box center [240, 96] width 50 height 8
click at [248, 173] on span "Ready to Allocation" at bounding box center [241, 173] width 52 height 8
click at [116, 78] on icon "button" at bounding box center [116, 79] width 8 height 8
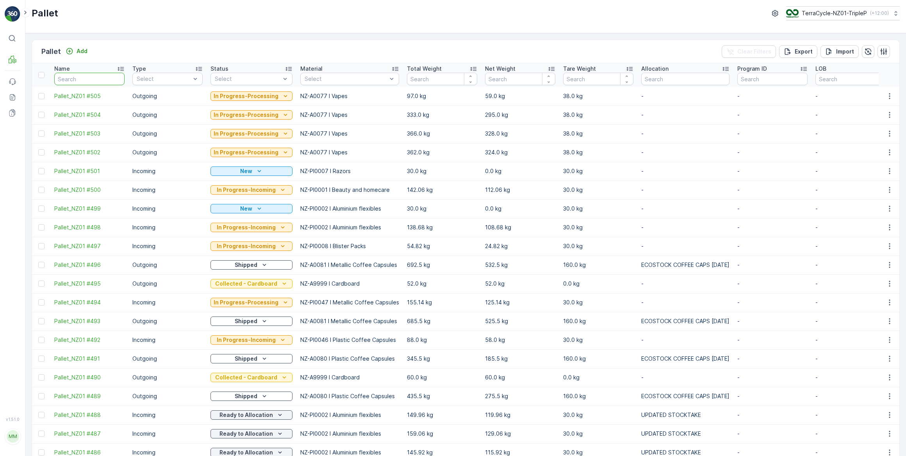
click at [114, 78] on input "text" at bounding box center [89, 79] width 70 height 12
type input "379"
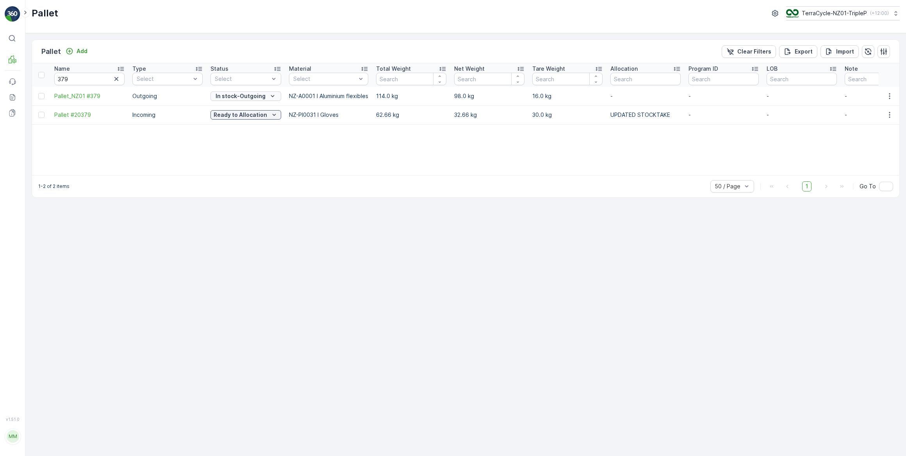
click at [239, 95] on p "In stock-Outgoing" at bounding box center [241, 96] width 50 height 8
click at [237, 173] on span "Ready to Allocation" at bounding box center [241, 173] width 52 height 8
click at [118, 78] on icon "button" at bounding box center [116, 79] width 8 height 8
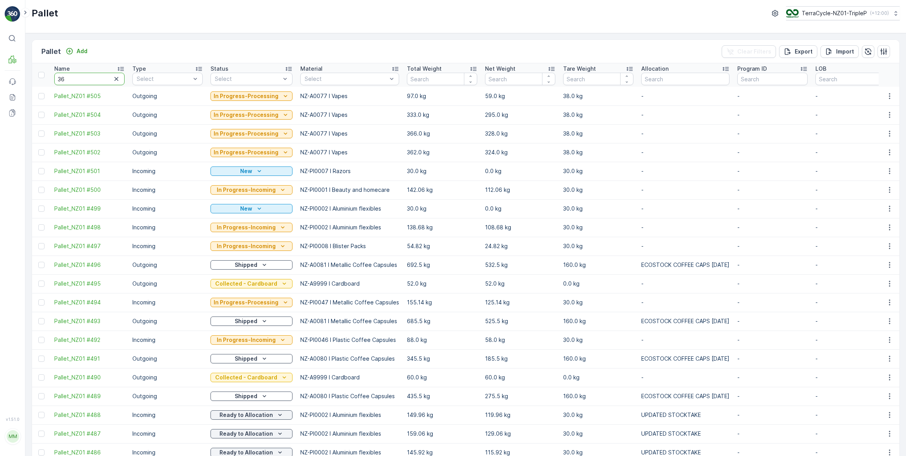
type input "368"
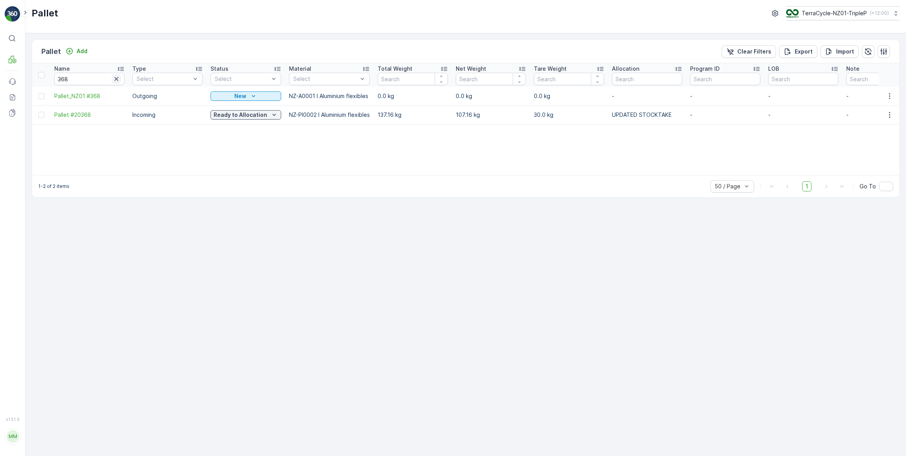
click at [116, 78] on icon "button" at bounding box center [116, 79] width 4 height 4
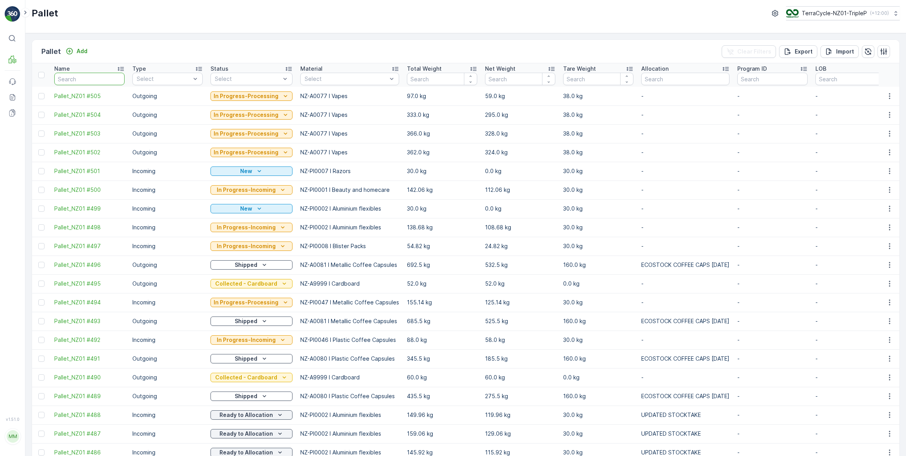
click at [100, 78] on input "text" at bounding box center [89, 79] width 70 height 12
type input "232"
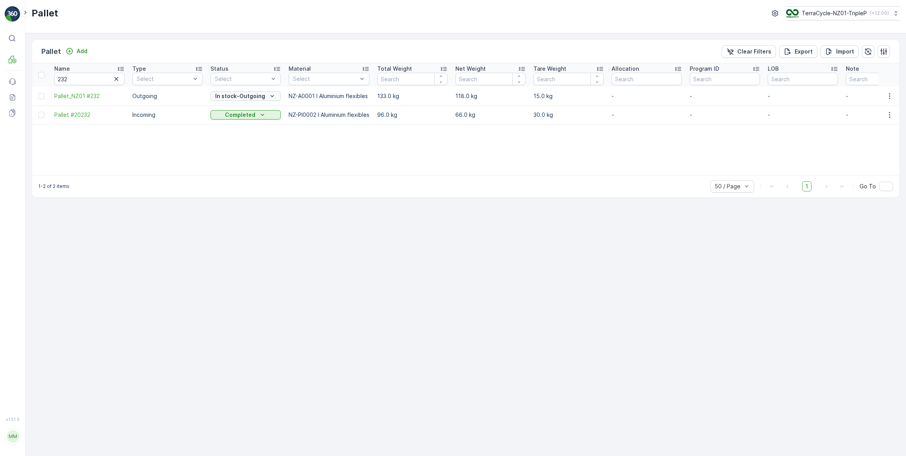
click at [249, 94] on p "In stock-Outgoing" at bounding box center [240, 96] width 50 height 8
click at [244, 174] on span "Ready to Allocation" at bounding box center [241, 173] width 52 height 8
click at [116, 78] on icon "button" at bounding box center [116, 79] width 4 height 4
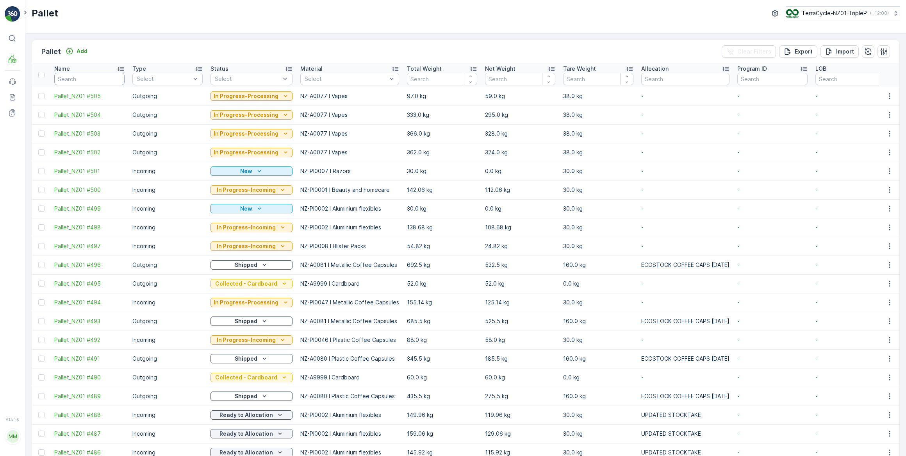
drag, startPoint x: 93, startPoint y: 80, endPoint x: 98, endPoint y: 66, distance: 15.4
click at [93, 80] on input "text" at bounding box center [89, 79] width 70 height 12
type input "366"
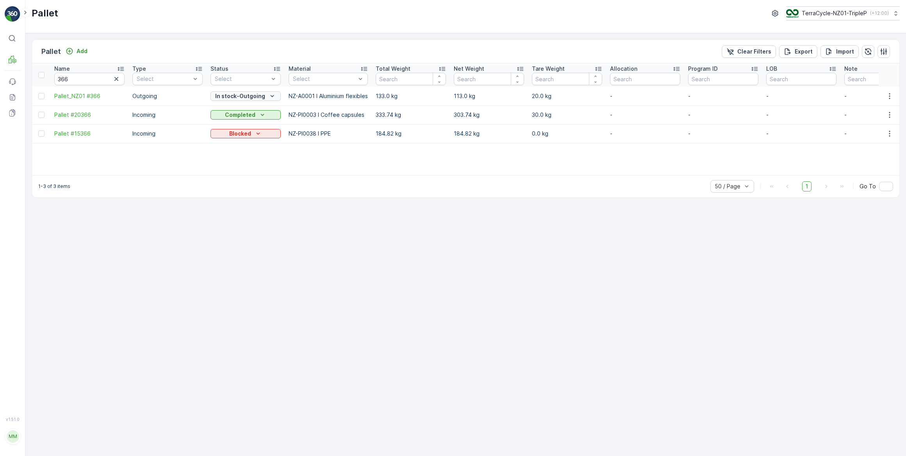
click at [255, 94] on p "In stock-Outgoing" at bounding box center [240, 96] width 50 height 8
click at [243, 173] on span "Ready to Allocation" at bounding box center [241, 173] width 52 height 8
click at [118, 78] on icon "button" at bounding box center [116, 79] width 8 height 8
click at [98, 76] on input "text" at bounding box center [89, 79] width 70 height 12
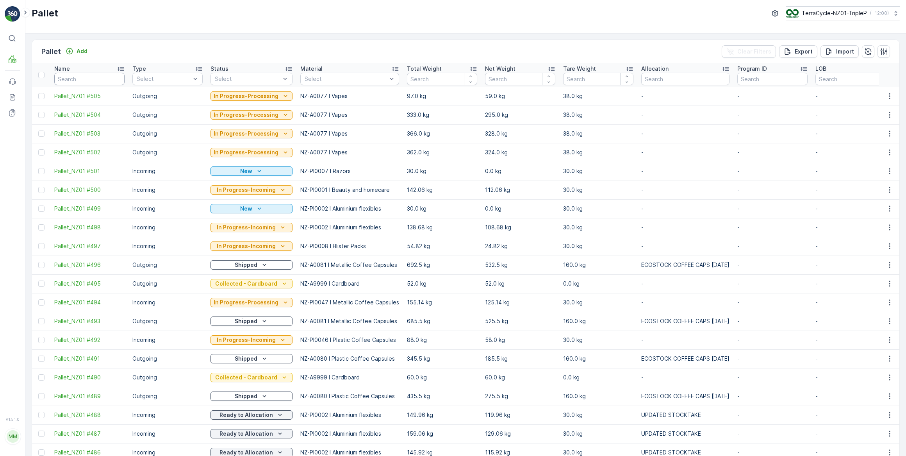
click at [95, 81] on input "text" at bounding box center [89, 79] width 70 height 12
type input "375"
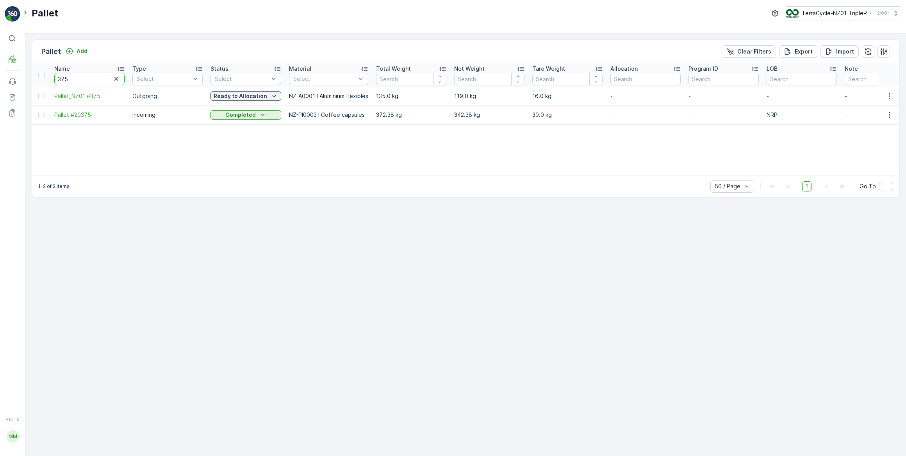
click at [72, 82] on input "375" at bounding box center [89, 79] width 70 height 12
type input "37"
click at [72, 82] on input "37" at bounding box center [89, 79] width 70 height 12
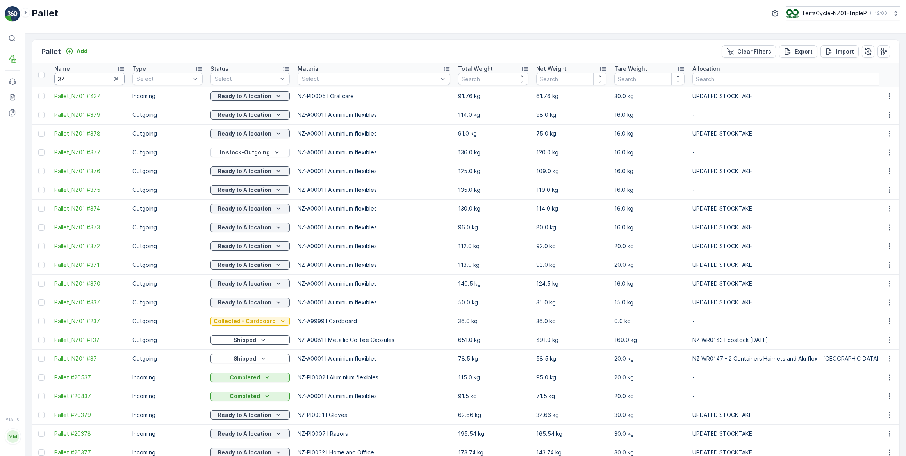
click at [72, 82] on input "37" at bounding box center [89, 79] width 70 height 12
type input "379"
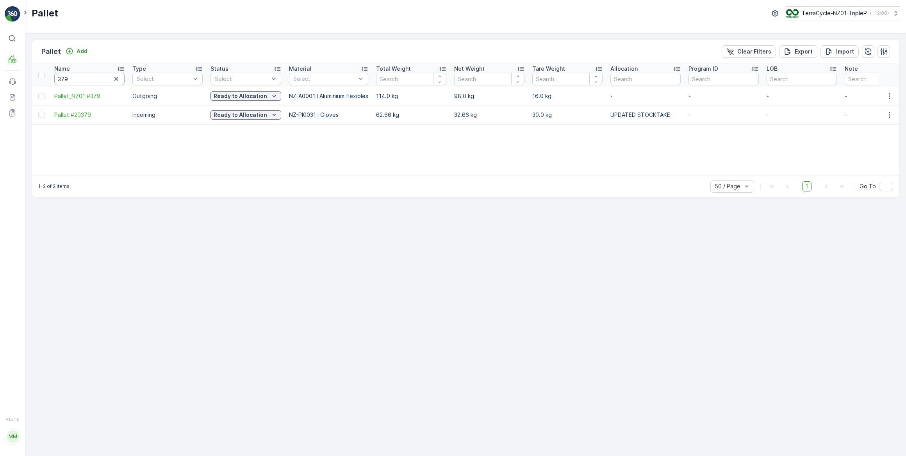
click at [72, 82] on input "379" at bounding box center [89, 79] width 70 height 12
type input "3"
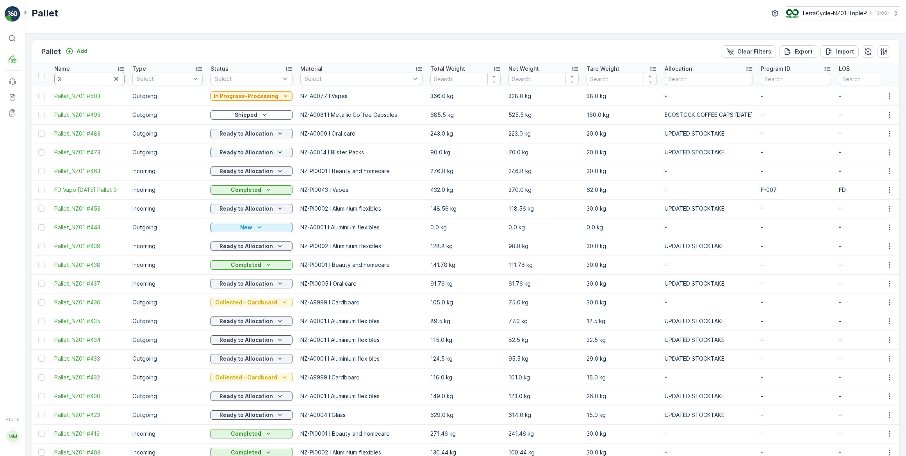
click at [77, 80] on input "3" at bounding box center [89, 79] width 70 height 12
type input "368"
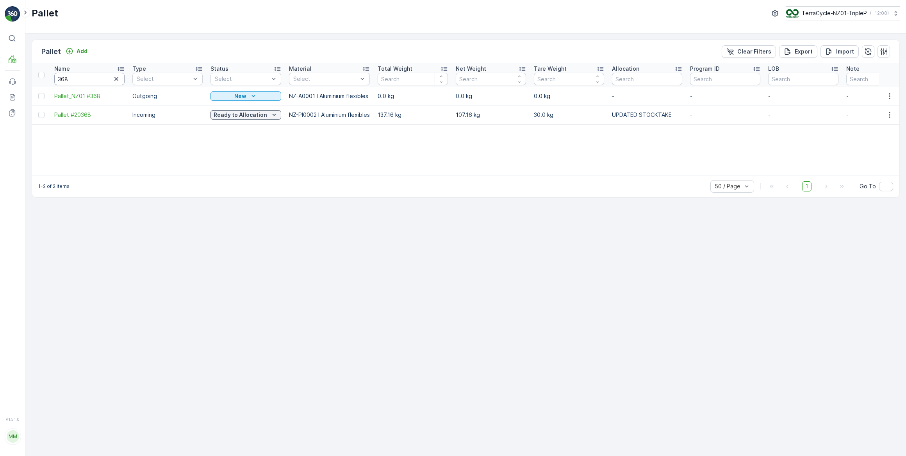
click at [77, 80] on input "368" at bounding box center [89, 79] width 70 height 12
type input "3"
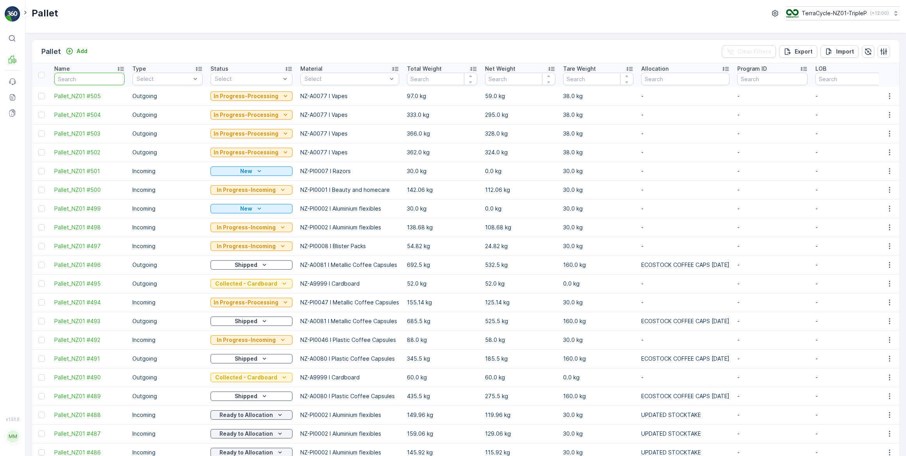
click at [74, 80] on input "text" at bounding box center [89, 79] width 70 height 12
type input "232"
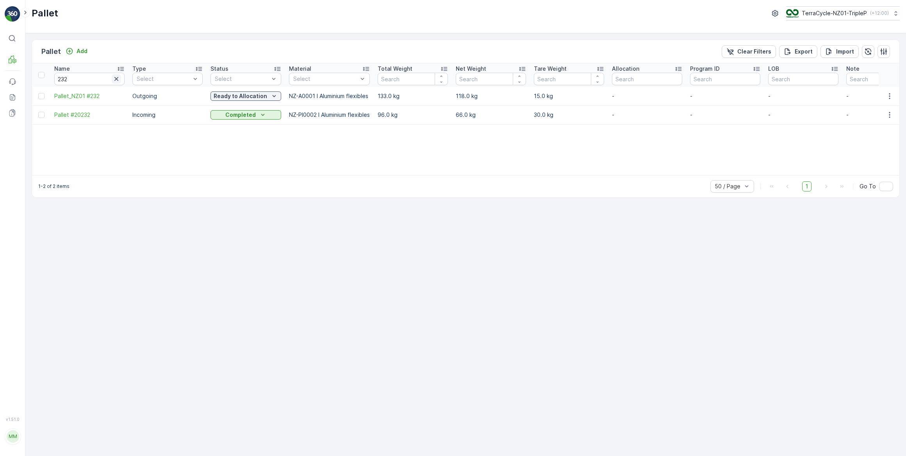
click at [117, 79] on icon "button" at bounding box center [116, 79] width 4 height 4
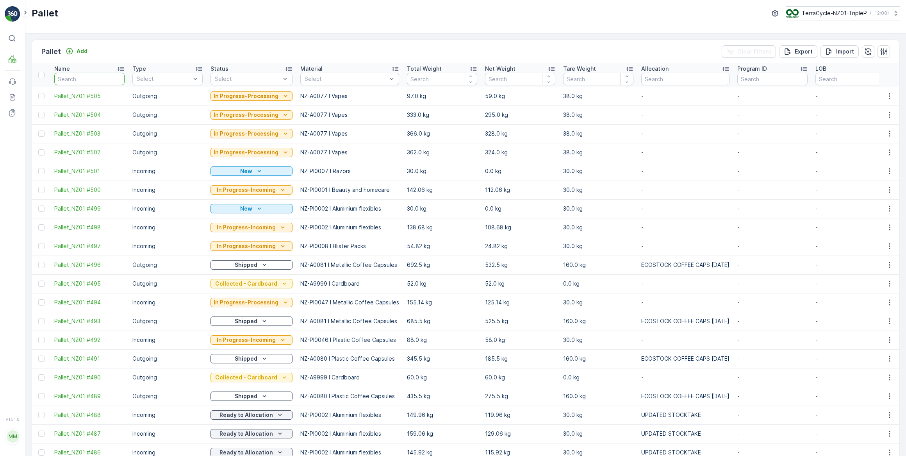
click at [74, 77] on input "text" at bounding box center [89, 79] width 70 height 12
type input "289"
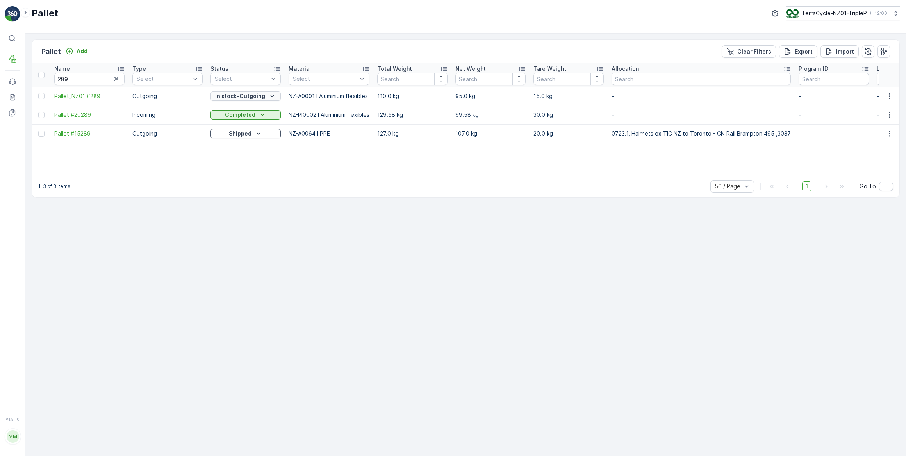
click at [245, 97] on p "In stock-Outgoing" at bounding box center [240, 96] width 50 height 8
click at [249, 174] on span "Ready to Allocation" at bounding box center [241, 173] width 52 height 8
click at [116, 78] on icon "button" at bounding box center [116, 79] width 8 height 8
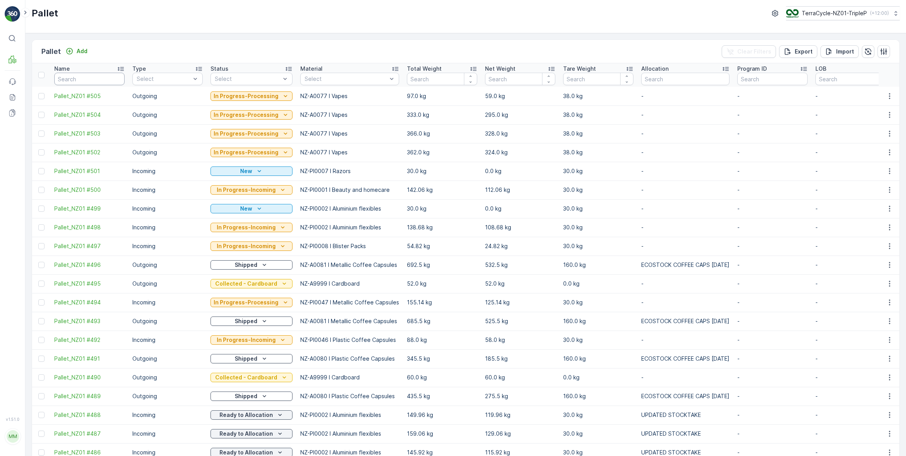
click at [107, 79] on input "text" at bounding box center [89, 79] width 70 height 12
type input "366"
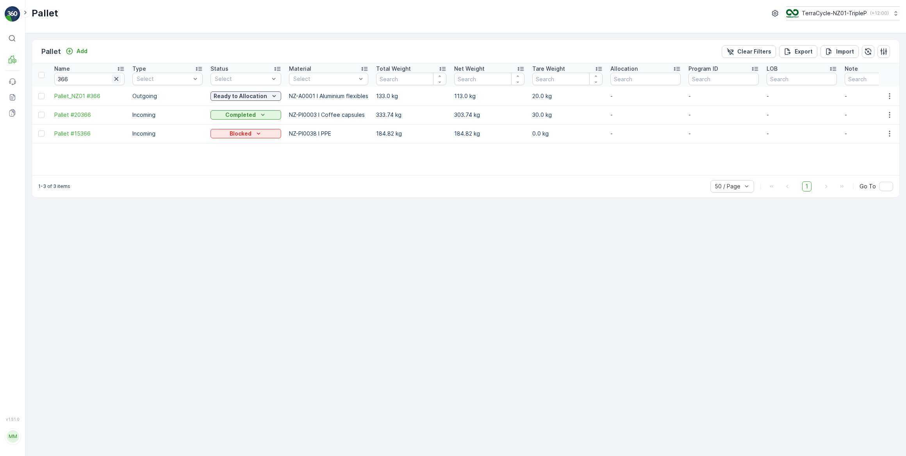
click at [115, 79] on icon "button" at bounding box center [116, 79] width 4 height 4
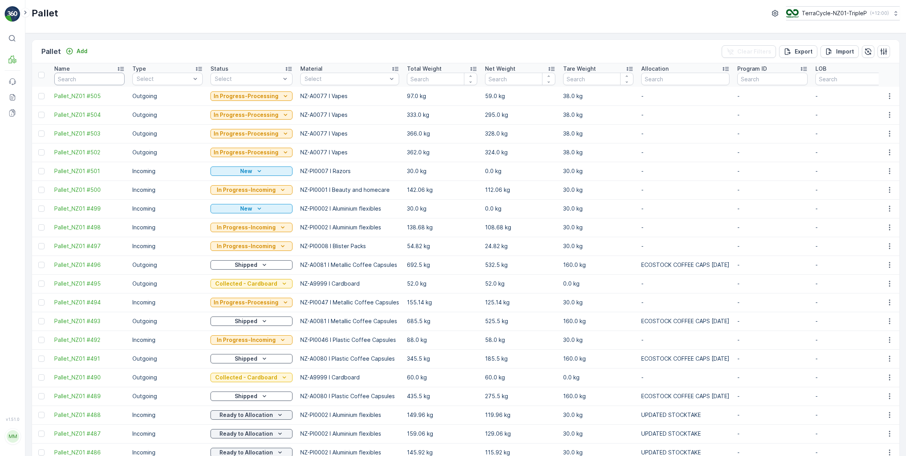
click at [96, 78] on input "text" at bounding box center [89, 79] width 70 height 12
type input "261"
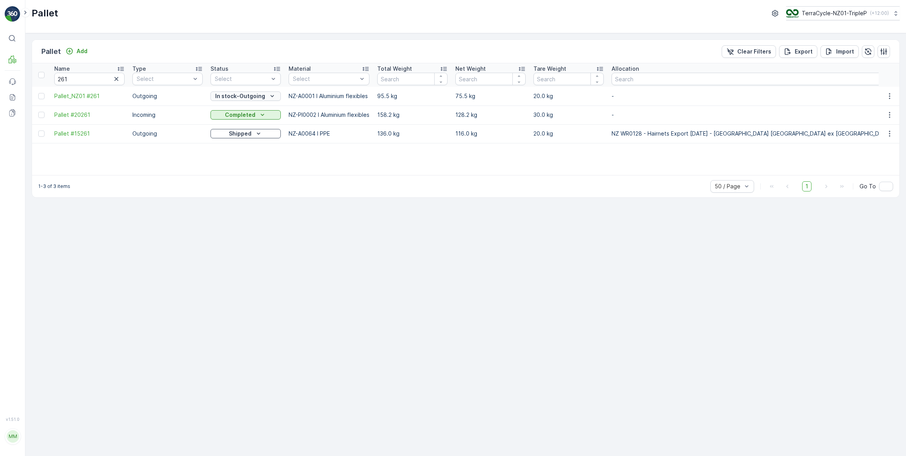
click at [230, 95] on p "In stock-Outgoing" at bounding box center [240, 96] width 50 height 8
click at [252, 174] on span "Ready to Allocation" at bounding box center [241, 173] width 52 height 8
click at [116, 80] on icon "button" at bounding box center [116, 79] width 8 height 8
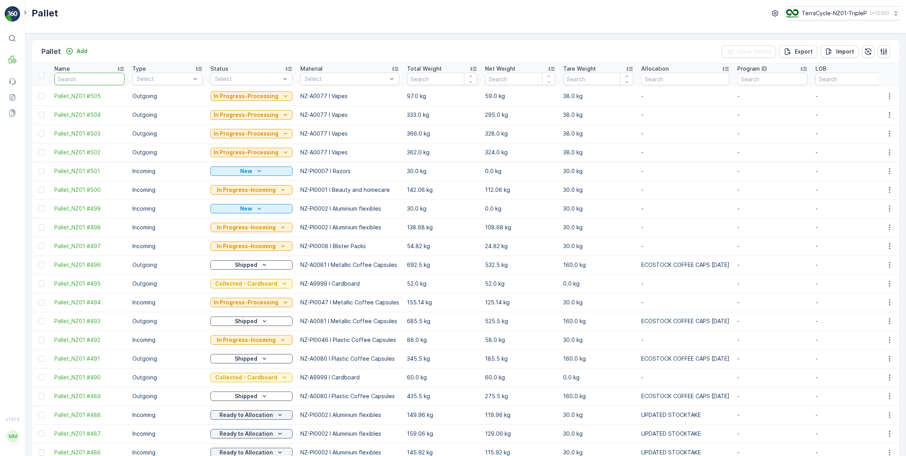
click at [99, 80] on input "text" at bounding box center [89, 79] width 70 height 12
type input "290"
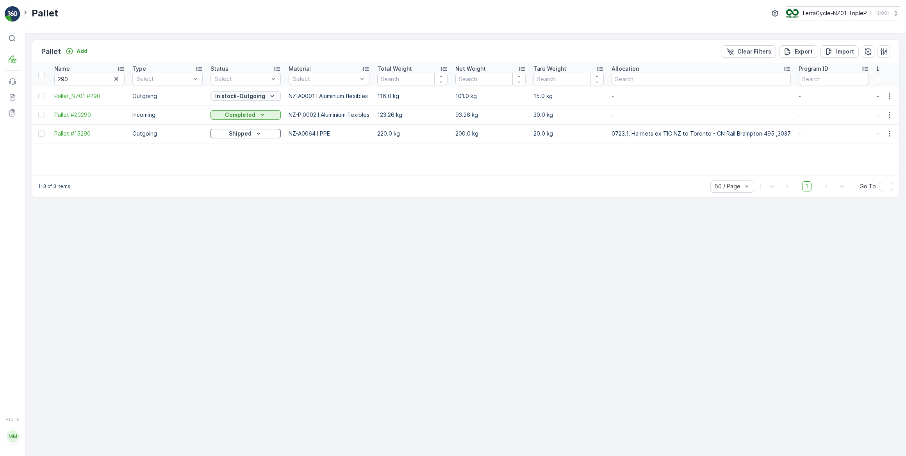
click at [271, 96] on icon "In stock-Outgoing" at bounding box center [273, 96] width 4 height 2
click at [242, 175] on span "Ready to Allocation" at bounding box center [241, 173] width 52 height 8
click at [115, 79] on icon "button" at bounding box center [116, 79] width 8 height 8
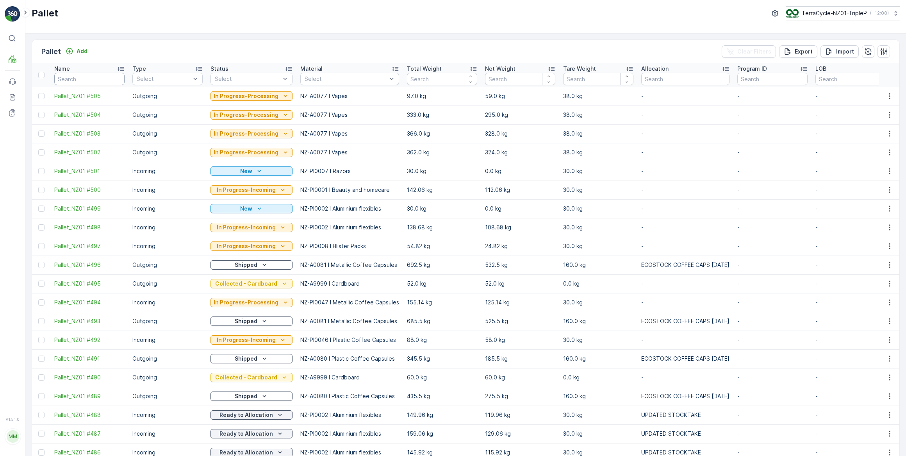
click at [94, 80] on input "text" at bounding box center [89, 79] width 70 height 12
type input "399"
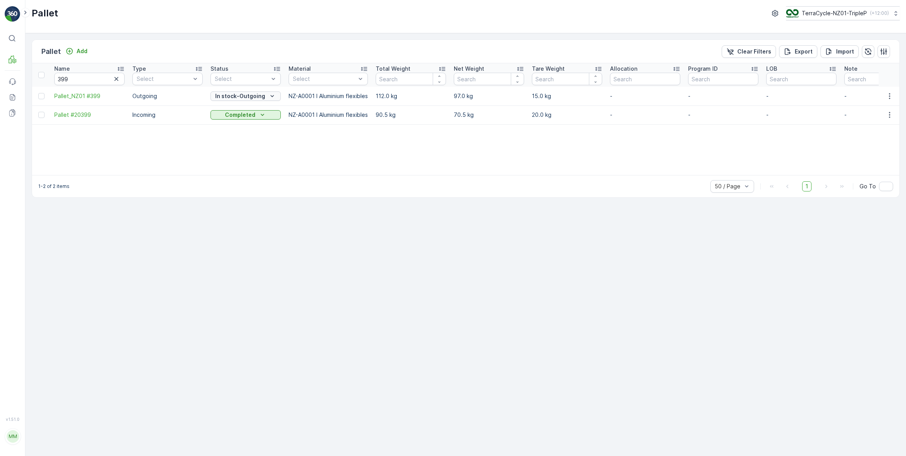
click at [229, 95] on p "In stock-Outgoing" at bounding box center [240, 96] width 50 height 8
click at [238, 172] on span "Ready to Allocation" at bounding box center [241, 173] width 52 height 8
click at [116, 78] on icon "button" at bounding box center [116, 79] width 4 height 4
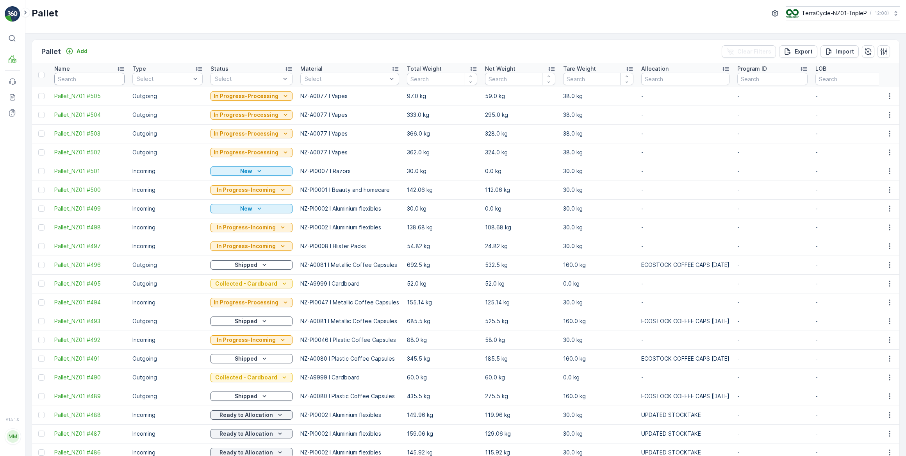
click at [106, 78] on input "text" at bounding box center [89, 79] width 70 height 12
type input "281"
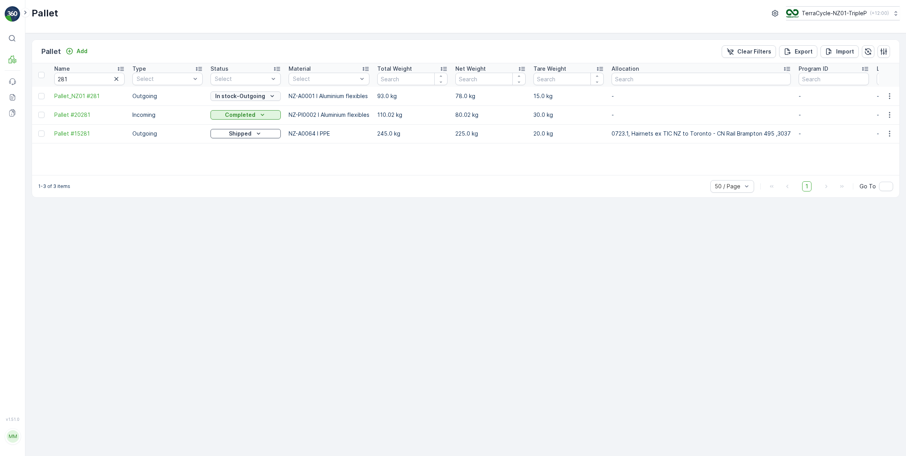
click at [237, 96] on p "In stock-Outgoing" at bounding box center [240, 96] width 50 height 8
click at [248, 174] on span "Ready to Allocation" at bounding box center [241, 173] width 52 height 8
click at [117, 77] on icon "button" at bounding box center [116, 79] width 8 height 8
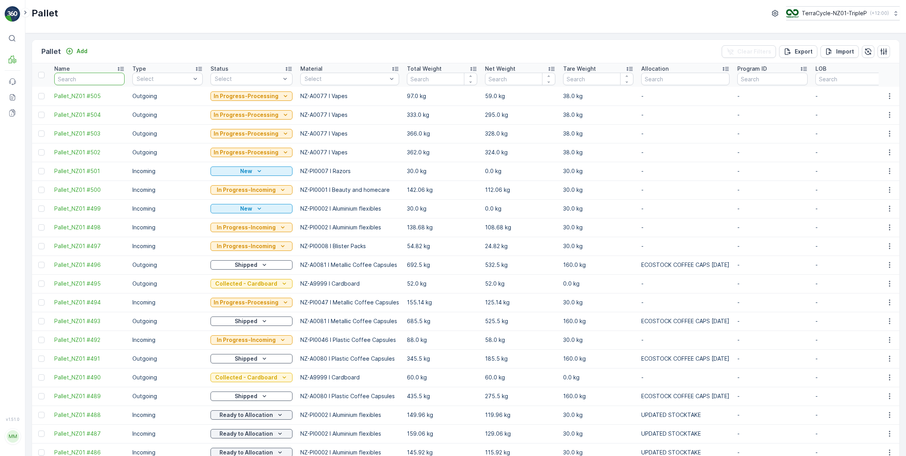
click at [113, 77] on input "text" at bounding box center [89, 79] width 70 height 12
type input "233"
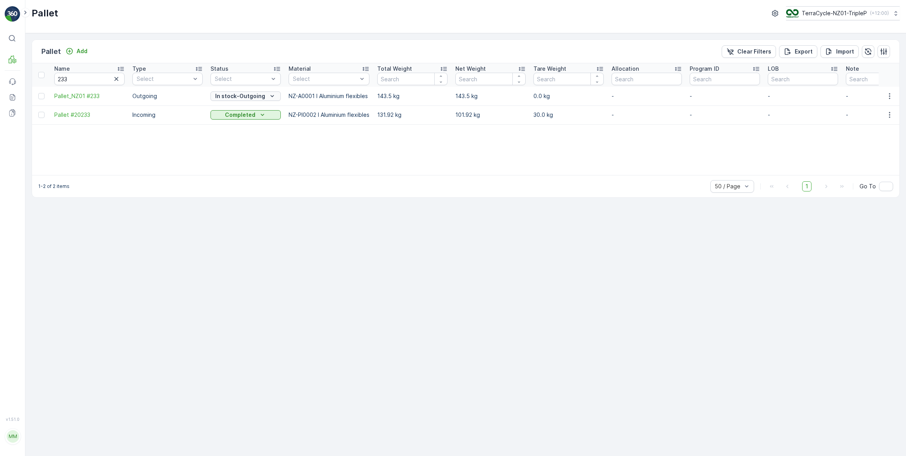
click at [239, 94] on p "In stock-Outgoing" at bounding box center [240, 96] width 50 height 8
click at [246, 173] on span "Ready to Allocation" at bounding box center [241, 173] width 52 height 8
click at [117, 80] on icon "button" at bounding box center [116, 79] width 8 height 8
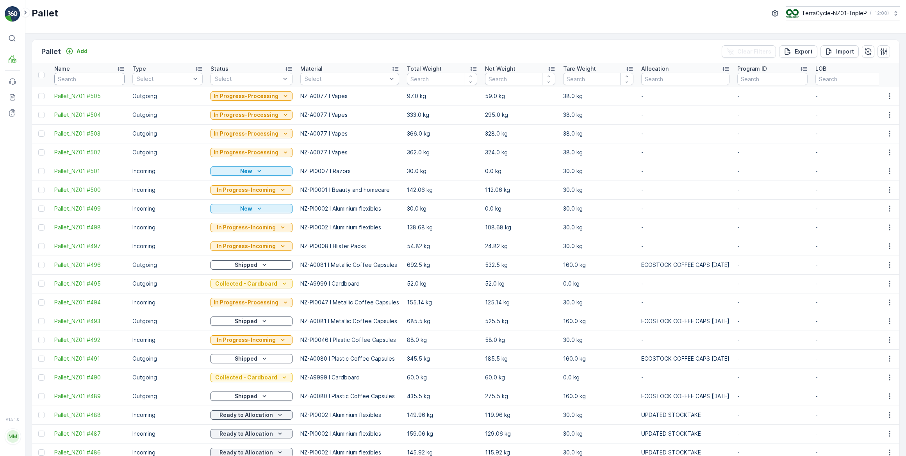
click at [114, 80] on input "text" at bounding box center [89, 79] width 70 height 12
type input "445"
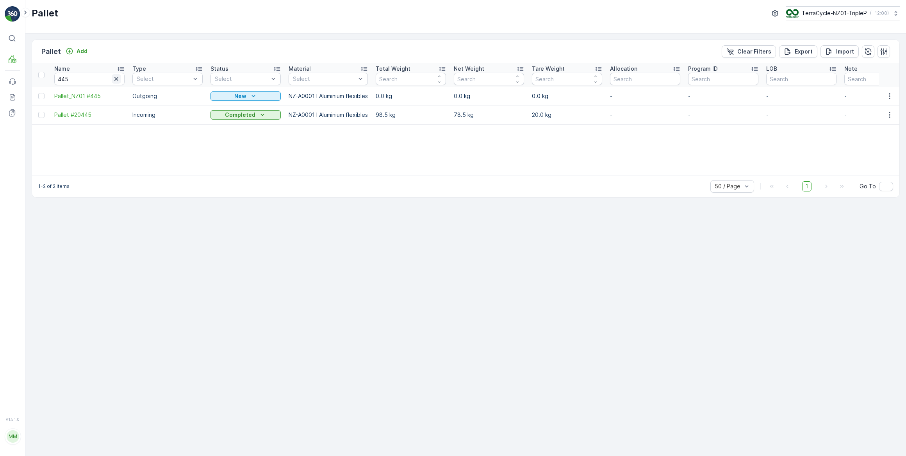
click at [114, 78] on icon "button" at bounding box center [116, 79] width 8 height 8
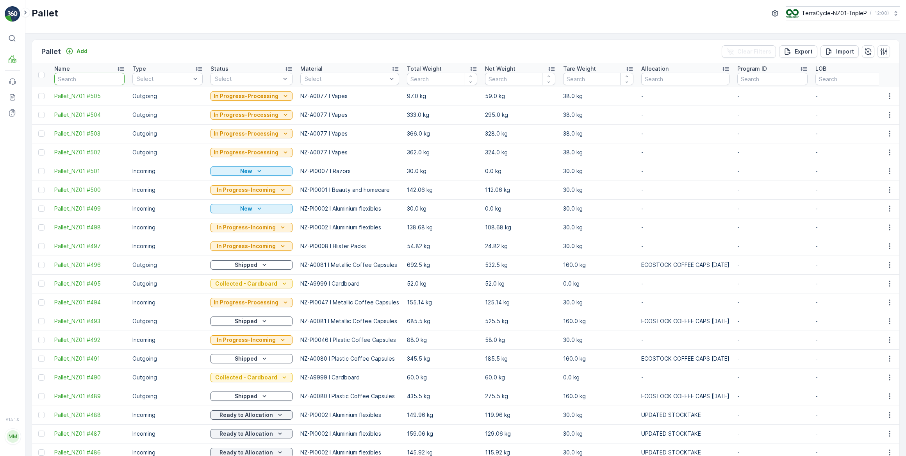
click at [111, 78] on input "text" at bounding box center [89, 79] width 70 height 12
type input "165"
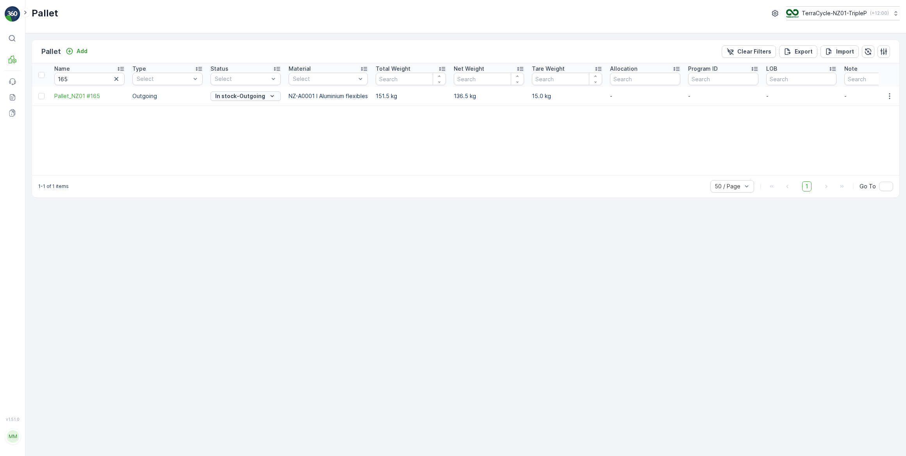
click at [237, 95] on p "In stock-Outgoing" at bounding box center [240, 96] width 50 height 8
click at [251, 174] on span "Ready to Allocation" at bounding box center [241, 173] width 52 height 8
click at [116, 78] on icon "button" at bounding box center [116, 79] width 4 height 4
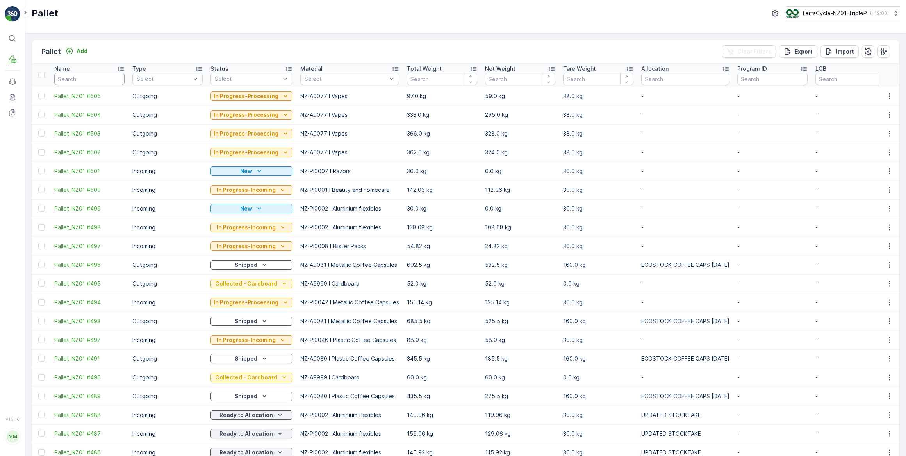
click at [115, 80] on input "text" at bounding box center [89, 79] width 70 height 12
type input "164"
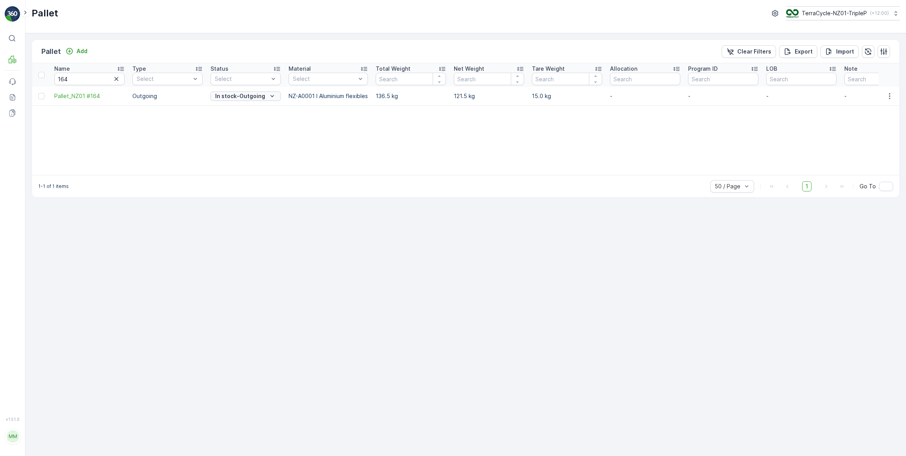
click at [239, 94] on p "In stock-Outgoing" at bounding box center [240, 96] width 50 height 8
click at [237, 174] on span "Ready to Allocation" at bounding box center [241, 173] width 52 height 8
click at [115, 79] on icon "button" at bounding box center [116, 79] width 8 height 8
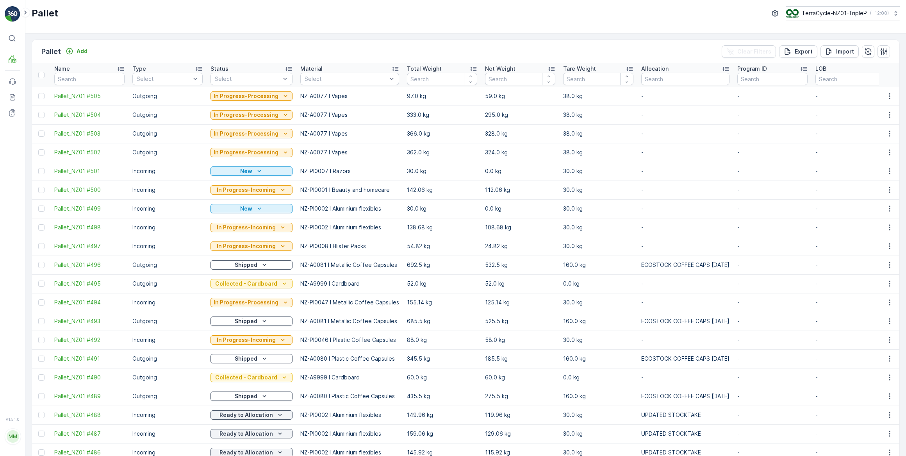
click at [91, 80] on input "text" at bounding box center [89, 79] width 70 height 12
type input "284"
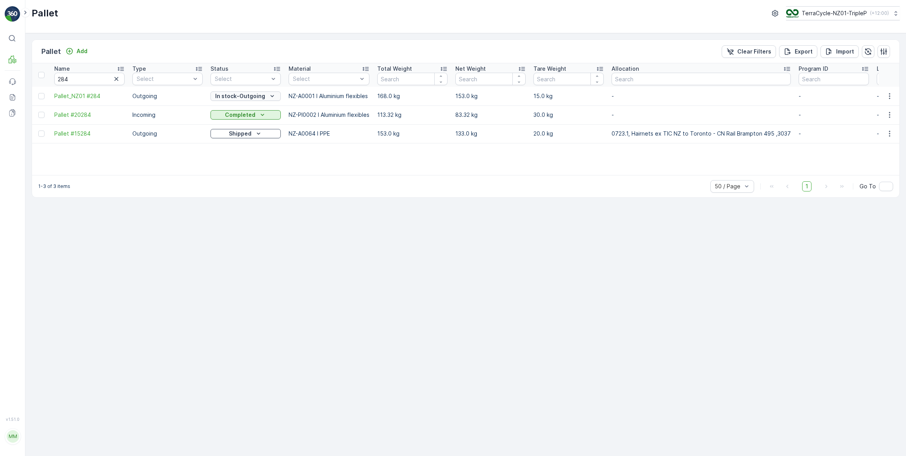
click at [223, 93] on p "In stock-Outgoing" at bounding box center [240, 96] width 50 height 8
click at [240, 175] on span "Ready to Allocation" at bounding box center [241, 173] width 52 height 8
click at [115, 78] on icon "button" at bounding box center [116, 79] width 8 height 8
click at [108, 80] on input "text" at bounding box center [89, 79] width 70 height 12
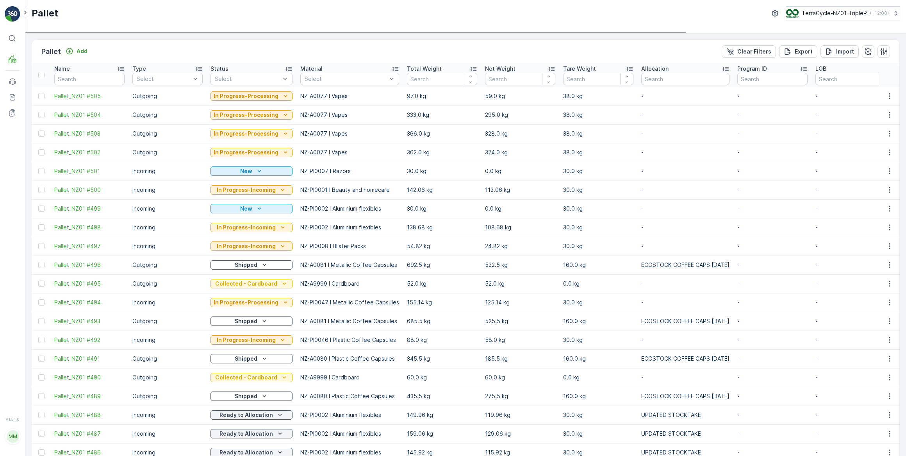
type input "4"
click at [91, 77] on input "4" at bounding box center [89, 79] width 70 height 12
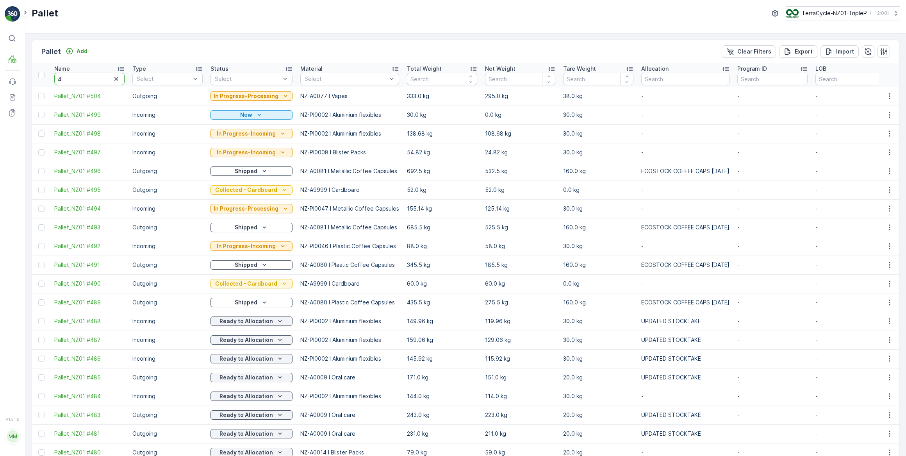
click at [91, 77] on input "4" at bounding box center [89, 79] width 70 height 12
type input "406"
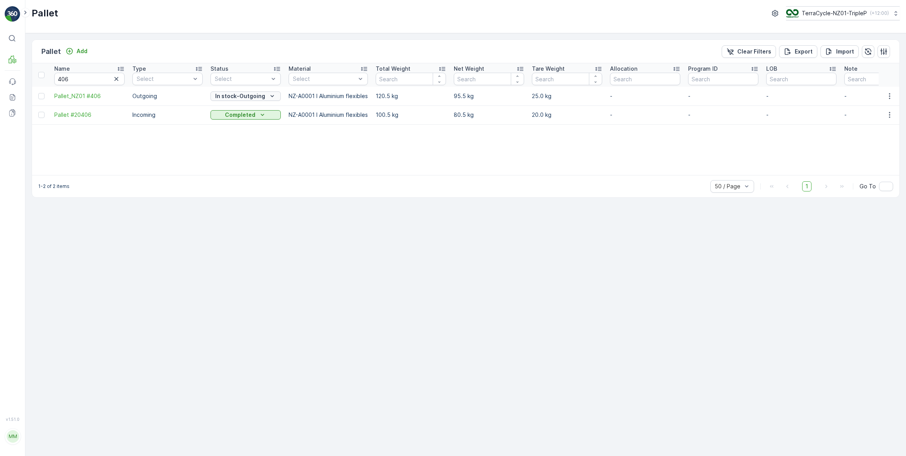
click at [253, 97] on p "In stock-Outgoing" at bounding box center [240, 96] width 50 height 8
click at [251, 173] on span "Ready to Allocation" at bounding box center [241, 173] width 52 height 8
click at [114, 78] on icon "button" at bounding box center [116, 79] width 8 height 8
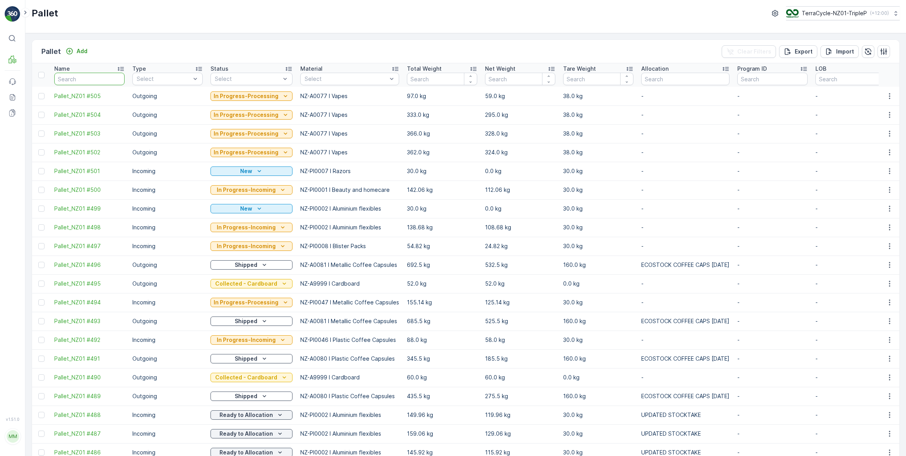
click at [98, 79] on input "text" at bounding box center [89, 79] width 70 height 12
type input "377"
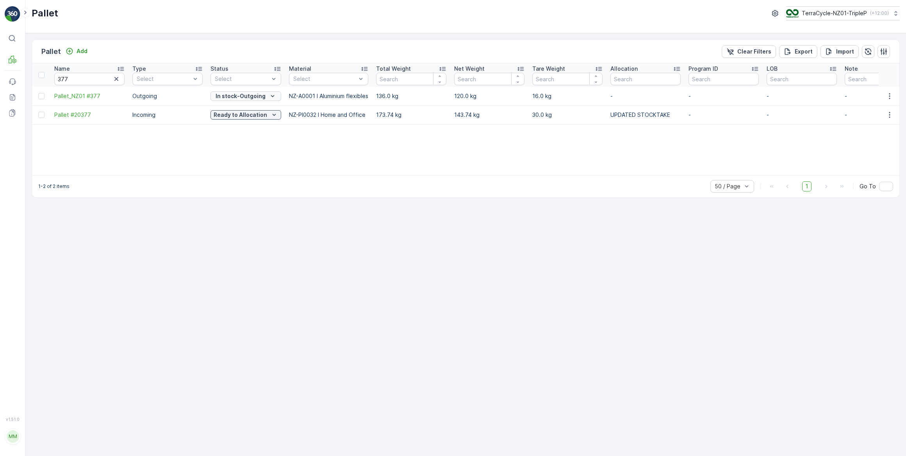
click at [251, 94] on p "In stock-Outgoing" at bounding box center [241, 96] width 50 height 8
click at [236, 174] on span "Ready to Allocation" at bounding box center [241, 173] width 52 height 8
click at [116, 79] on icon "button" at bounding box center [116, 79] width 4 height 4
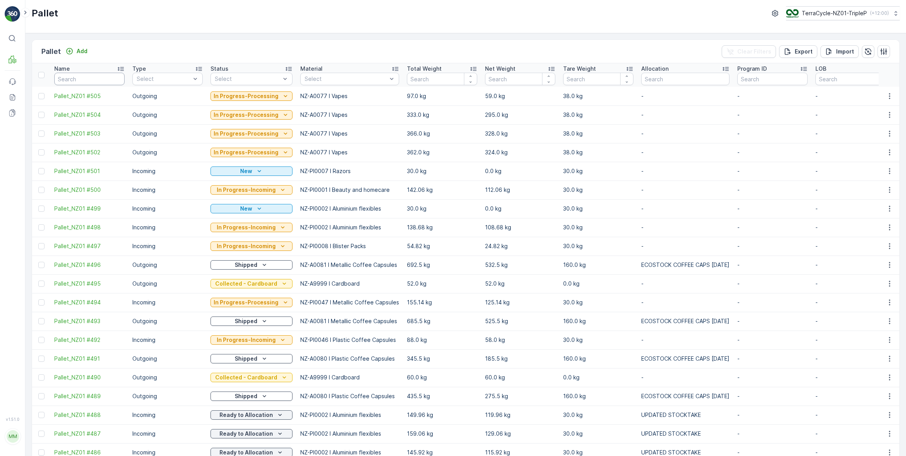
click at [115, 79] on input "text" at bounding box center [89, 79] width 70 height 12
type input "256"
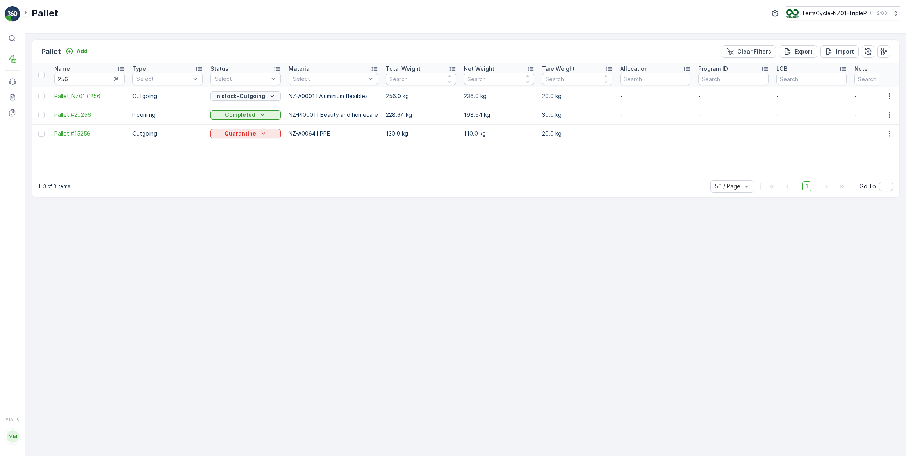
click at [230, 94] on p "In stock-Outgoing" at bounding box center [240, 96] width 50 height 8
click at [241, 173] on span "Ready to Allocation" at bounding box center [241, 173] width 52 height 8
click at [116, 78] on icon "button" at bounding box center [116, 79] width 8 height 8
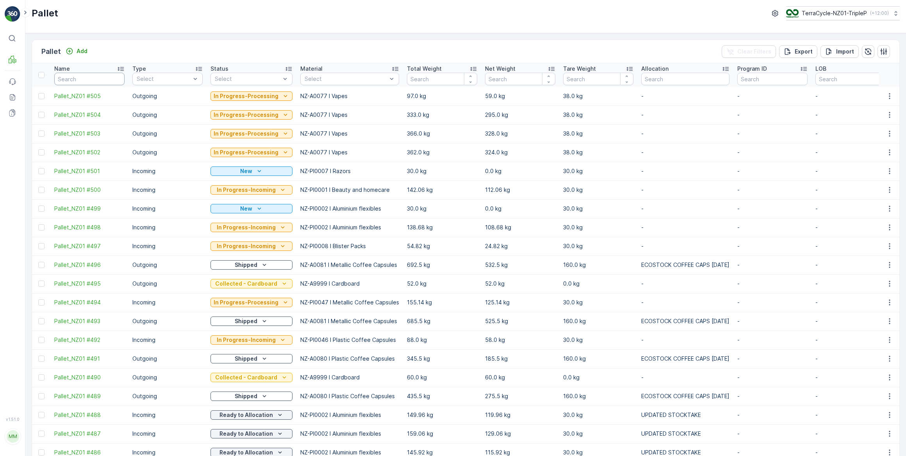
click at [95, 81] on input "text" at bounding box center [89, 79] width 70 height 12
type input "398"
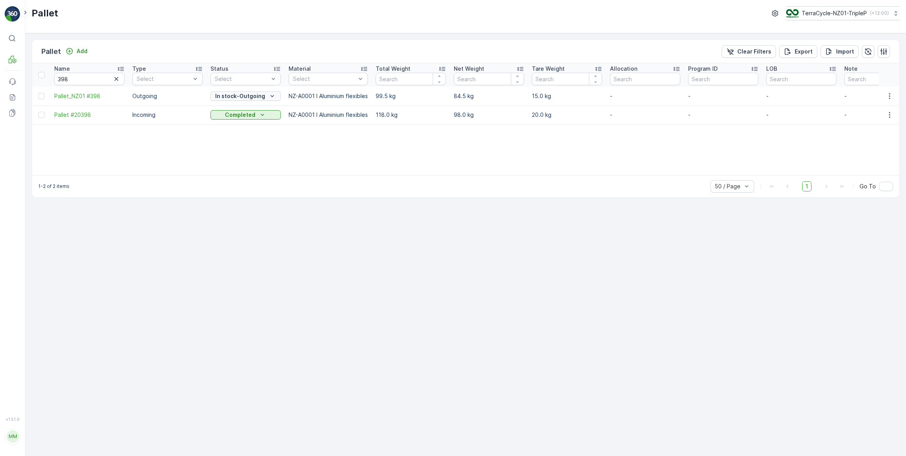
click at [250, 94] on p "In stock-Outgoing" at bounding box center [240, 96] width 50 height 8
click at [244, 175] on span "Ready to Allocation" at bounding box center [241, 173] width 52 height 8
click at [117, 78] on icon "button" at bounding box center [116, 79] width 8 height 8
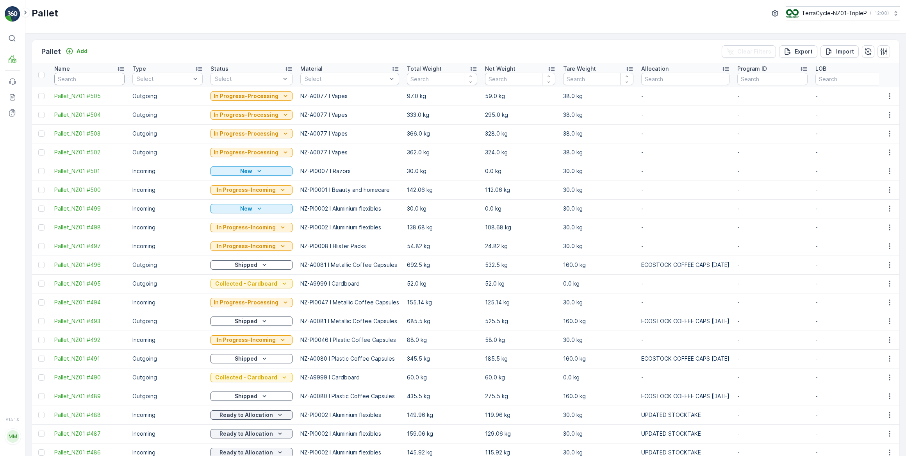
click at [116, 79] on input "text" at bounding box center [89, 79] width 70 height 12
type input "407"
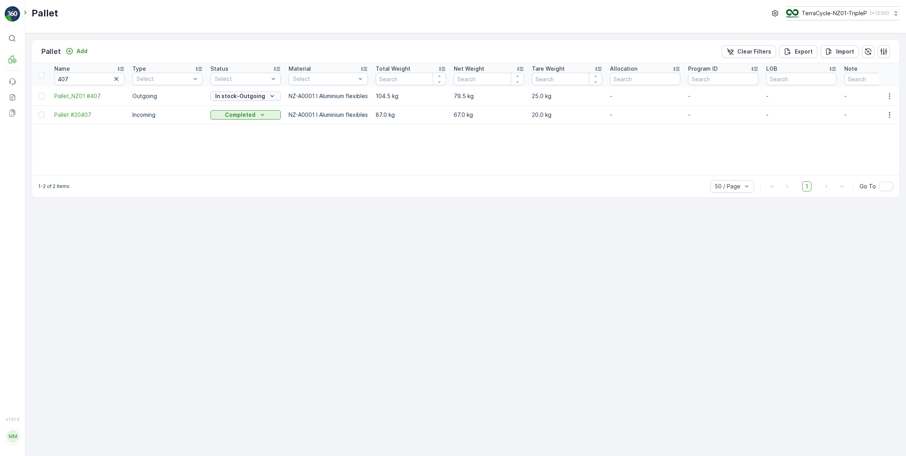
click at [236, 98] on p "In stock-Outgoing" at bounding box center [240, 96] width 50 height 8
click at [244, 174] on span "Ready to Allocation" at bounding box center [241, 173] width 52 height 8
click at [117, 78] on icon "button" at bounding box center [116, 79] width 8 height 8
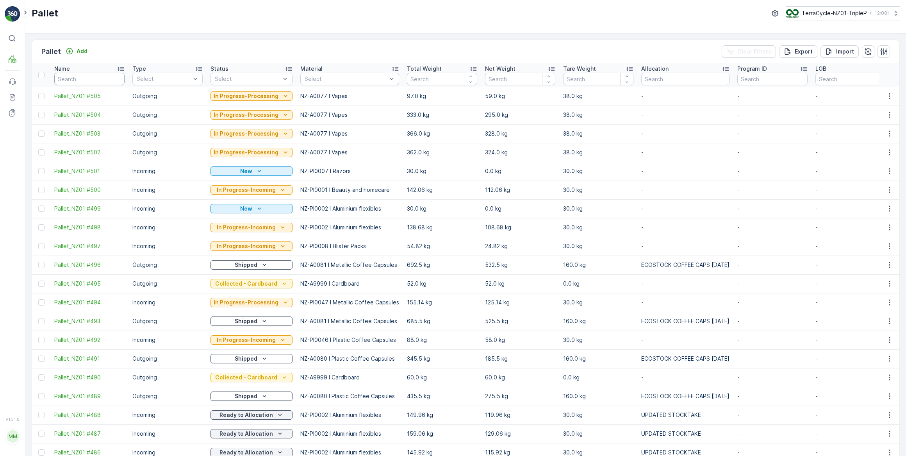
click at [115, 80] on input "text" at bounding box center [89, 79] width 70 height 12
type input "234"
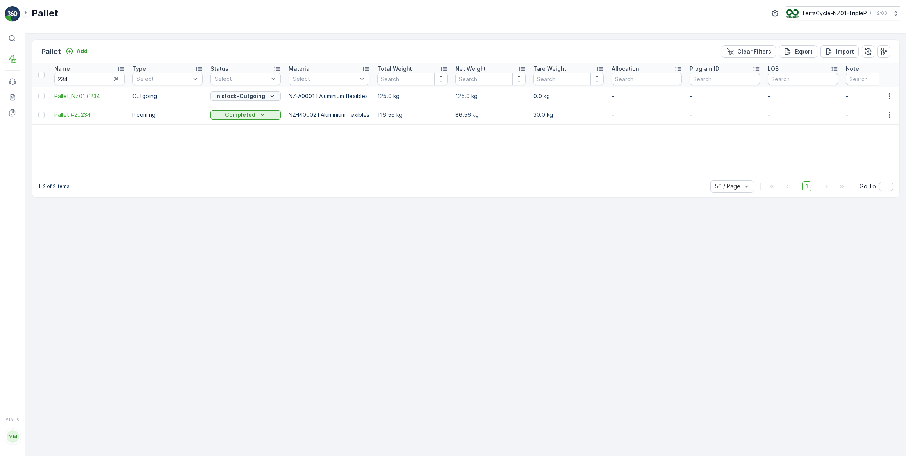
click at [238, 96] on p "In stock-Outgoing" at bounding box center [240, 96] width 50 height 8
click at [240, 174] on span "Ready to Allocation" at bounding box center [241, 173] width 52 height 8
click at [115, 78] on icon "button" at bounding box center [116, 79] width 4 height 4
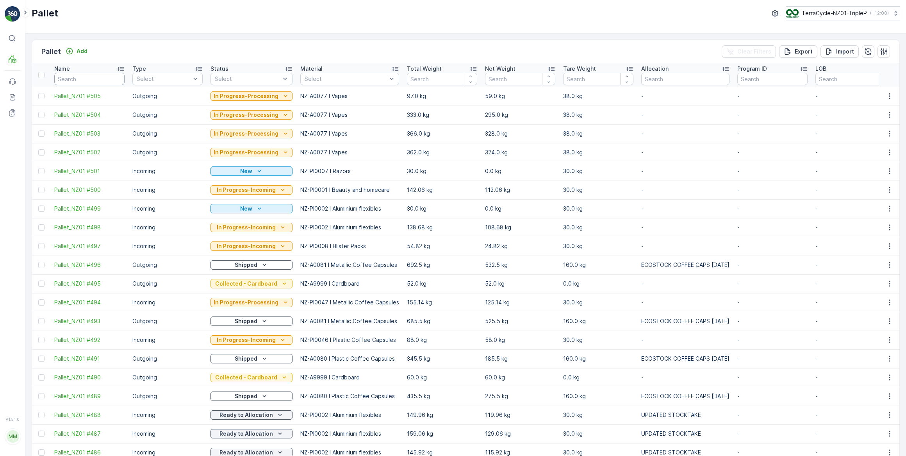
click at [115, 80] on input "text" at bounding box center [89, 79] width 70 height 12
type input "397"
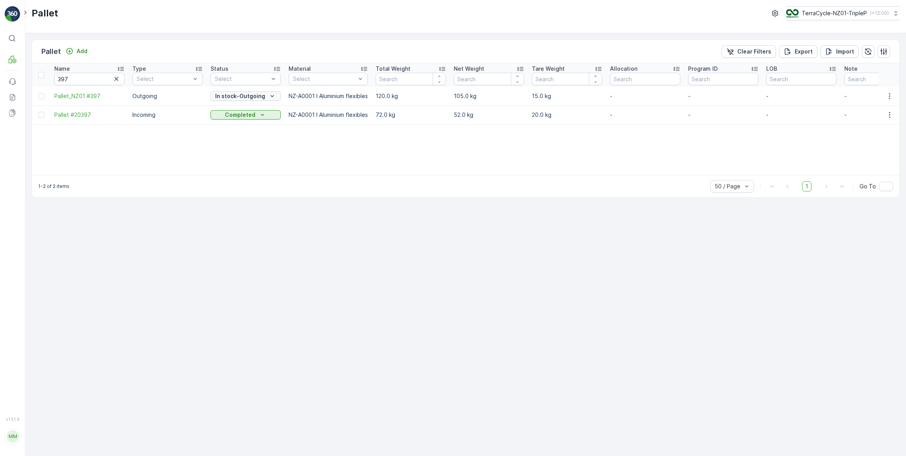
click at [234, 95] on p "In stock-Outgoing" at bounding box center [240, 96] width 50 height 8
click at [239, 172] on span "Ready to Allocation" at bounding box center [241, 173] width 52 height 8
click at [89, 80] on input "397" at bounding box center [89, 79] width 70 height 12
type input "39"
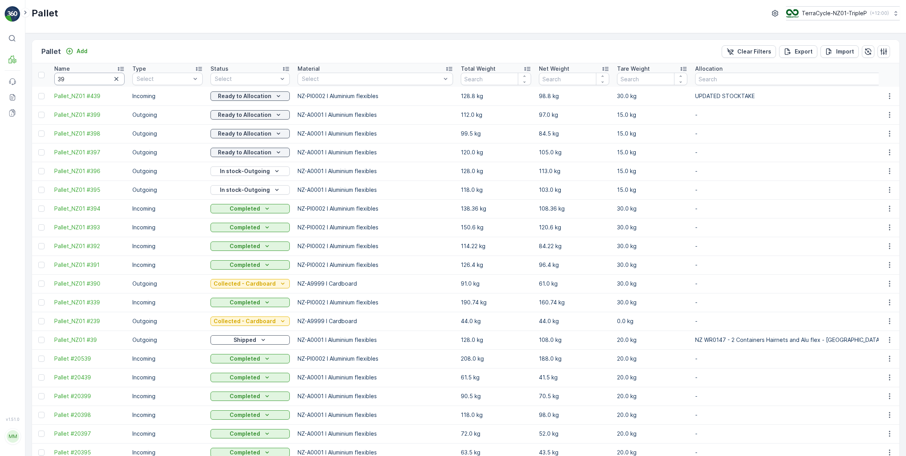
click at [87, 78] on input "39" at bounding box center [89, 79] width 70 height 12
type input "396"
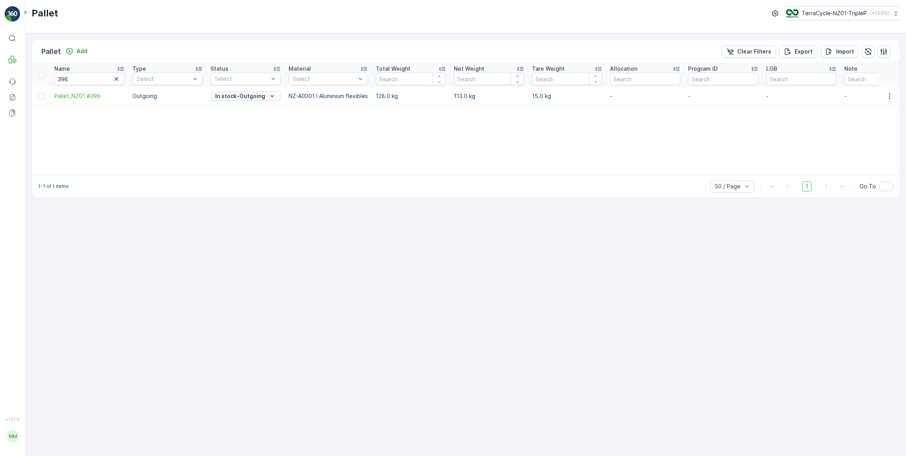
click at [241, 96] on p "In stock-Outgoing" at bounding box center [240, 96] width 50 height 8
click at [248, 175] on span "Ready to Allocation" at bounding box center [241, 173] width 52 height 8
click at [116, 79] on icon "button" at bounding box center [116, 79] width 4 height 4
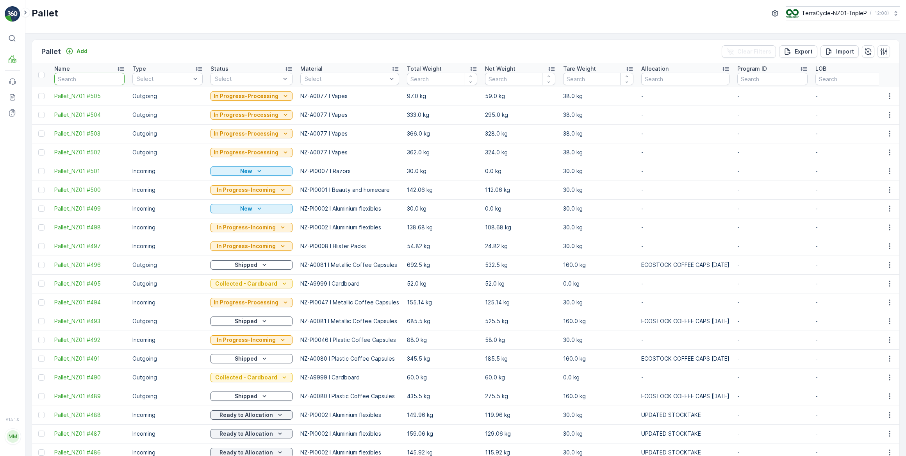
click at [117, 79] on input "text" at bounding box center [89, 79] width 70 height 12
type input "229"
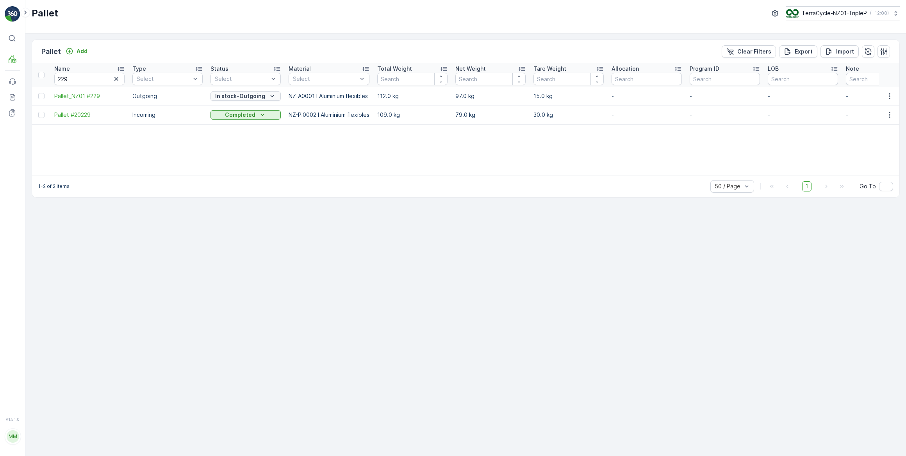
click at [249, 96] on p "In stock-Outgoing" at bounding box center [240, 96] width 50 height 8
click at [239, 175] on span "Ready to Allocation" at bounding box center [241, 173] width 52 height 8
click at [117, 78] on icon "button" at bounding box center [116, 79] width 8 height 8
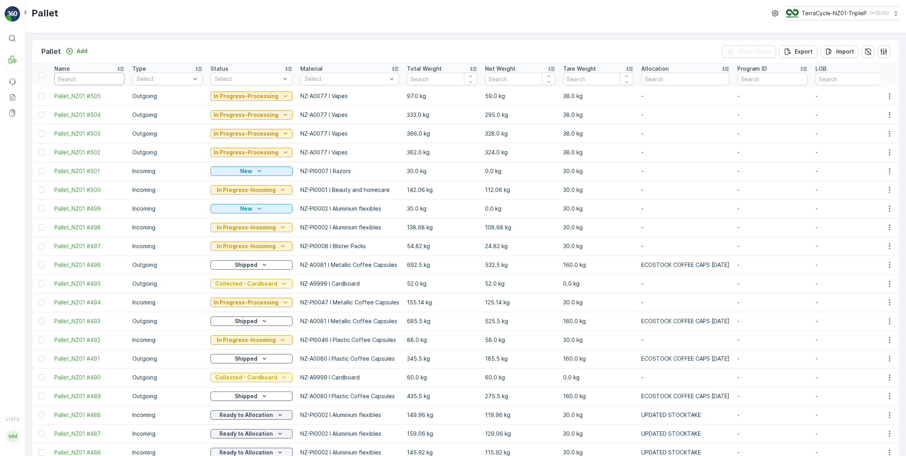
click at [117, 78] on input "text" at bounding box center [89, 79] width 70 height 12
type input "273"
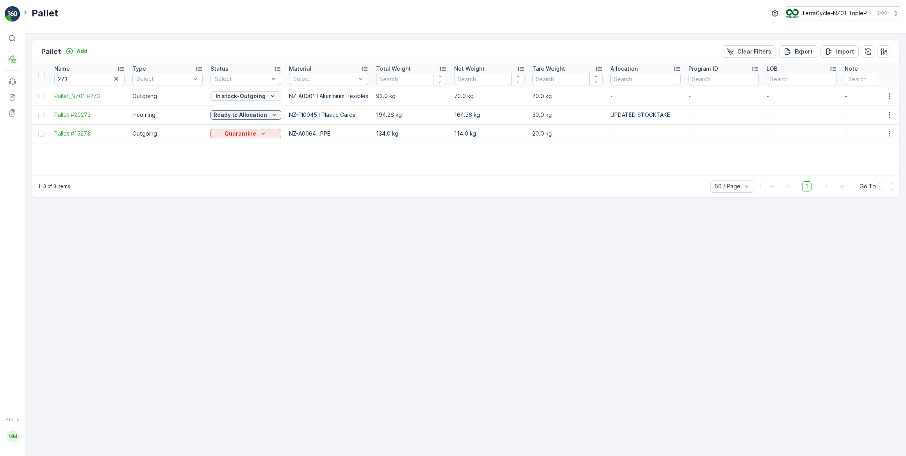
click at [255, 96] on p "In stock-Outgoing" at bounding box center [241, 96] width 50 height 8
click at [241, 173] on span "Ready to Allocation" at bounding box center [241, 173] width 52 height 8
click at [117, 78] on icon "button" at bounding box center [116, 79] width 4 height 4
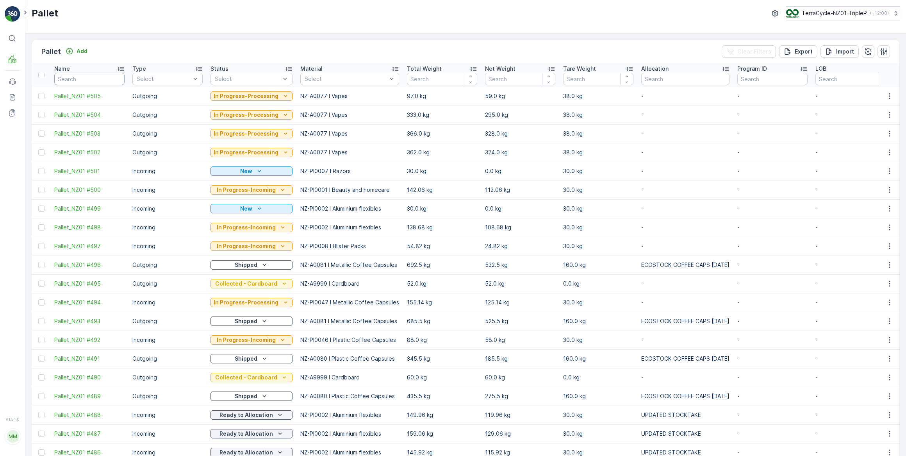
click at [116, 79] on input "text" at bounding box center [89, 79] width 70 height 12
type input "230"
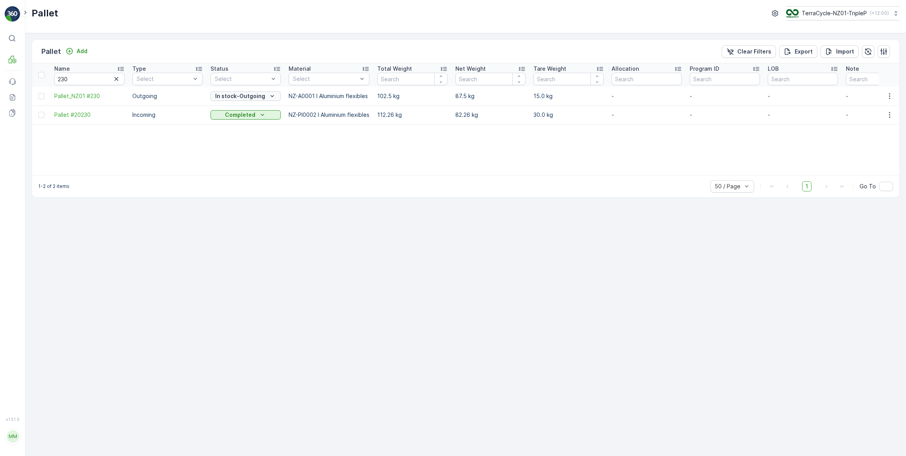
click at [234, 94] on p "In stock-Outgoing" at bounding box center [240, 96] width 50 height 8
click at [246, 173] on span "Ready to Allocation" at bounding box center [241, 173] width 52 height 8
click at [117, 79] on icon "button" at bounding box center [116, 79] width 4 height 4
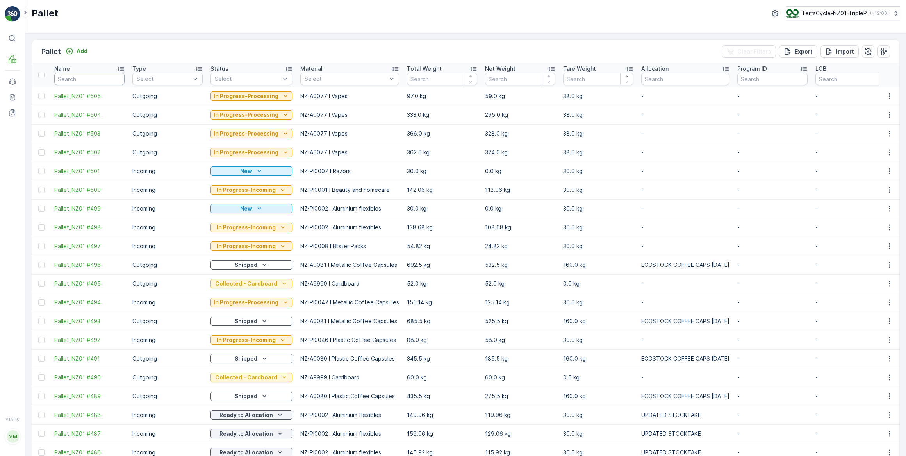
click at [114, 79] on input "text" at bounding box center [89, 79] width 70 height 12
type input "395"
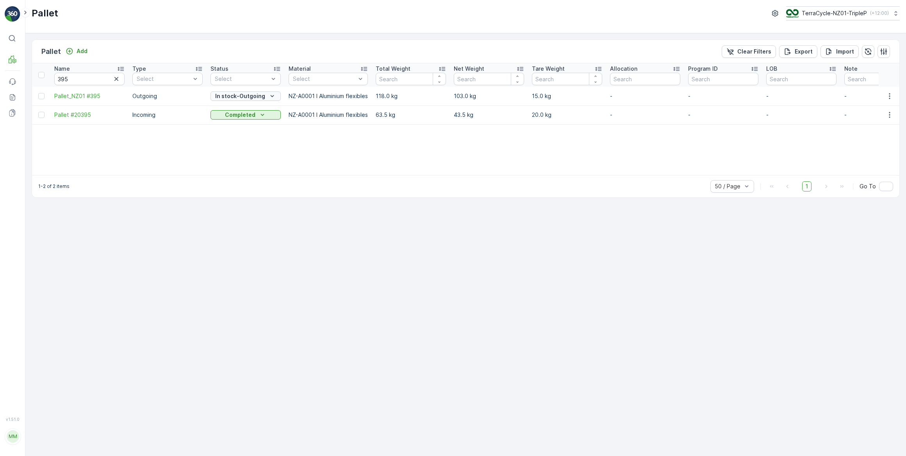
click at [259, 95] on p "In stock-Outgoing" at bounding box center [240, 96] width 50 height 8
click at [246, 175] on span "Ready to Allocation" at bounding box center [241, 173] width 52 height 8
click at [116, 78] on icon "button" at bounding box center [116, 79] width 4 height 4
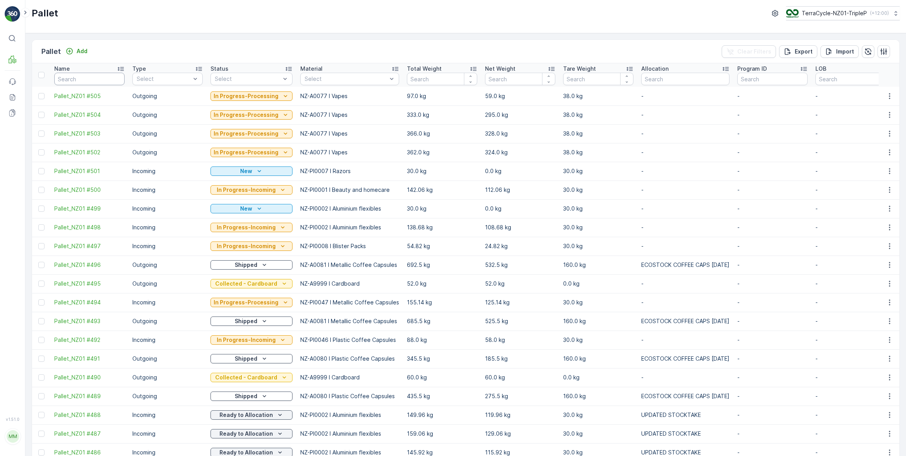
click at [112, 78] on input "text" at bounding box center [89, 79] width 70 height 12
type input "259"
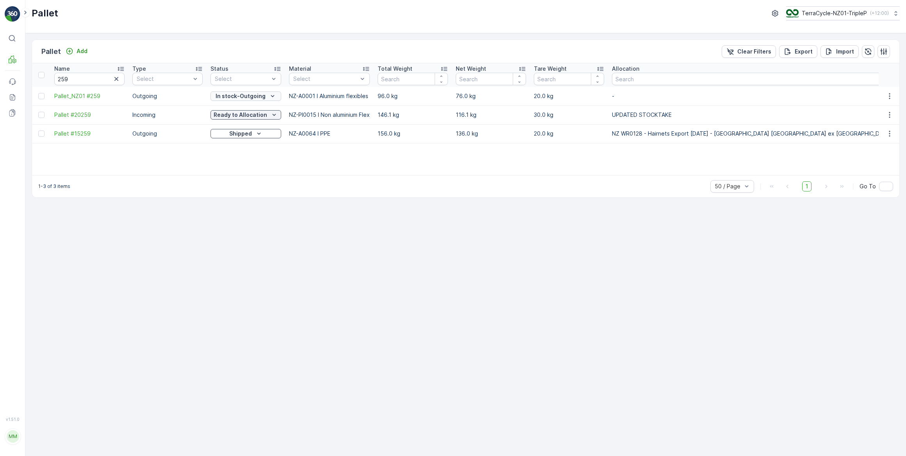
click at [250, 94] on p "In stock-Outgoing" at bounding box center [241, 96] width 50 height 8
click at [240, 174] on span "Ready to Allocation" at bounding box center [241, 173] width 52 height 8
click at [116, 79] on icon "button" at bounding box center [116, 79] width 4 height 4
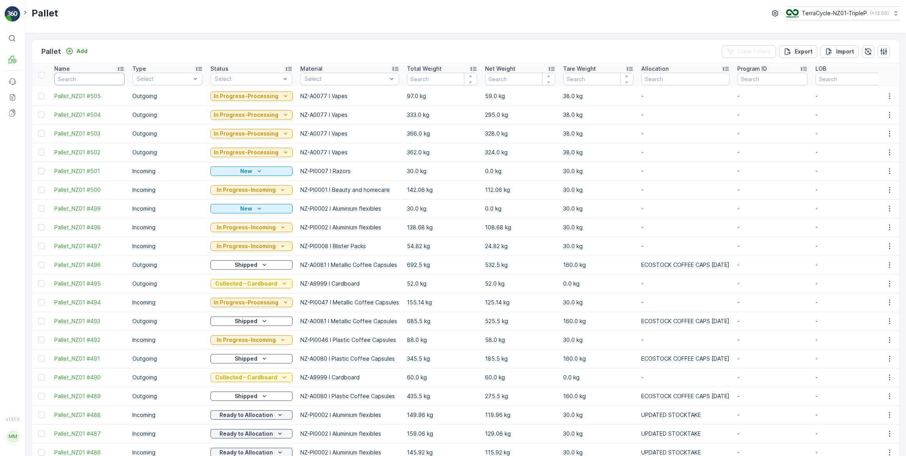
click at [116, 80] on input "text" at bounding box center [89, 79] width 70 height 12
type input "282"
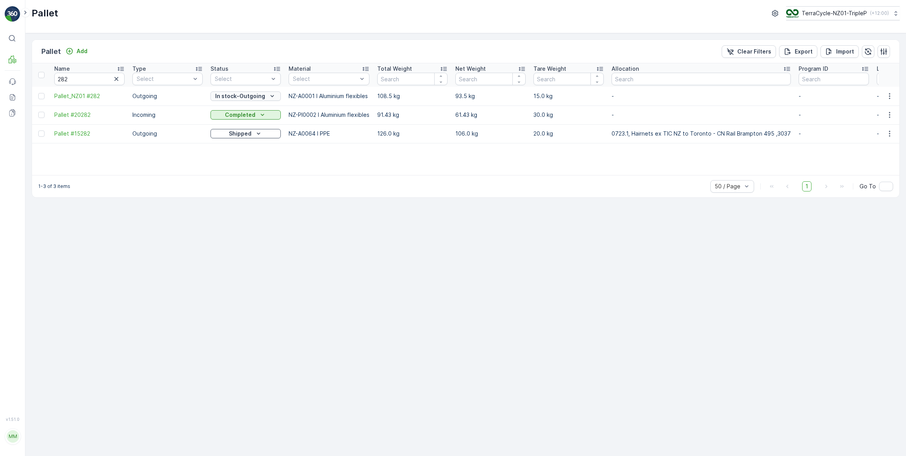
click at [251, 96] on p "In stock-Outgoing" at bounding box center [240, 96] width 50 height 8
click at [248, 172] on span "Ready to Allocation" at bounding box center [241, 173] width 52 height 8
click at [116, 80] on icon "button" at bounding box center [116, 79] width 8 height 8
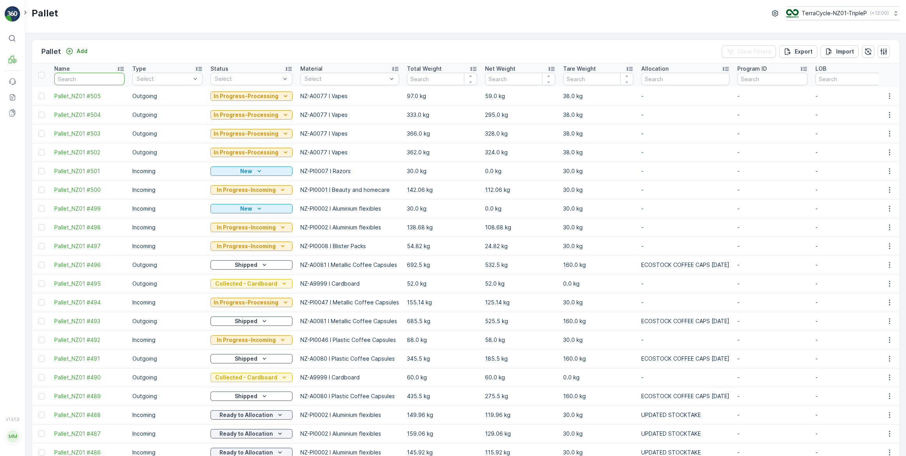
click at [116, 79] on input "text" at bounding box center [89, 79] width 70 height 12
type input "162"
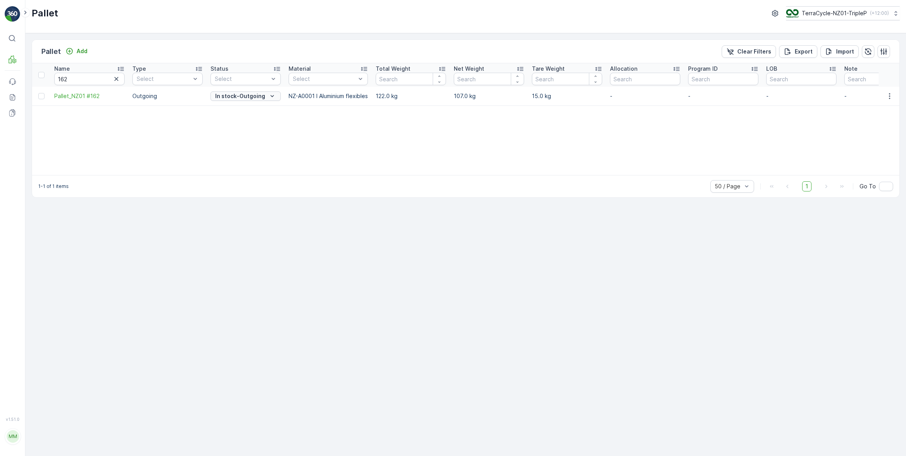
click at [234, 97] on p "In stock-Outgoing" at bounding box center [240, 96] width 50 height 8
click at [255, 173] on span "Ready to Allocation" at bounding box center [241, 173] width 52 height 8
click at [116, 78] on icon "button" at bounding box center [116, 79] width 4 height 4
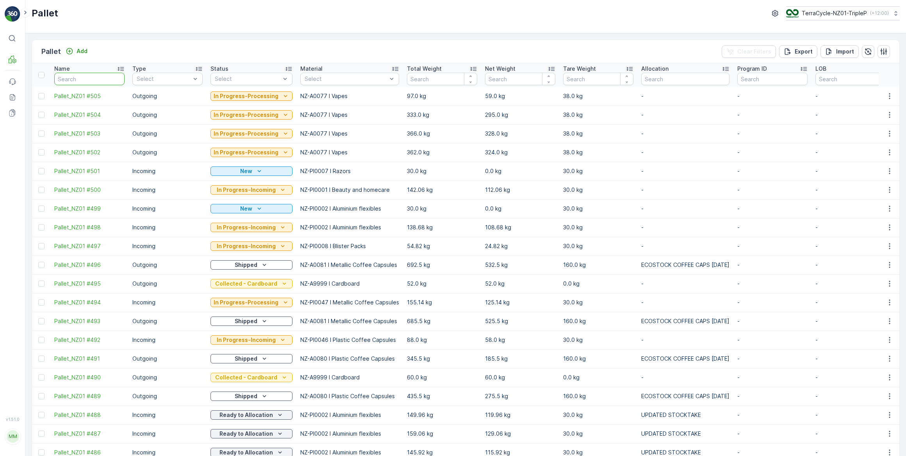
click at [116, 78] on input "text" at bounding box center [89, 79] width 70 height 12
type input "253"
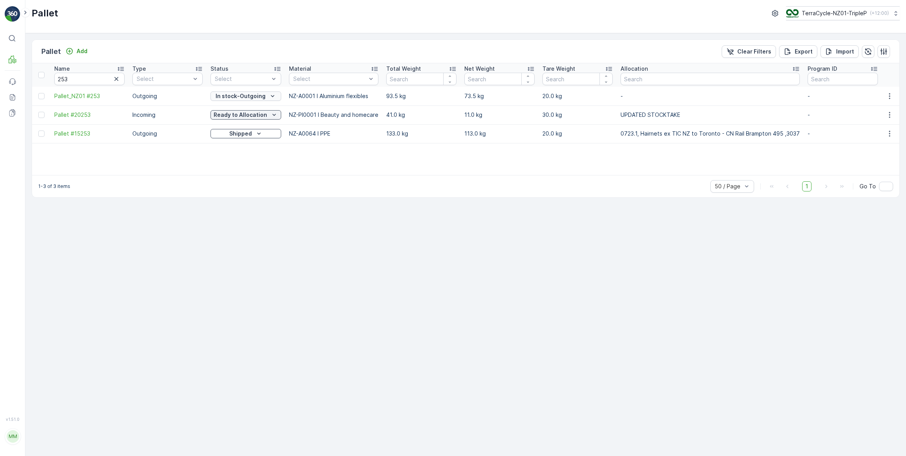
click at [225, 95] on p "In stock-Outgoing" at bounding box center [241, 96] width 50 height 8
click at [240, 173] on span "Ready to Allocation" at bounding box center [241, 173] width 52 height 8
click at [115, 78] on icon "button" at bounding box center [116, 79] width 8 height 8
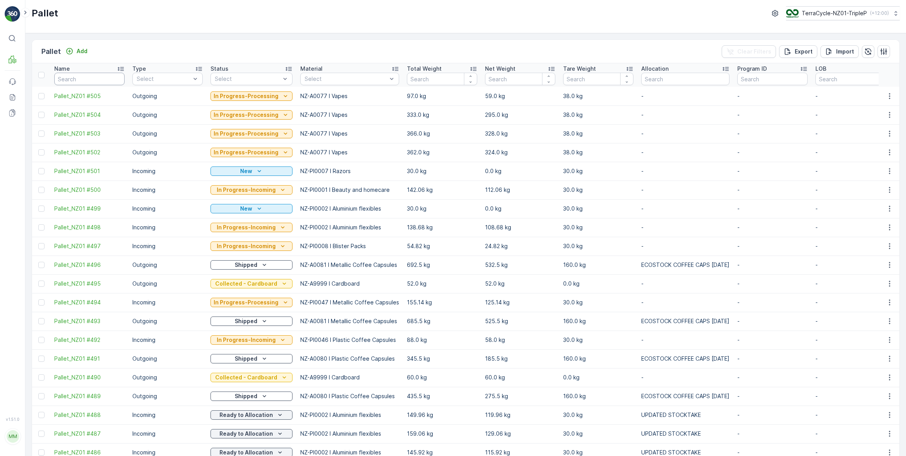
click at [115, 78] on input "text" at bounding box center [89, 79] width 70 height 12
type input "286"
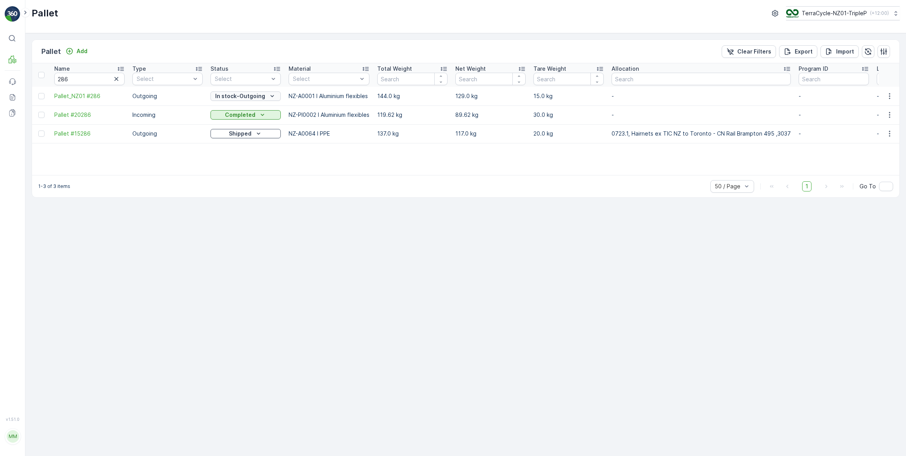
click at [241, 97] on p "In stock-Outgoing" at bounding box center [240, 96] width 50 height 8
click at [248, 173] on span "Ready to Allocation" at bounding box center [241, 173] width 52 height 8
click at [116, 79] on icon "button" at bounding box center [116, 79] width 4 height 4
click at [113, 80] on input "text" at bounding box center [89, 79] width 70 height 12
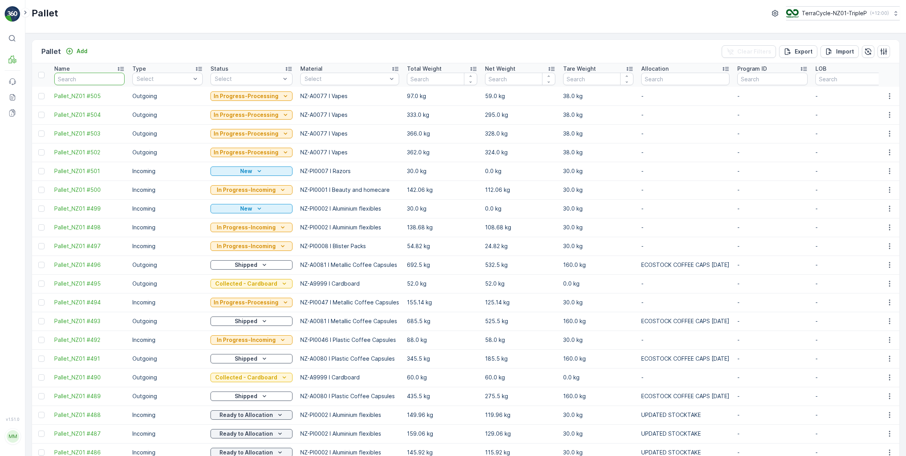
click at [113, 80] on input "text" at bounding box center [89, 79] width 70 height 12
type input "287"
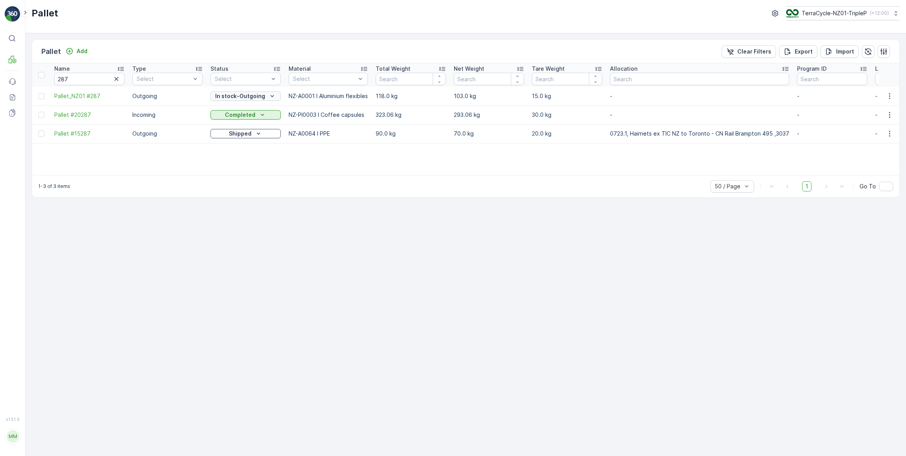
click at [231, 94] on p "In stock-Outgoing" at bounding box center [240, 96] width 50 height 8
click at [242, 174] on span "Ready to Allocation" at bounding box center [241, 173] width 52 height 8
click at [116, 78] on icon "button" at bounding box center [116, 79] width 4 height 4
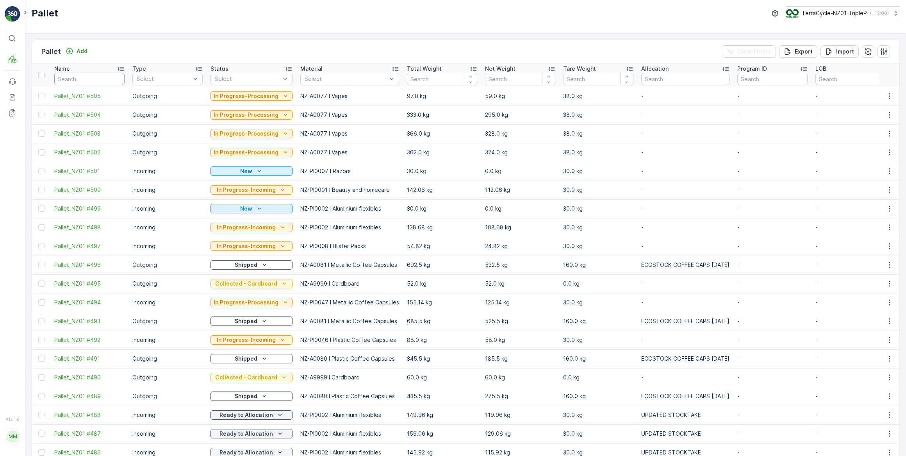
click at [116, 78] on input "text" at bounding box center [89, 79] width 70 height 12
type input "260"
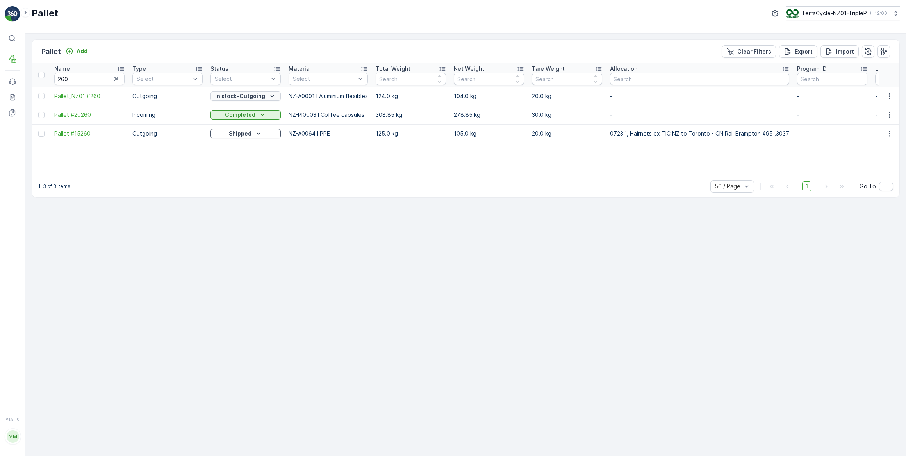
click at [263, 97] on p "In stock-Outgoing" at bounding box center [240, 96] width 50 height 8
click at [258, 171] on span "Ready to Allocation" at bounding box center [241, 173] width 52 height 8
